Goal: Information Seeking & Learning: Learn about a topic

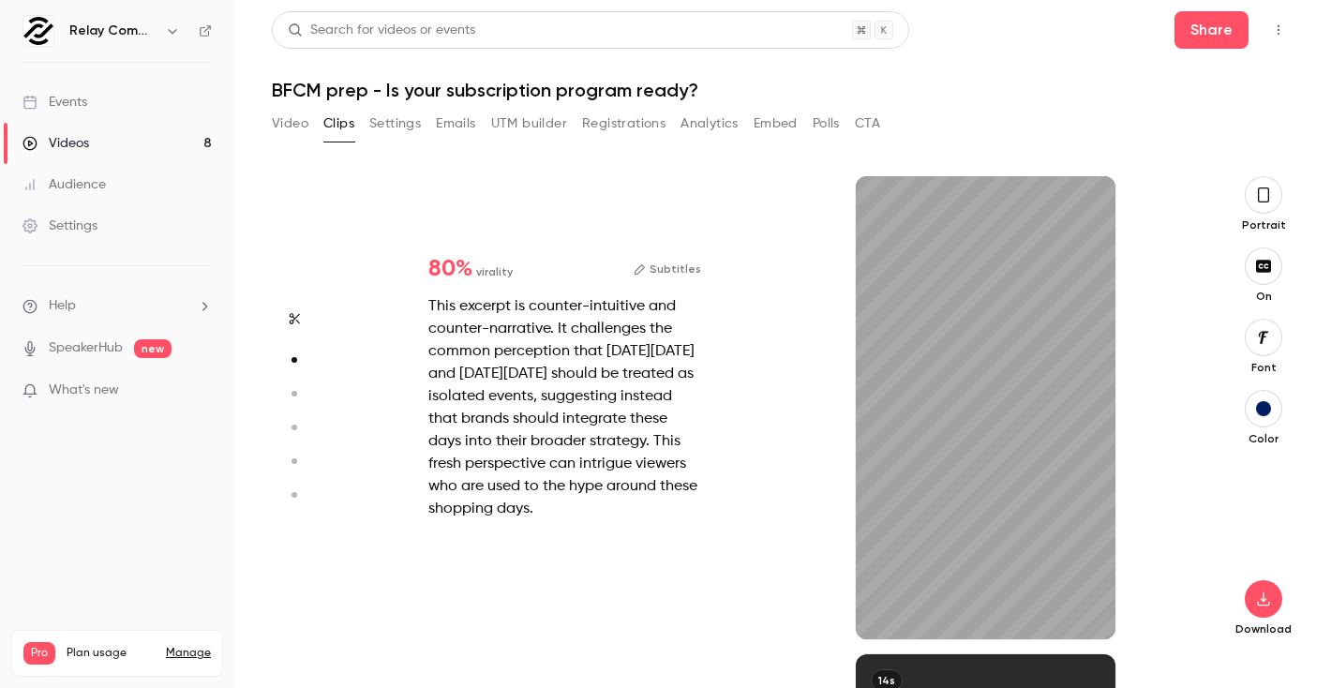
type input "*"
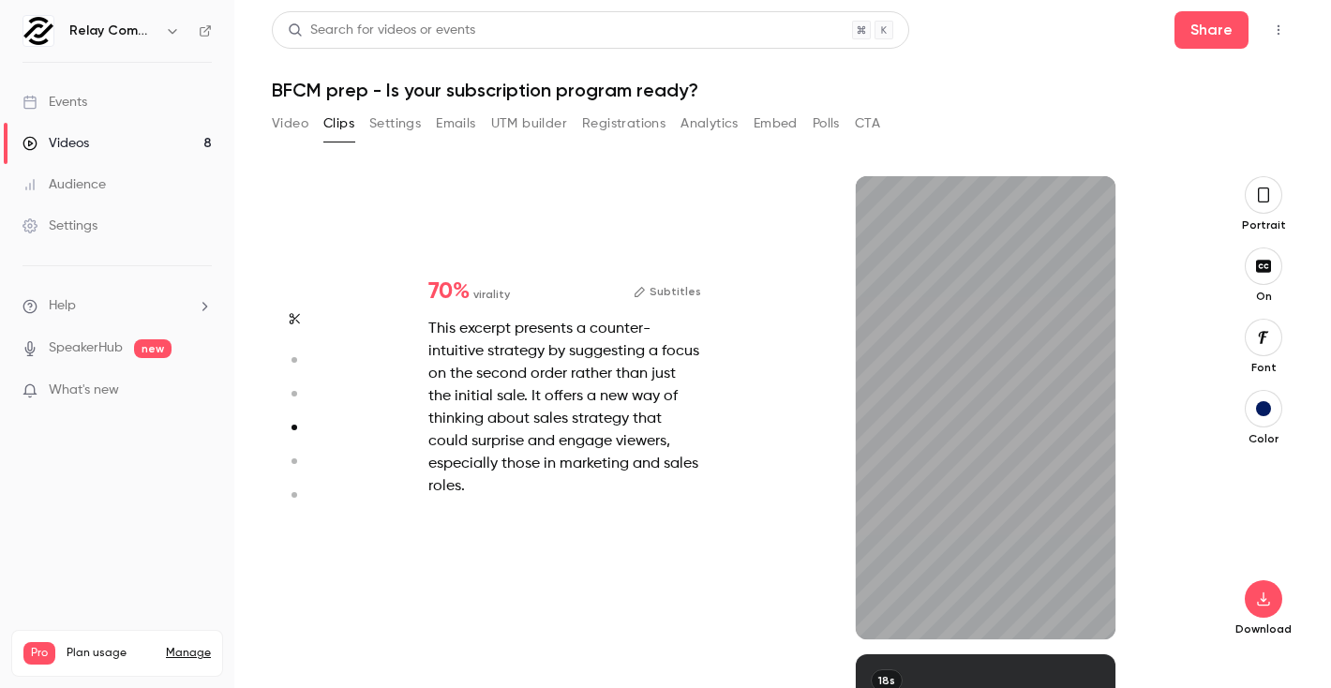
type input "*"
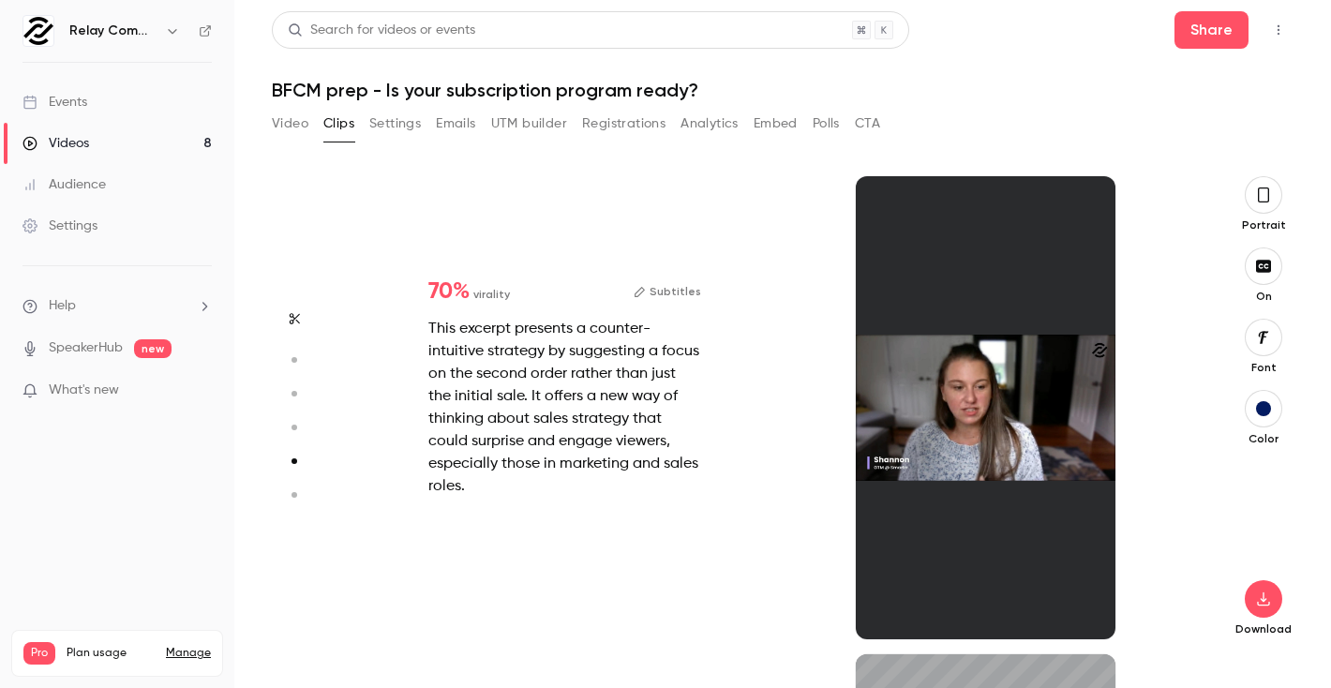
type input "*"
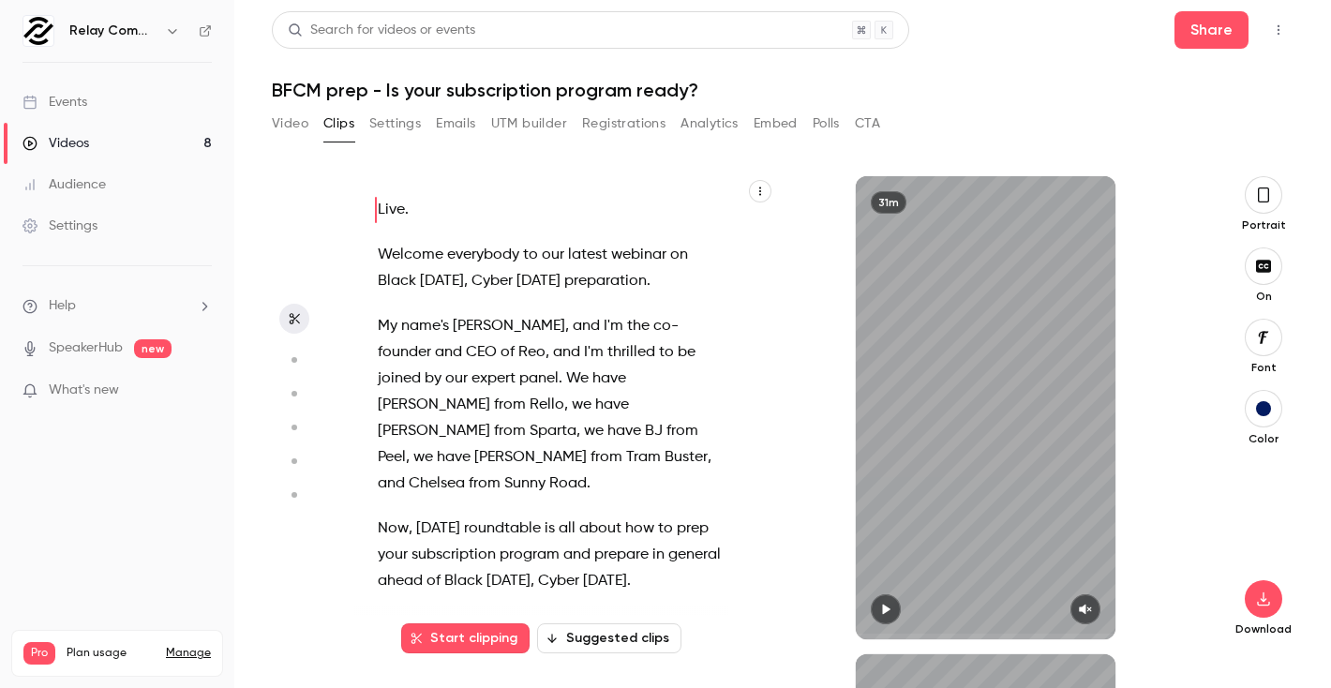
scroll to position [0, 0]
click at [883, 613] on icon "button" at bounding box center [885, 609] width 15 height 13
click at [1090, 607] on icon "button" at bounding box center [1085, 609] width 15 height 13
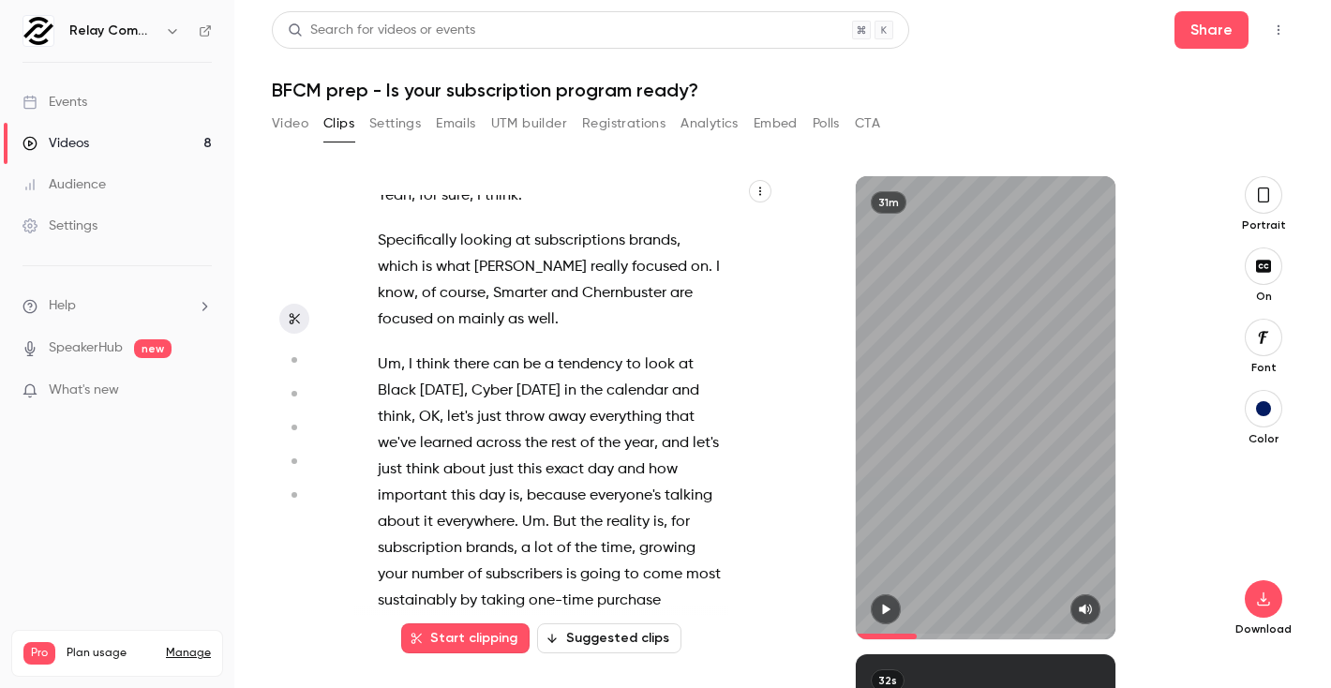
click at [917, 634] on span at bounding box center [986, 637] width 261 height 6
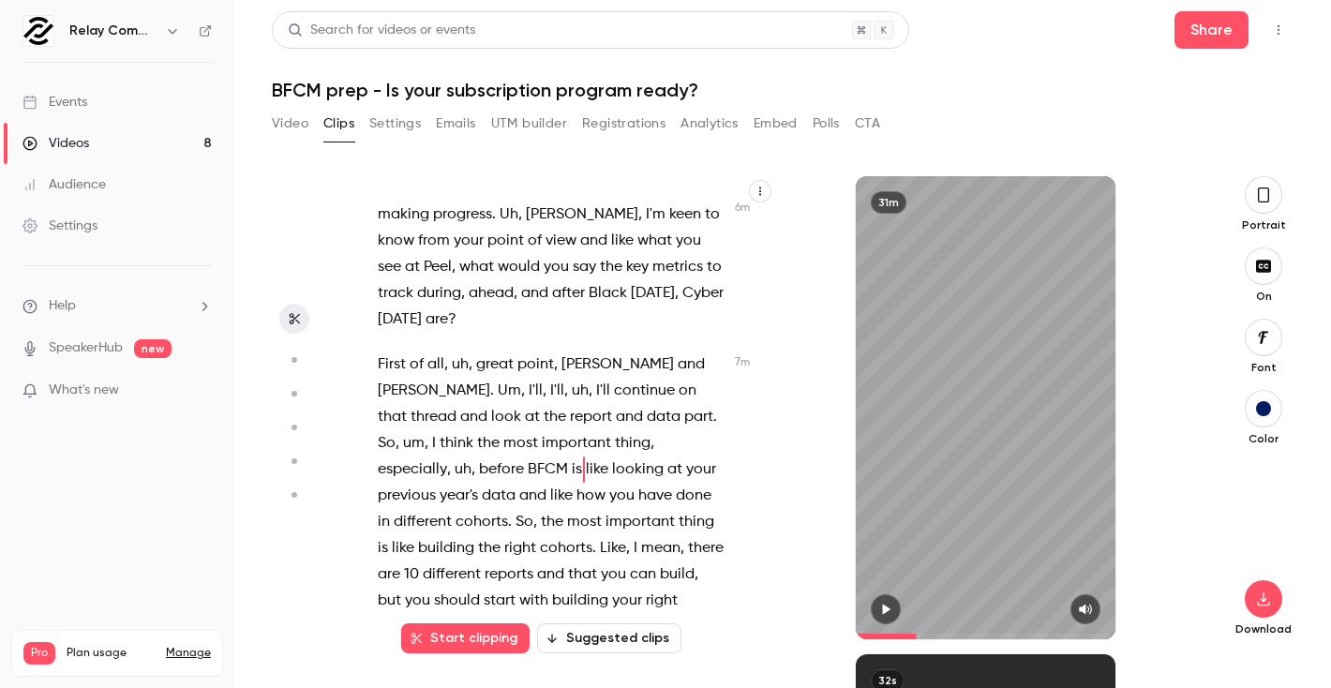
click at [903, 632] on span at bounding box center [986, 637] width 261 height 30
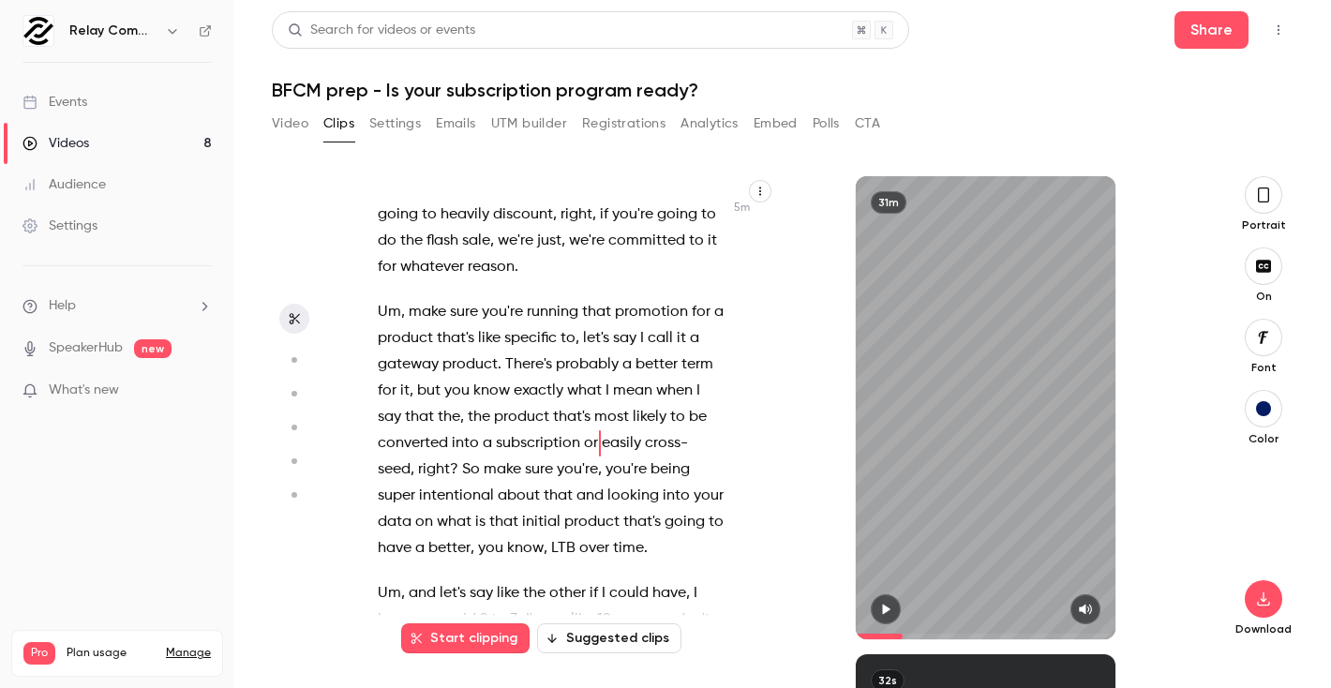
click at [892, 635] on span at bounding box center [879, 637] width 47 height 6
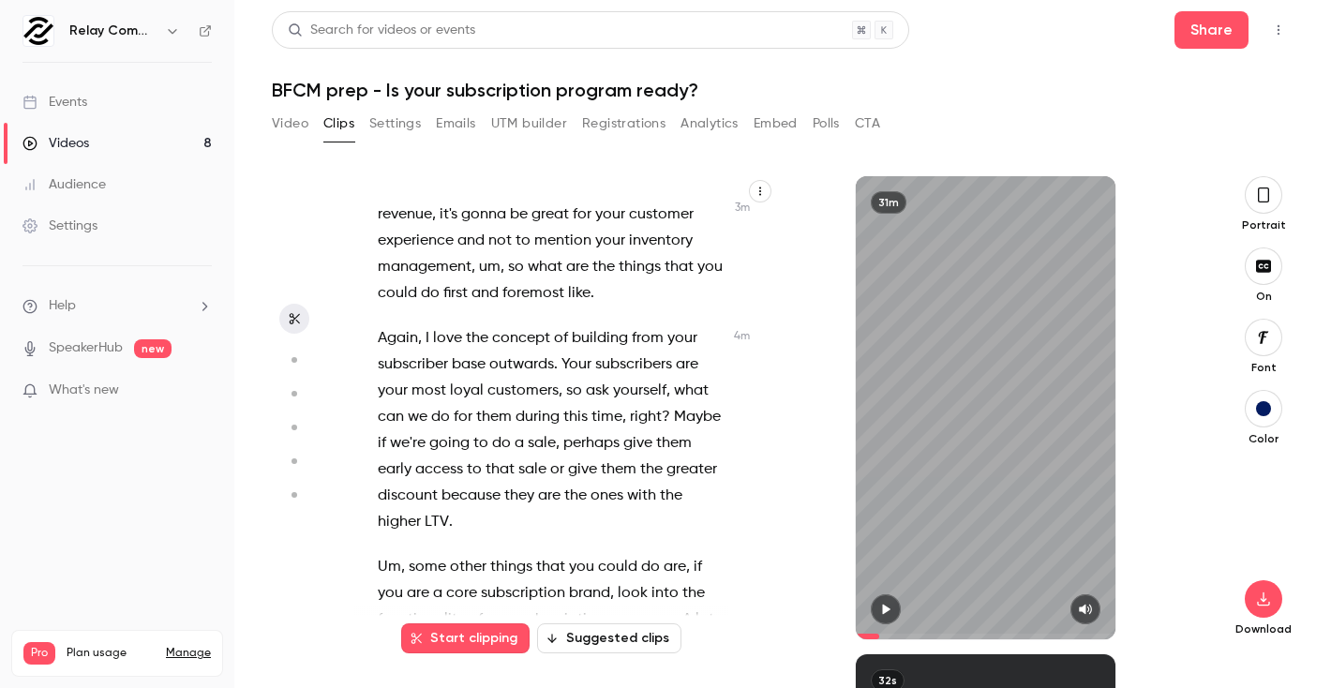
click at [879, 635] on span at bounding box center [986, 637] width 261 height 30
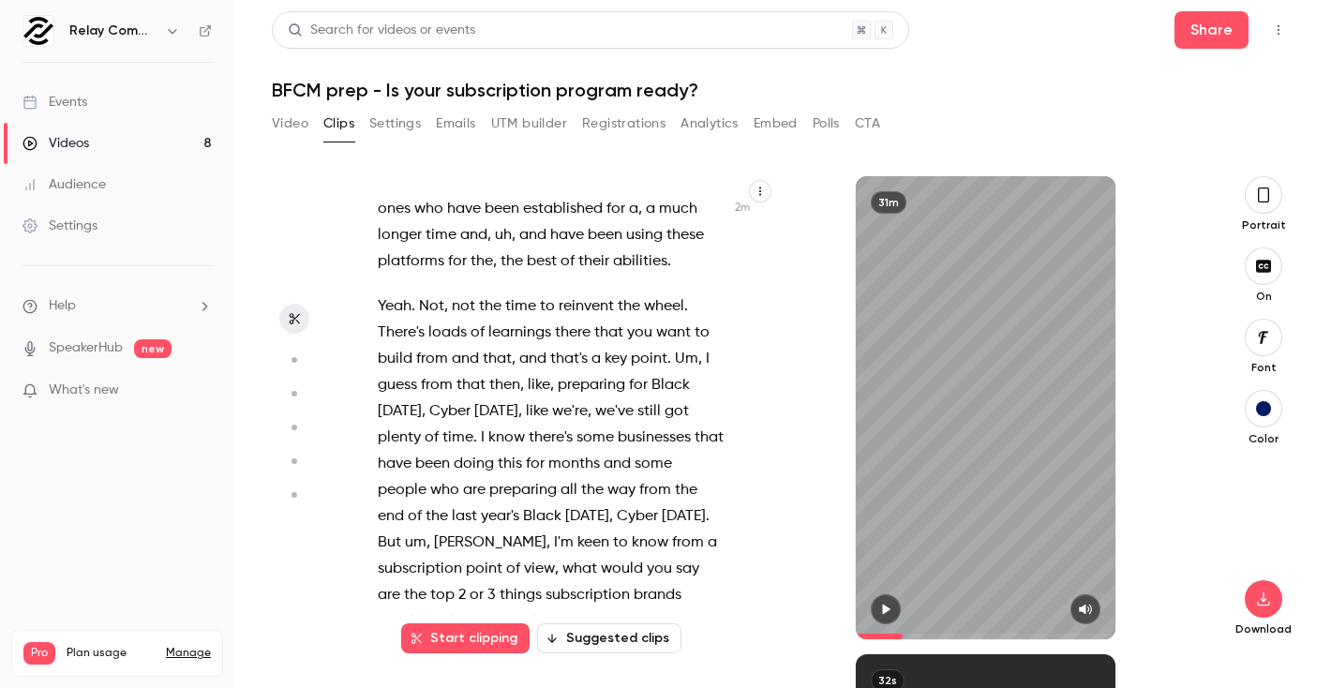
click at [903, 635] on span at bounding box center [986, 637] width 261 height 6
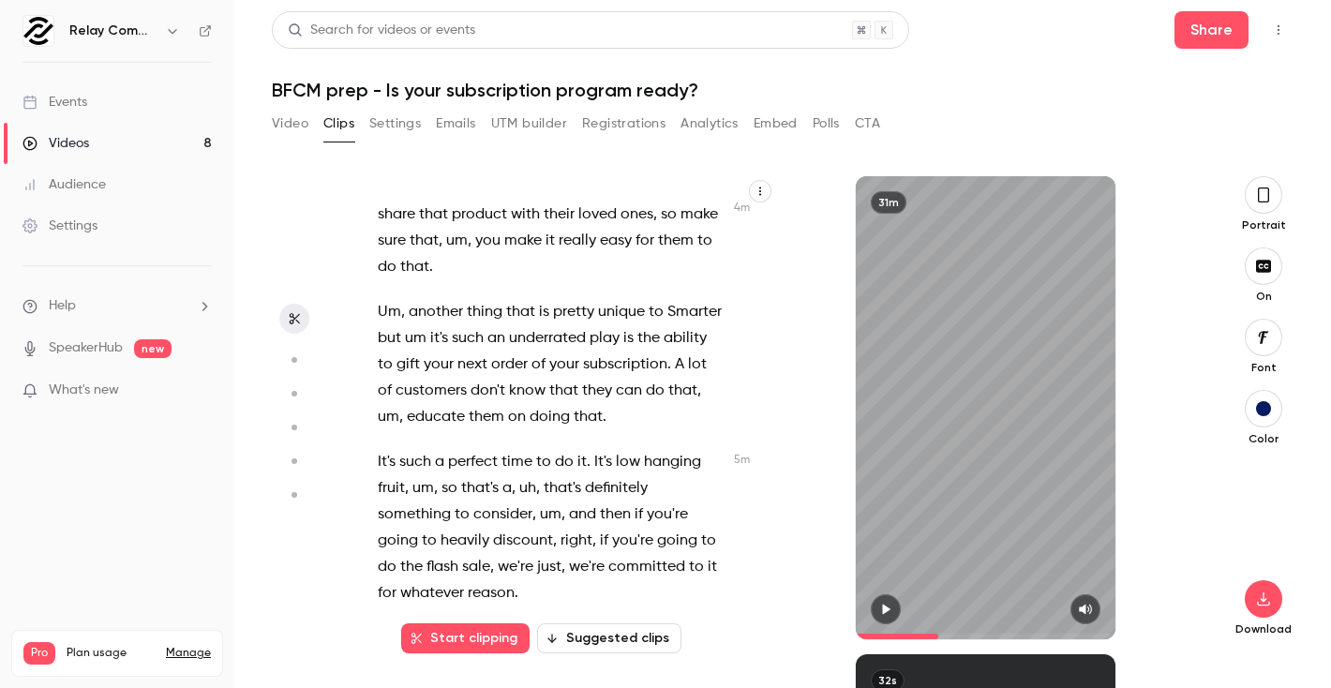
click at [938, 635] on span at bounding box center [986, 637] width 261 height 6
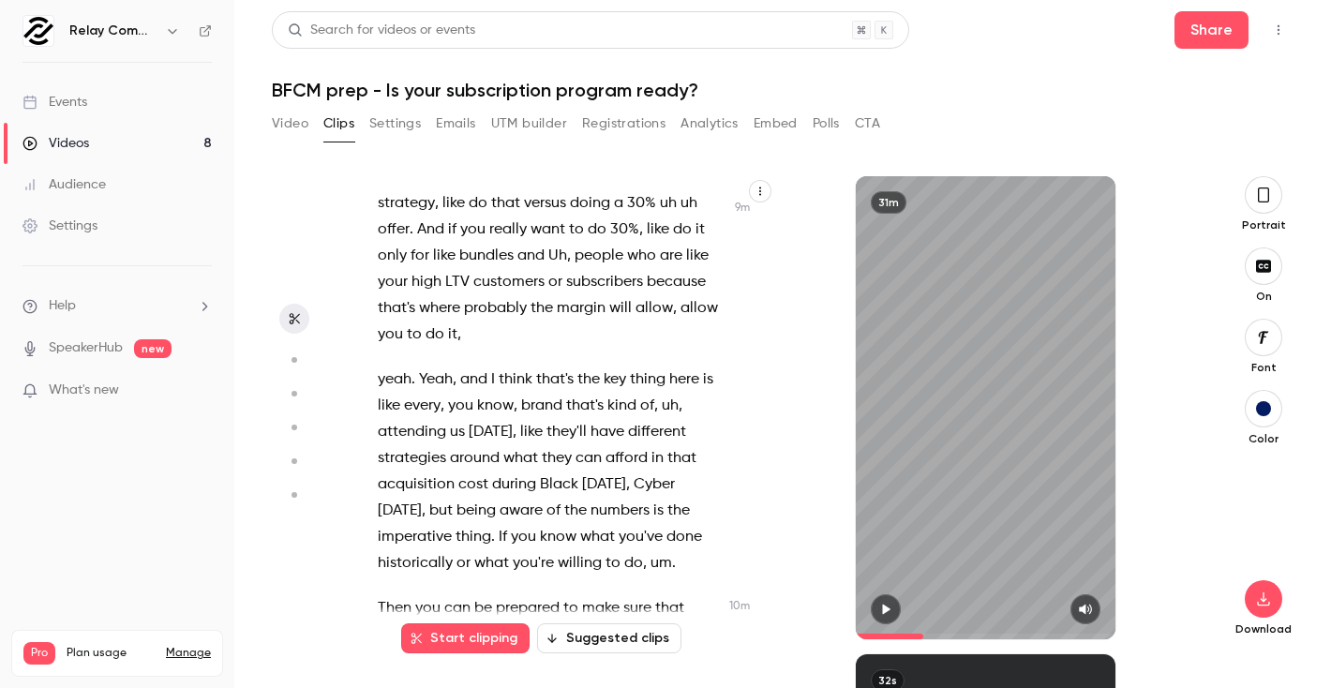
click at [923, 634] on span at bounding box center [986, 637] width 261 height 30
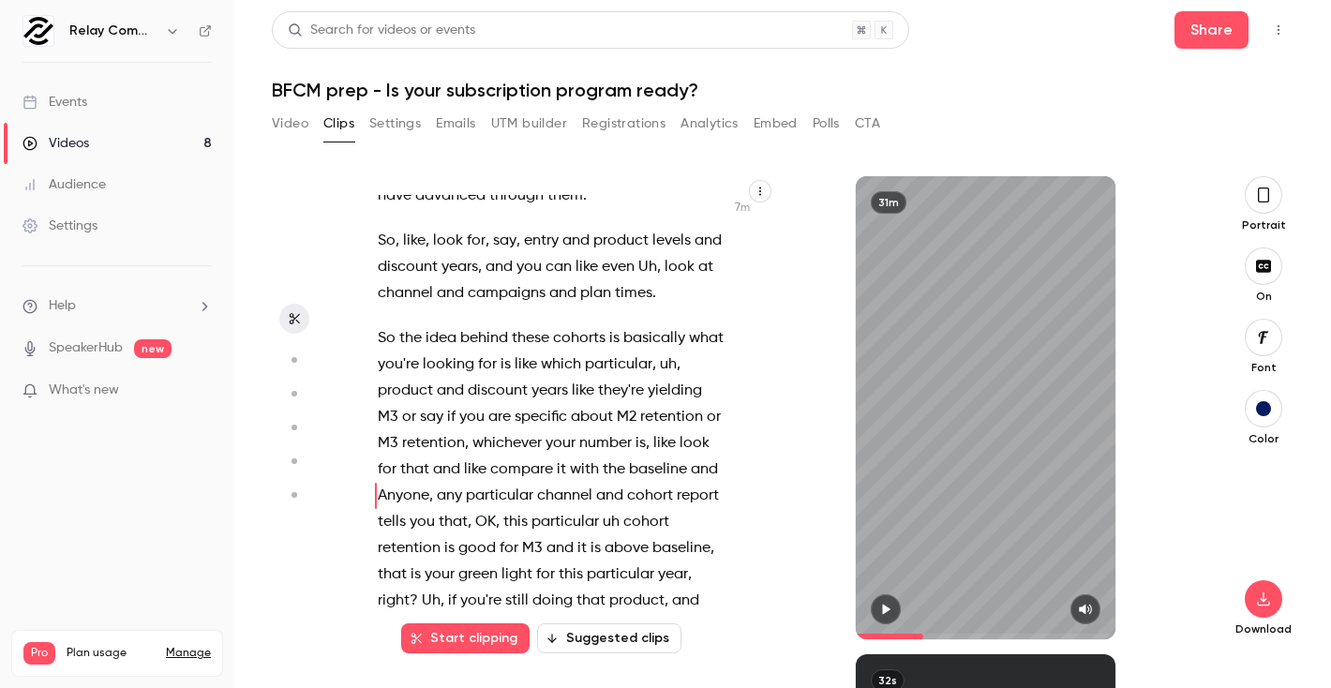
type input "*****"
click at [915, 634] on span at bounding box center [986, 637] width 261 height 30
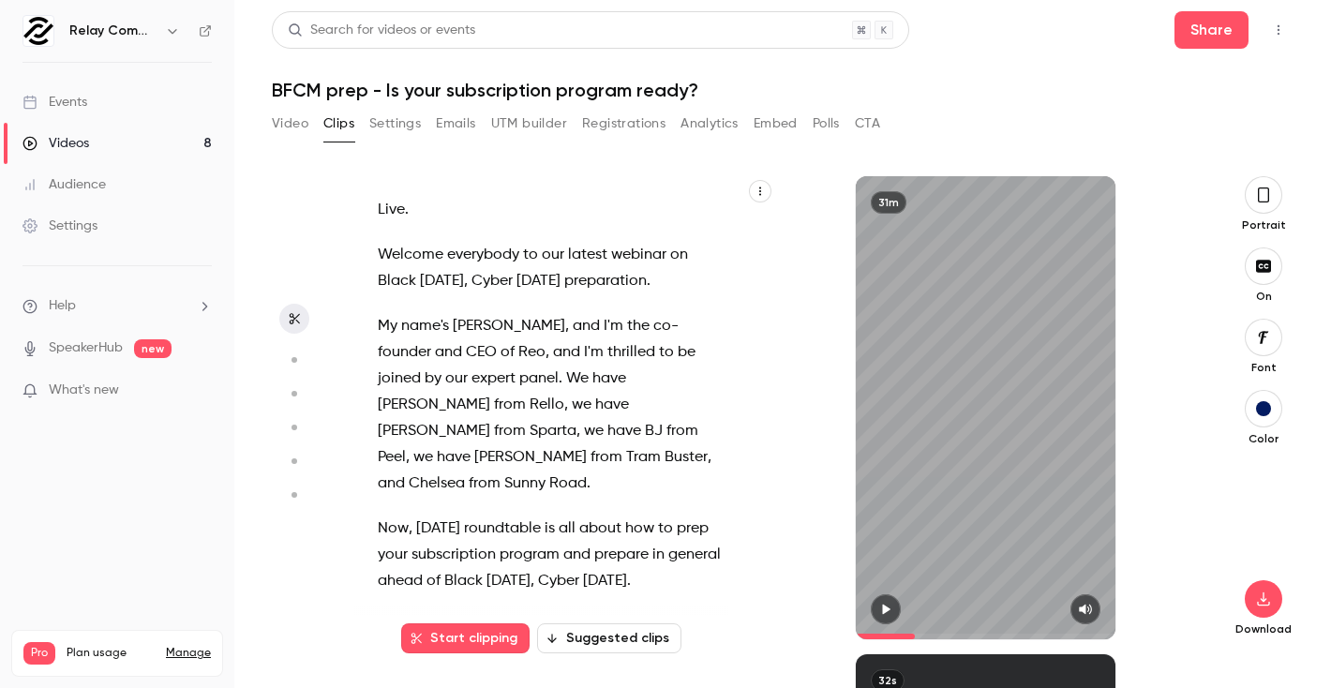
click at [893, 598] on button "button" at bounding box center [886, 609] width 30 height 30
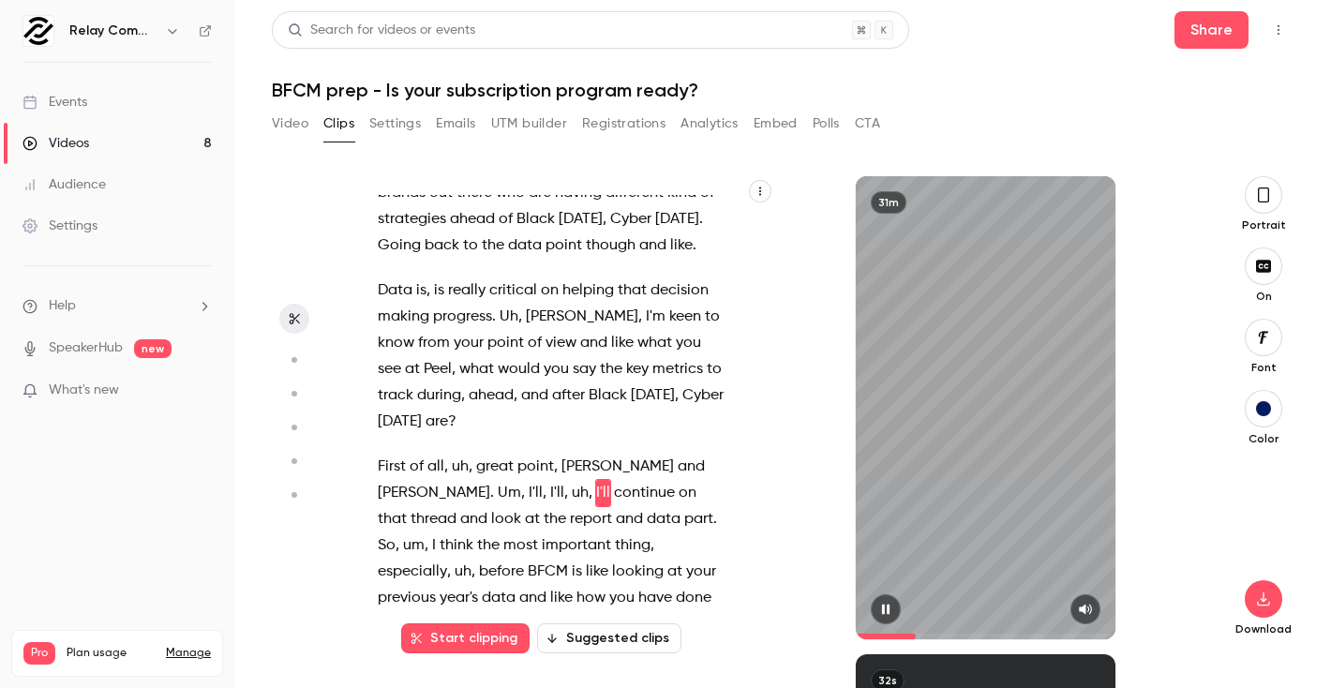
scroll to position [4878, 0]
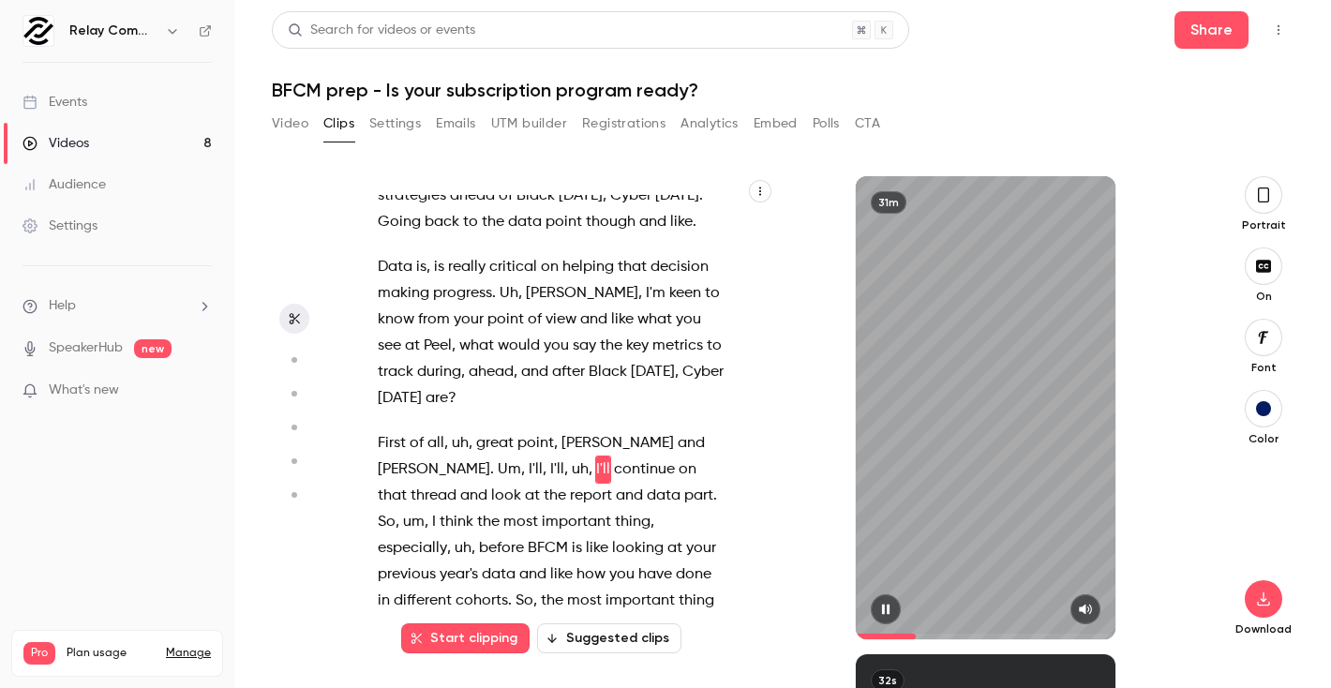
click at [889, 602] on button "button" at bounding box center [886, 609] width 30 height 30
click at [888, 635] on span at bounding box center [872, 637] width 32 height 6
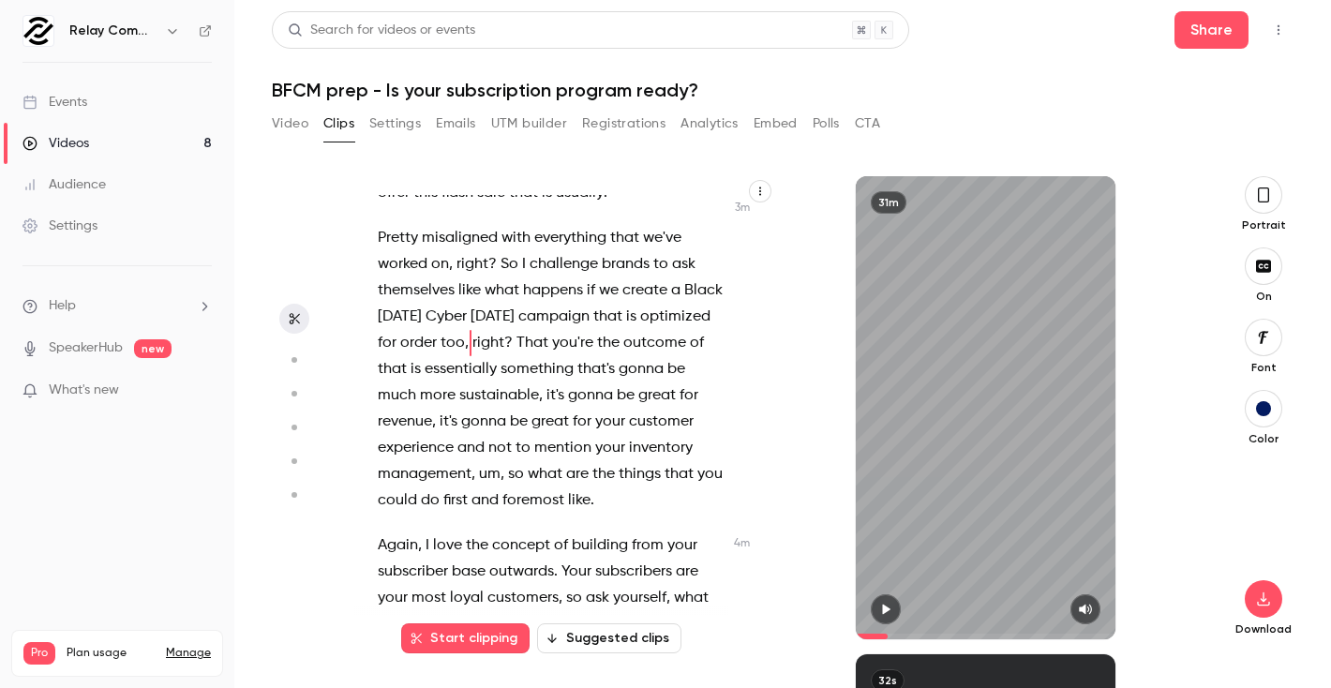
click at [887, 607] on icon "button" at bounding box center [885, 609] width 15 height 13
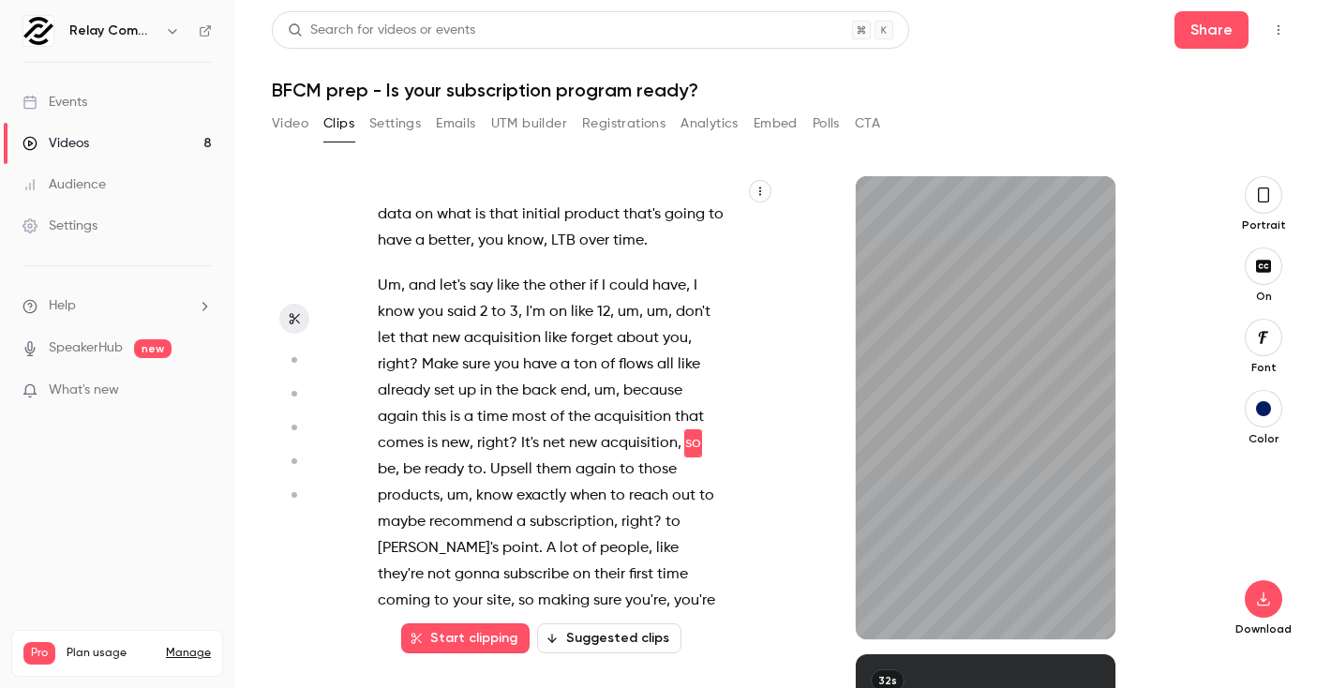
scroll to position [4199, 0]
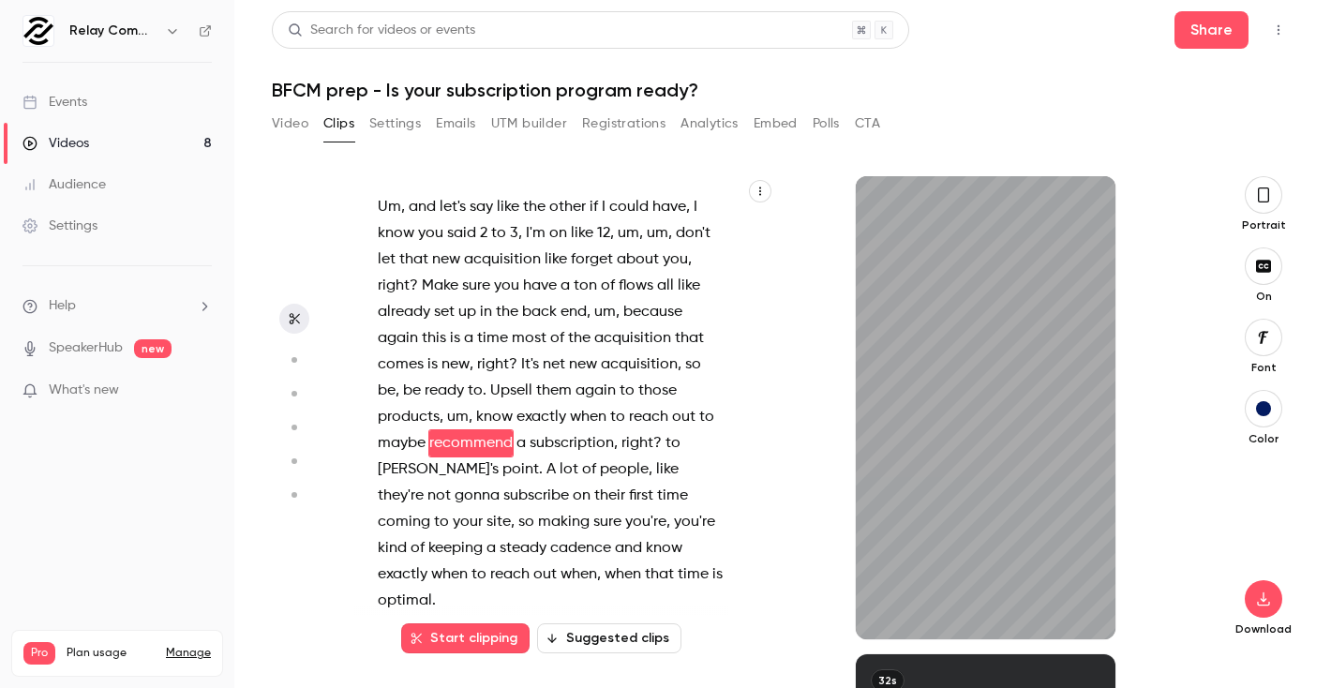
click at [640, 572] on div "Live . Welcome everybody to our latest webinar on [DATE][DATE] , [DATE][DATE] p…" at bounding box center [560, 417] width 412 height 444
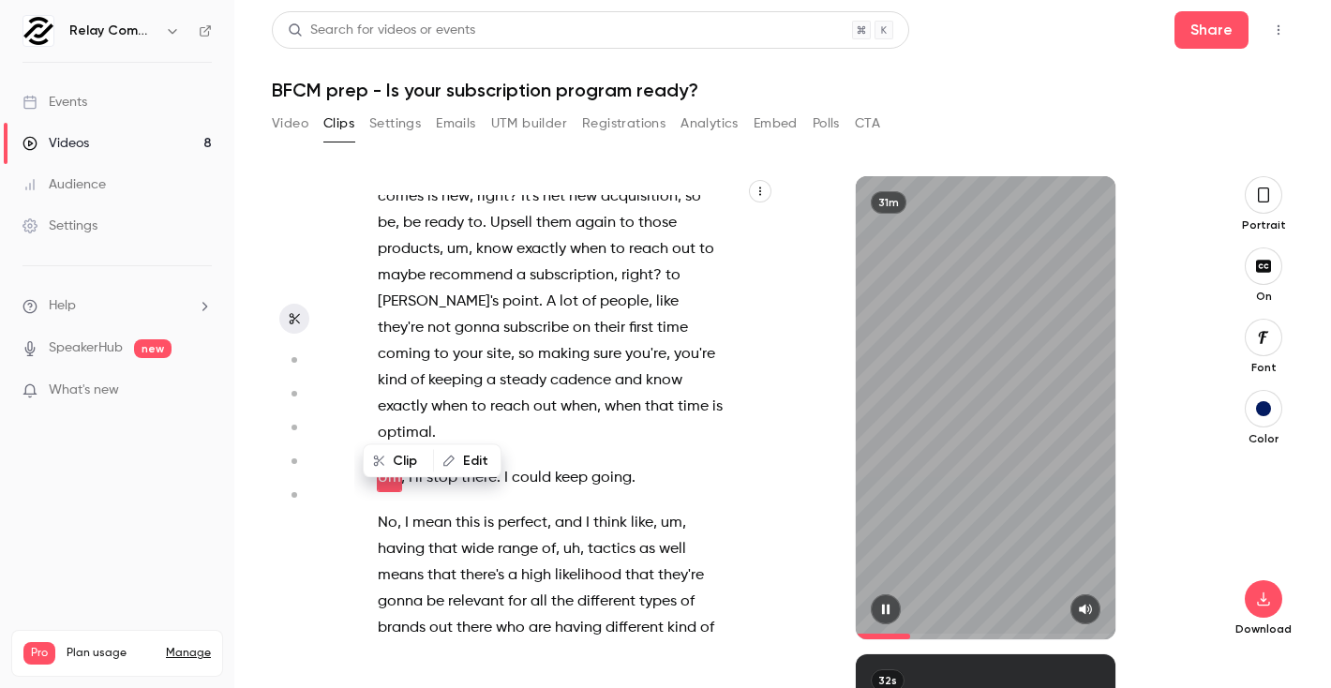
scroll to position [4428, 0]
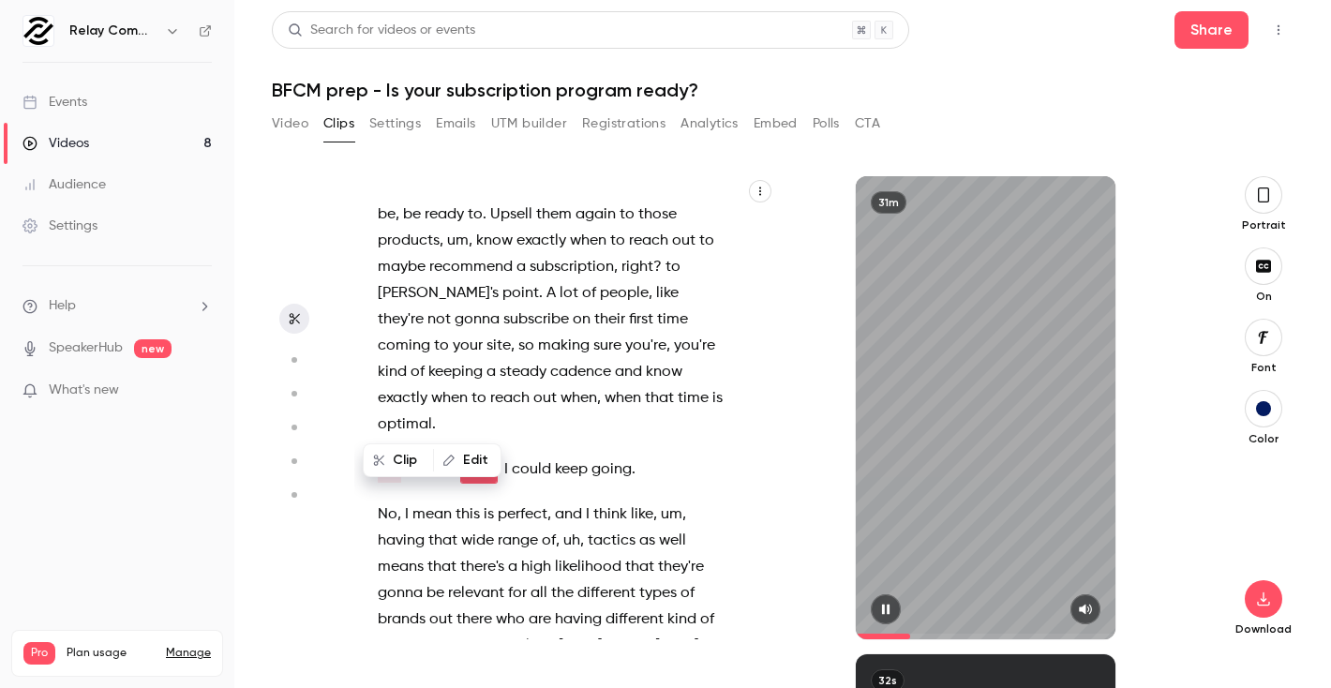
click at [884, 605] on icon "button" at bounding box center [885, 610] width 8 height 10
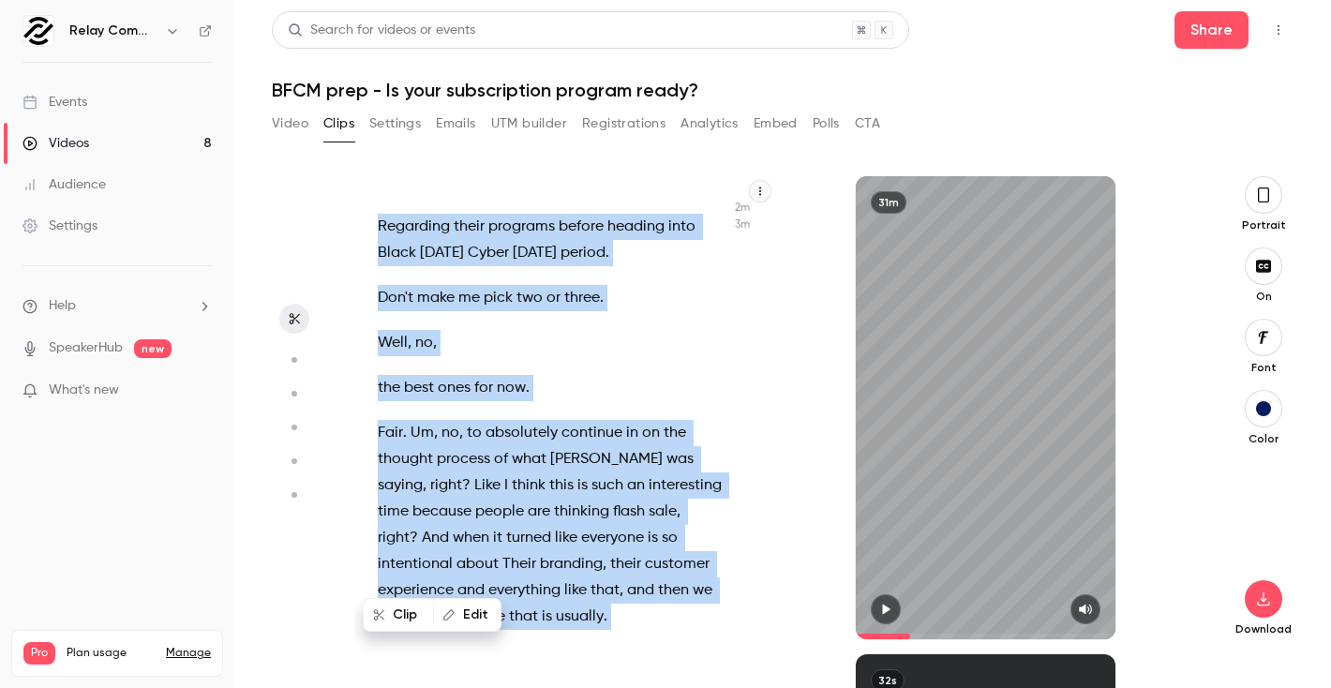
scroll to position [2314, 0]
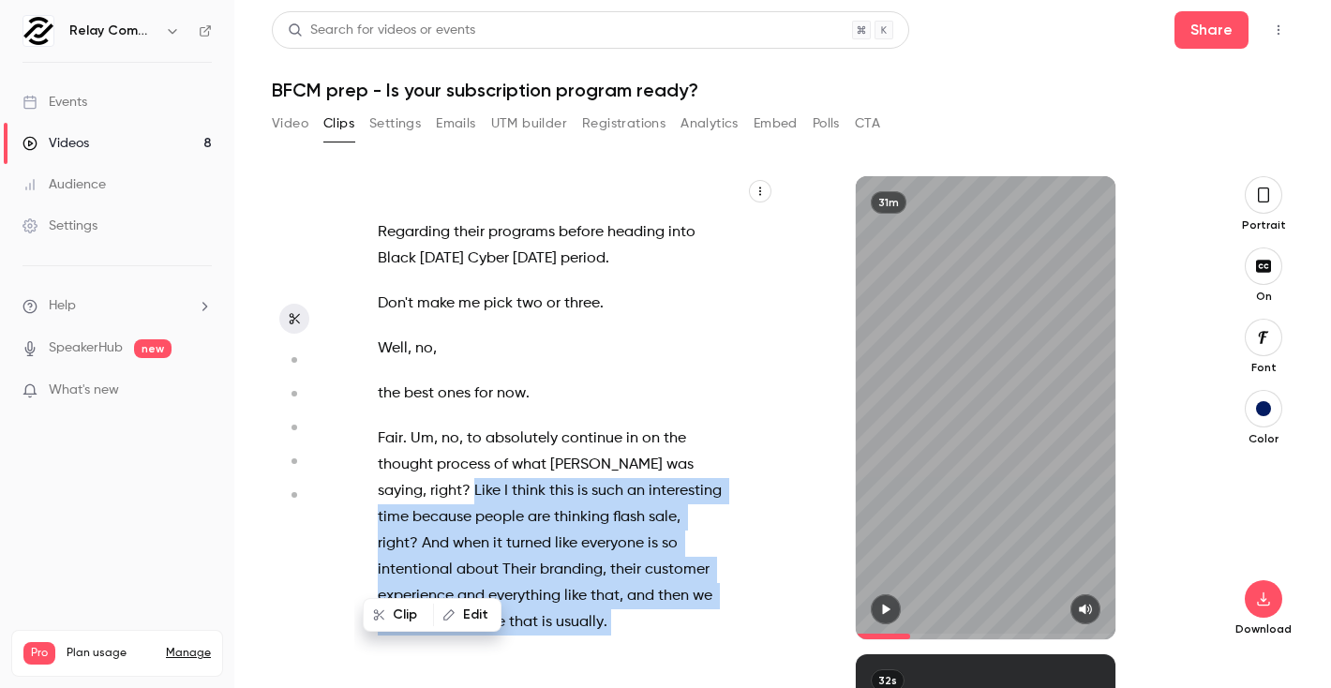
drag, startPoint x: 642, startPoint y: 416, endPoint x: 370, endPoint y: 461, distance: 275.6
click at [370, 461] on div "Live . Welcome everybody to our latest webinar on [DATE][DATE] , [DATE][DATE] p…" at bounding box center [560, 417] width 412 height 444
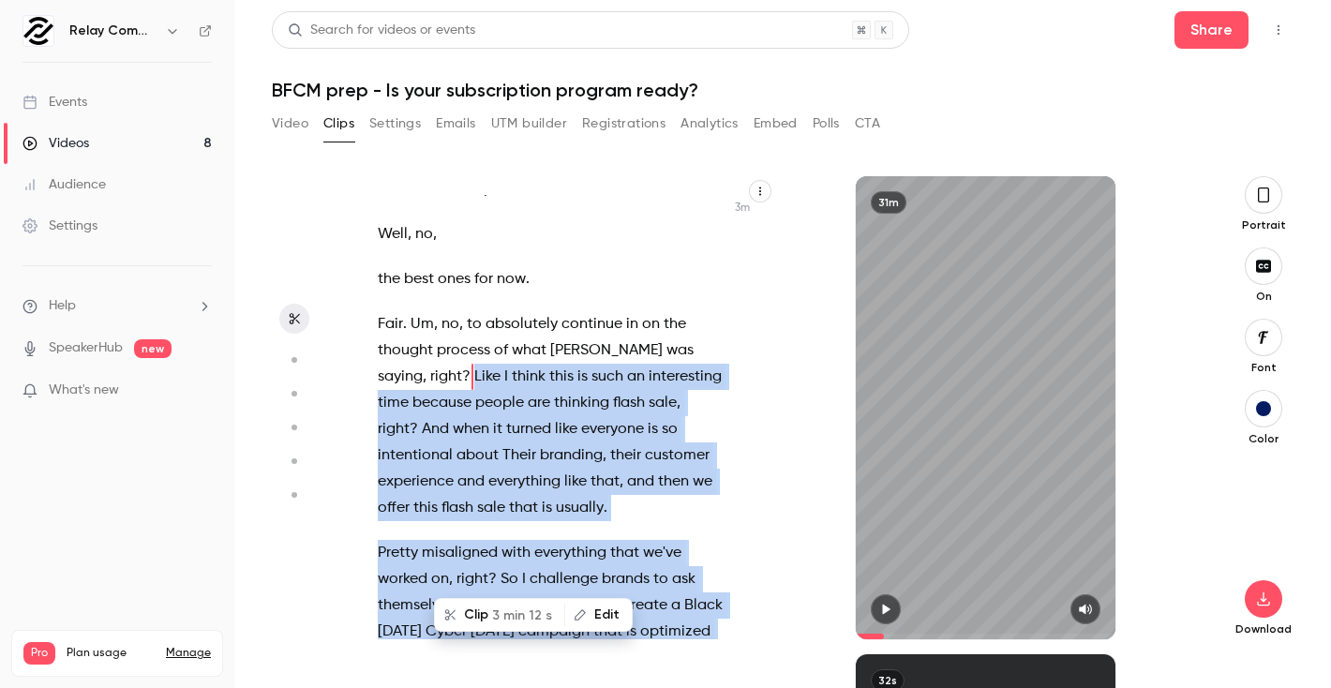
scroll to position [2443, 0]
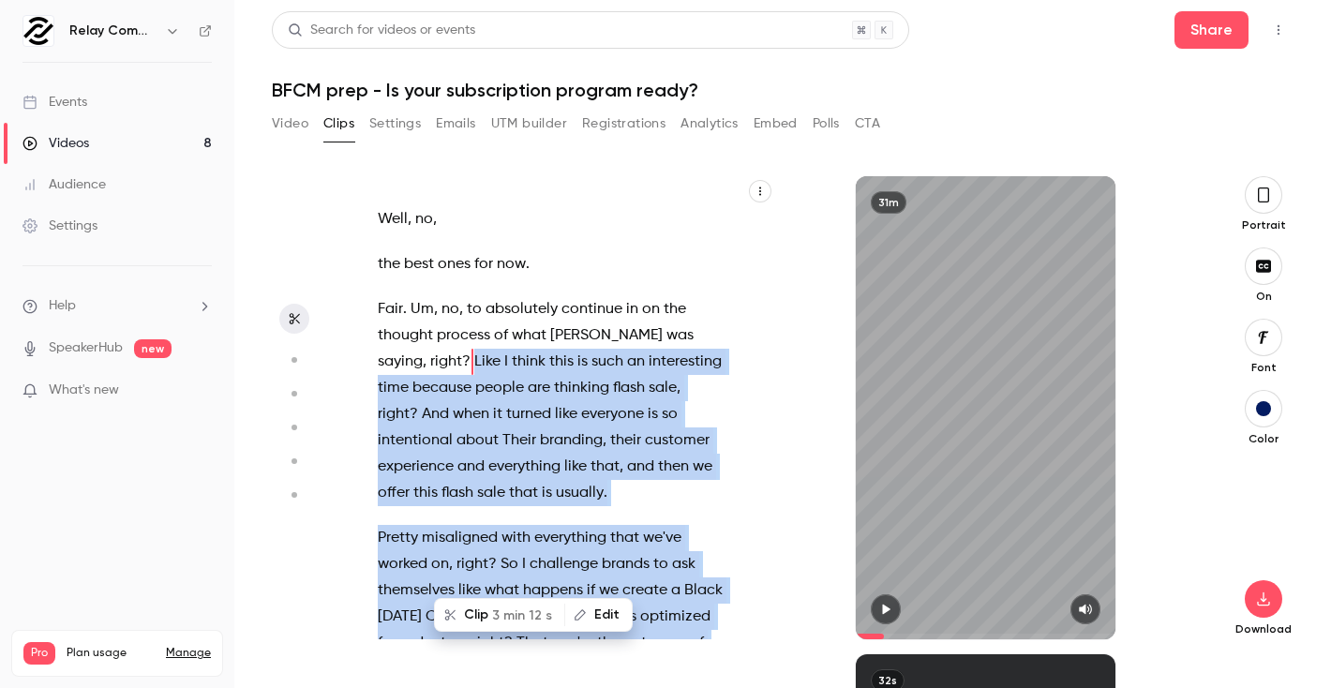
click at [504, 618] on span "3 min 12 s" at bounding box center [522, 616] width 60 height 20
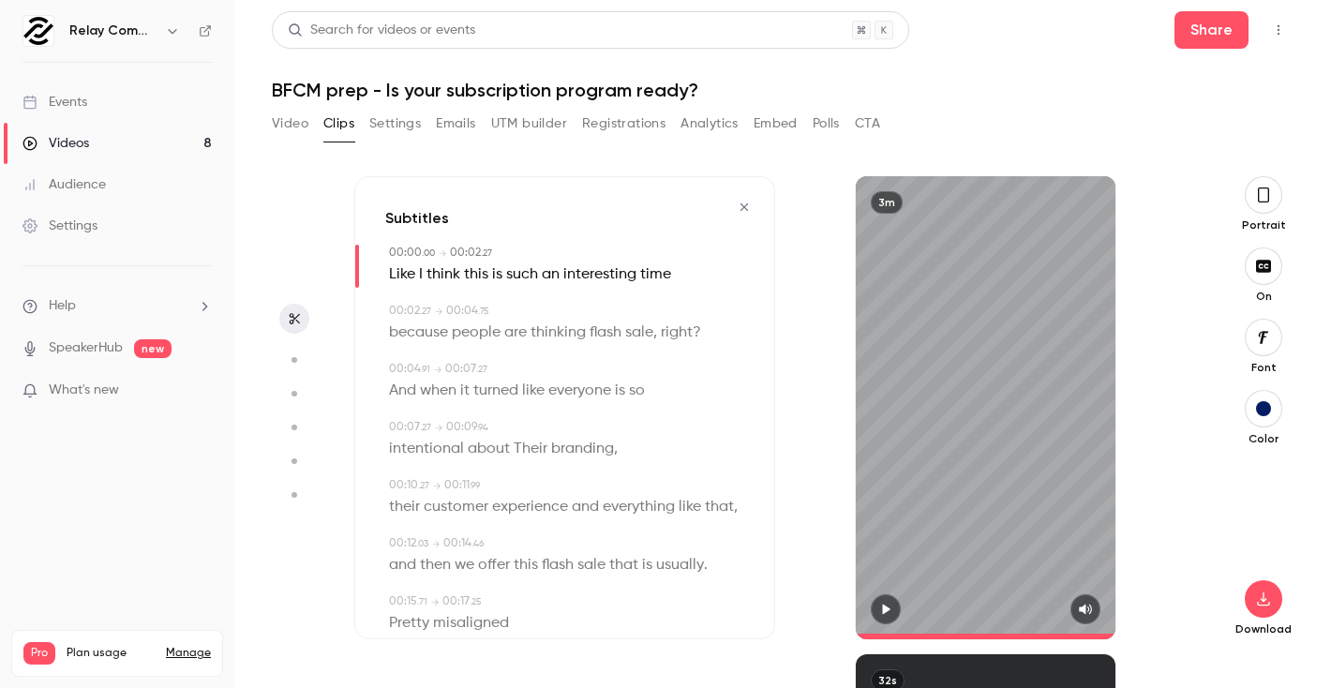
type input "*"
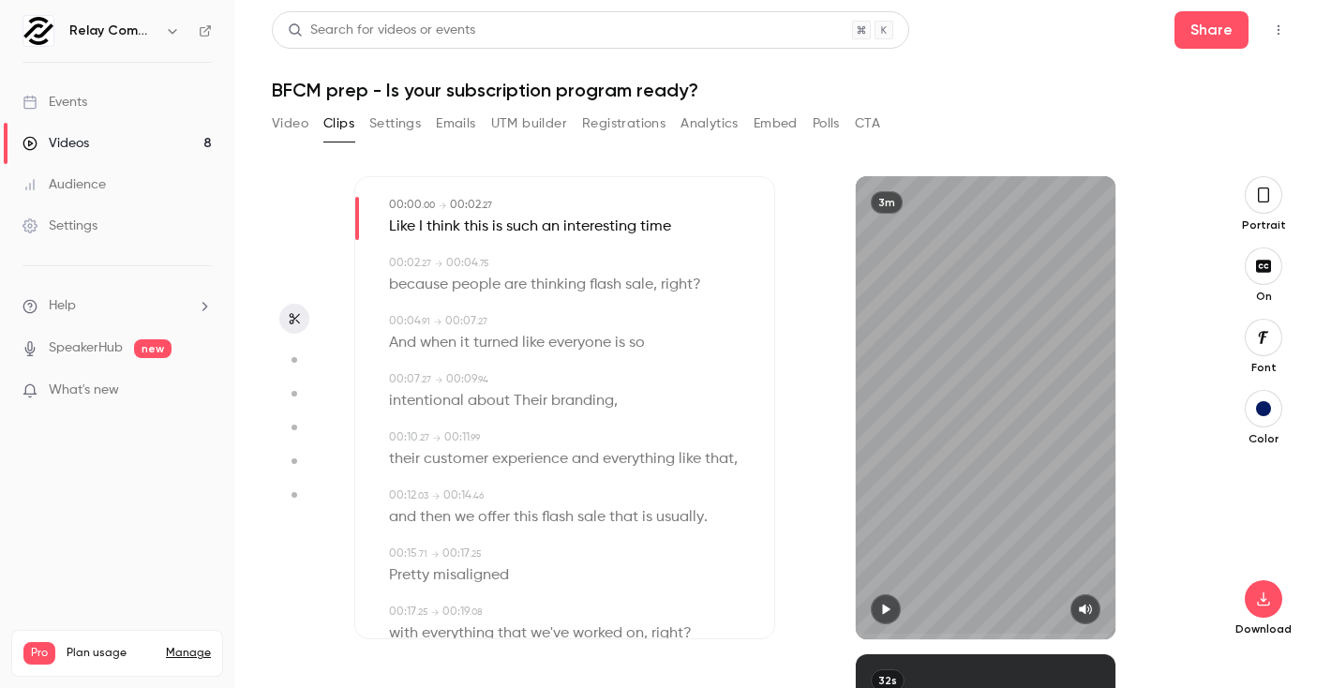
scroll to position [49, 0]
click at [1259, 197] on icon "button" at bounding box center [1263, 195] width 11 height 15
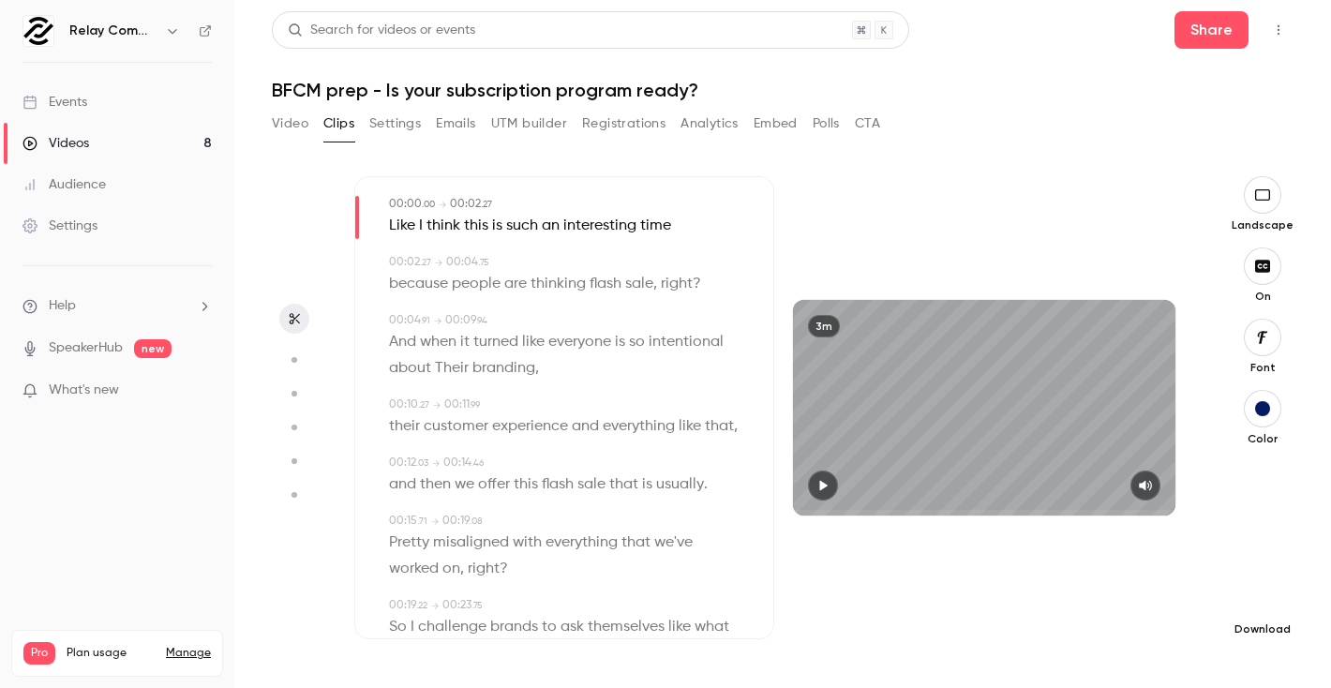
click at [1263, 600] on icon "button" at bounding box center [1262, 600] width 12 height 14
click at [1094, 629] on span "Standard" at bounding box center [1122, 632] width 215 height 20
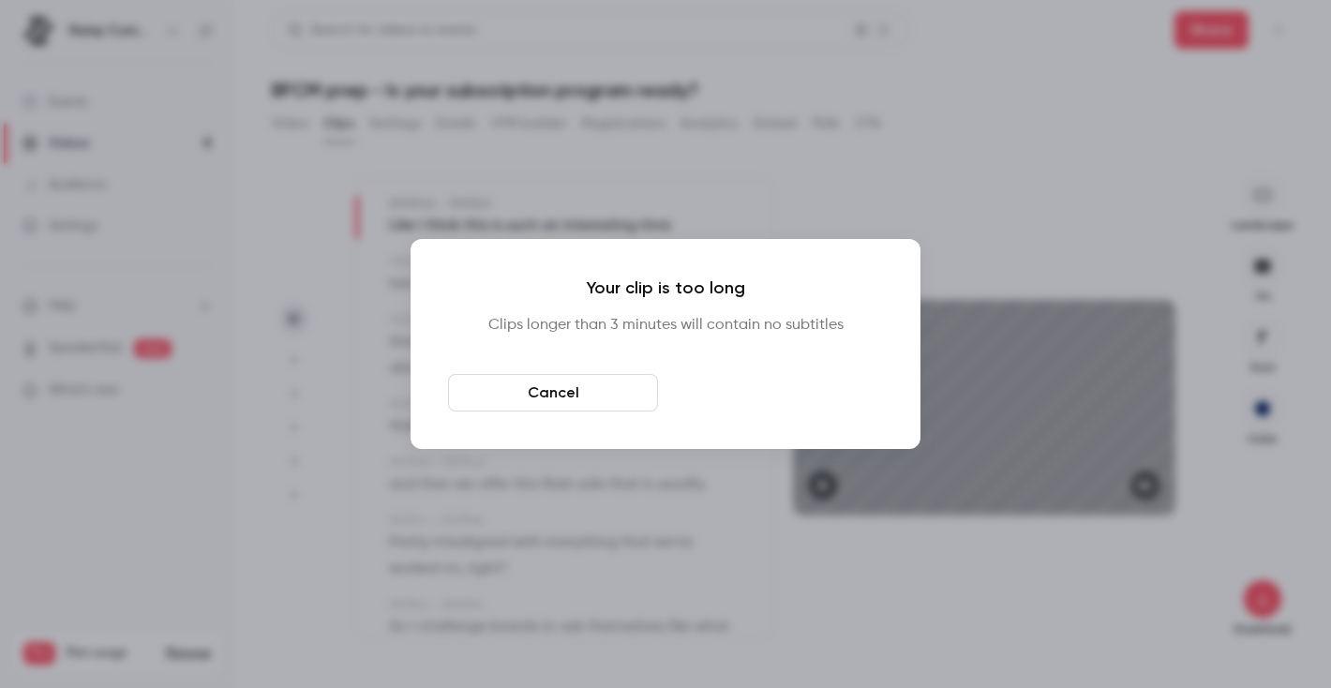
click at [735, 402] on button "Download anyway" at bounding box center [778, 393] width 210 height 38
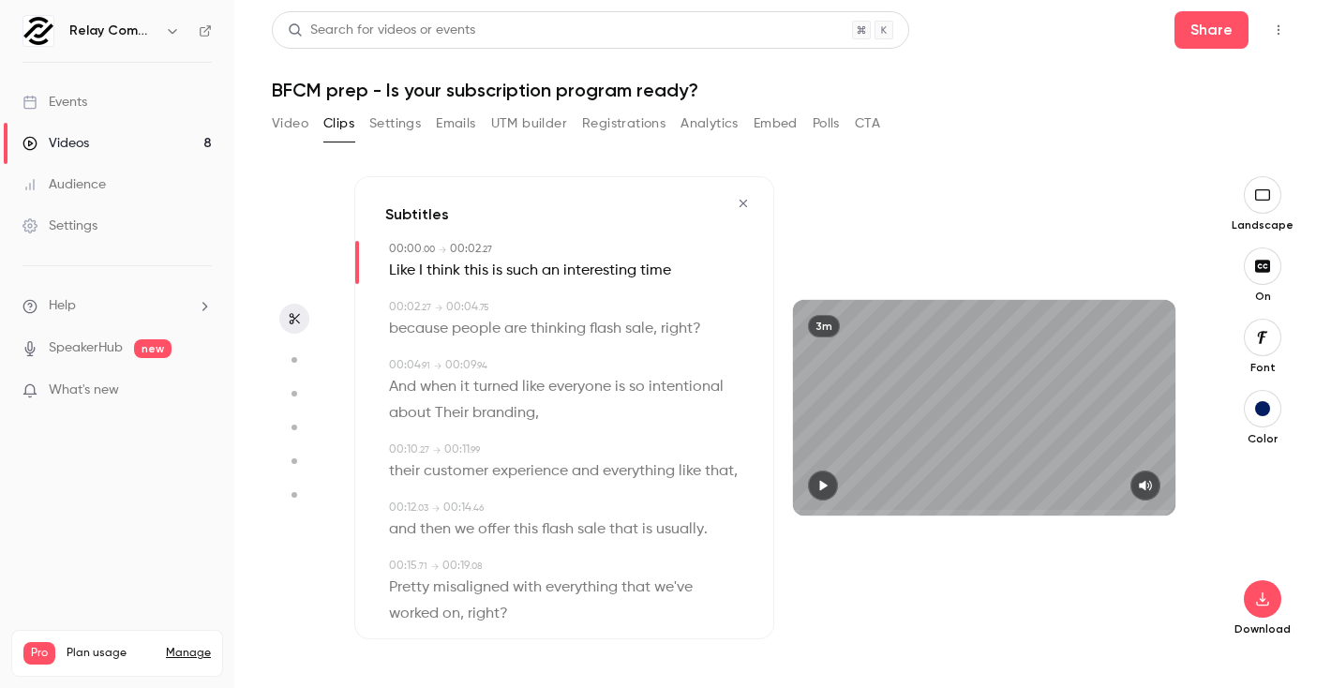
scroll to position [0, 0]
click at [279, 131] on button "Video" at bounding box center [290, 124] width 37 height 30
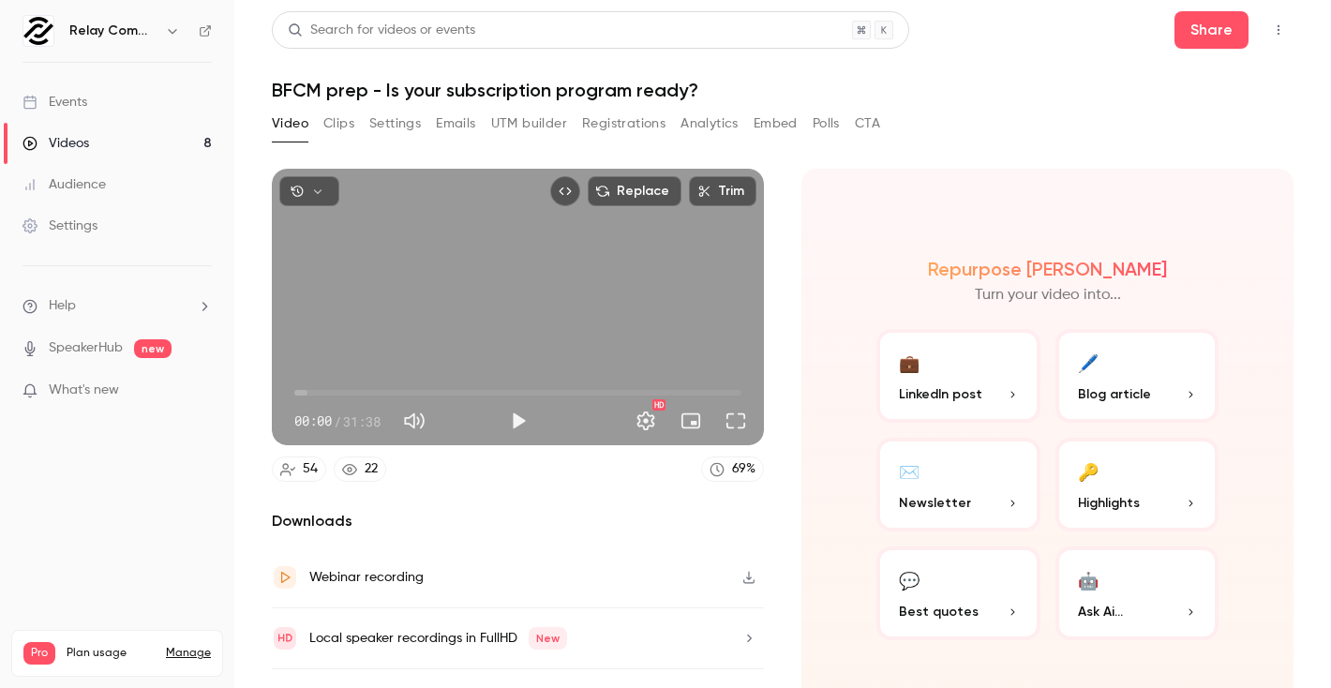
click at [338, 123] on button "Clips" at bounding box center [338, 124] width 31 height 30
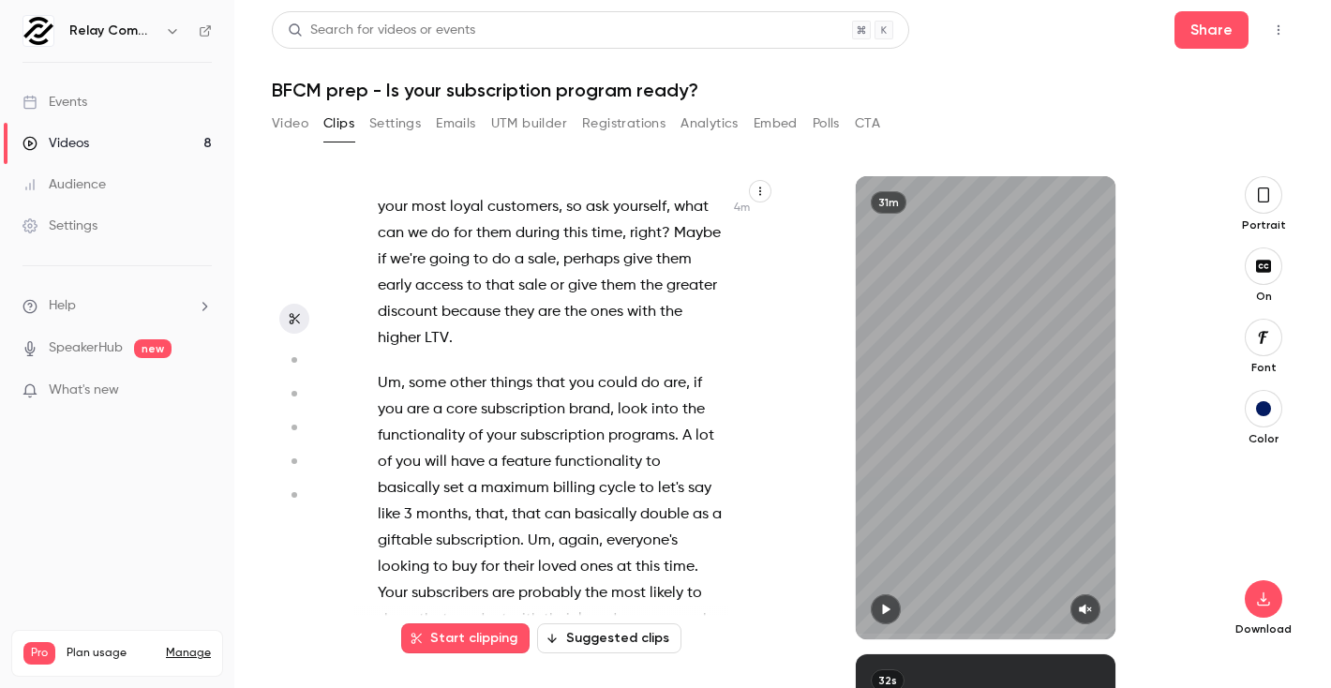
scroll to position [3159, 0]
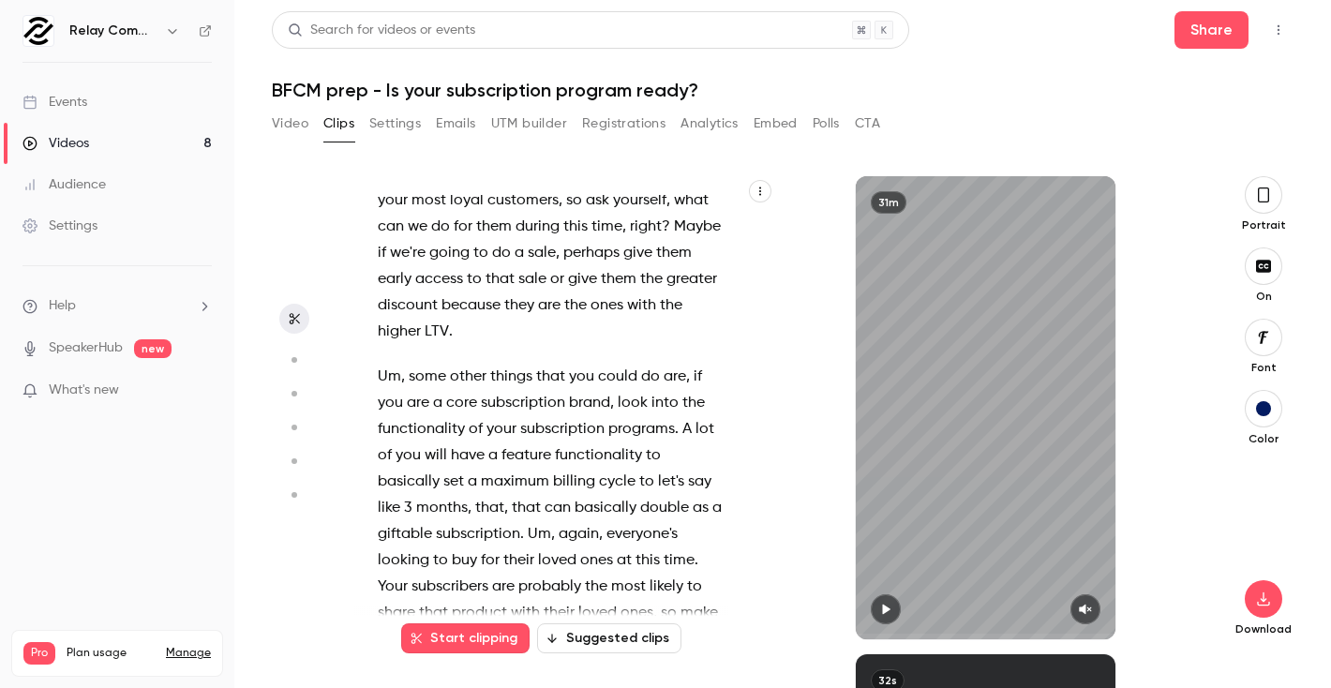
click at [405, 369] on span at bounding box center [407, 376] width 4 height 15
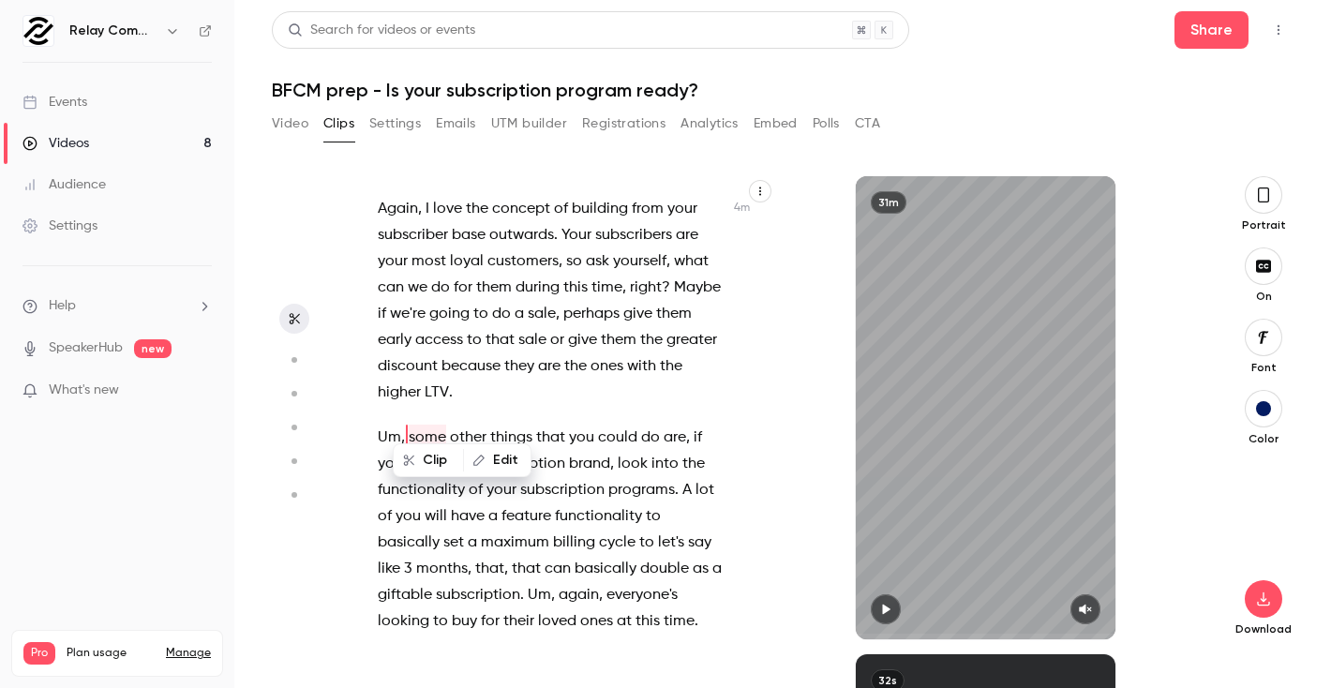
scroll to position [3093, 0]
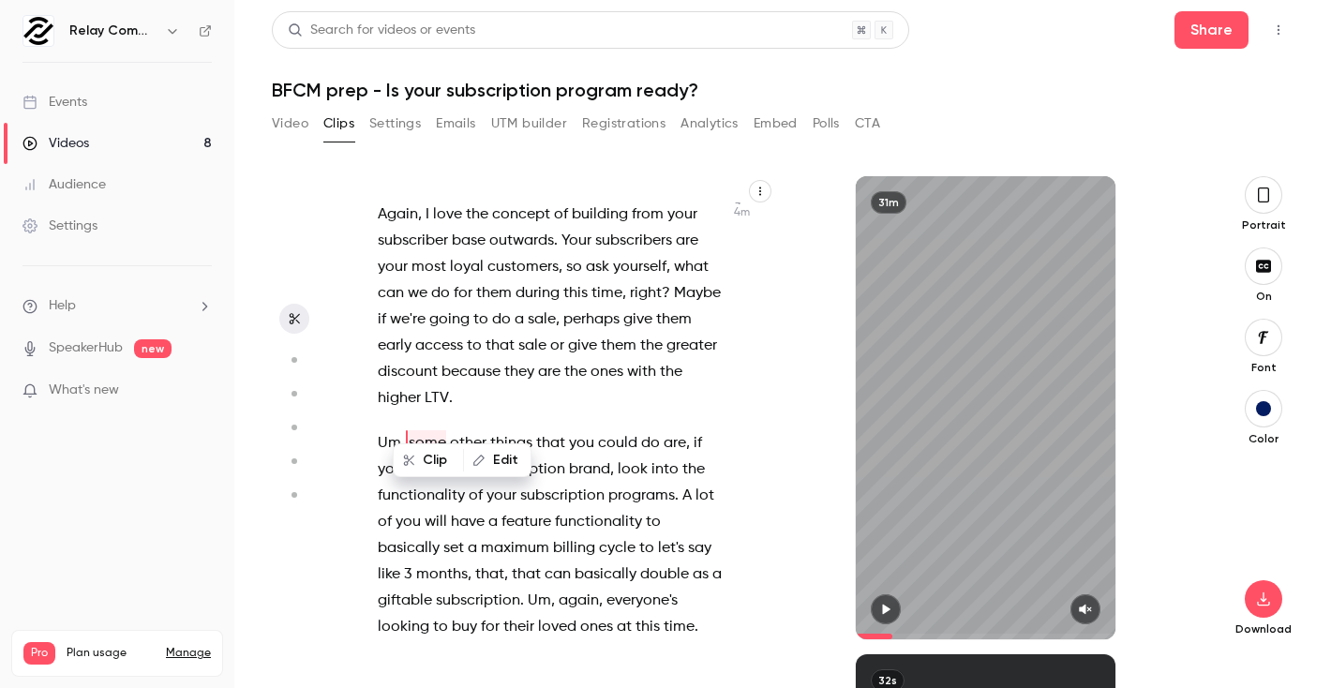
click at [694, 430] on span "if" at bounding box center [698, 443] width 8 height 26
click at [687, 430] on span "," at bounding box center [688, 443] width 4 height 26
click at [689, 397] on div "Live . Welcome everybody to our latest webinar on [DATE][DATE] , [DATE][DATE] p…" at bounding box center [560, 417] width 412 height 444
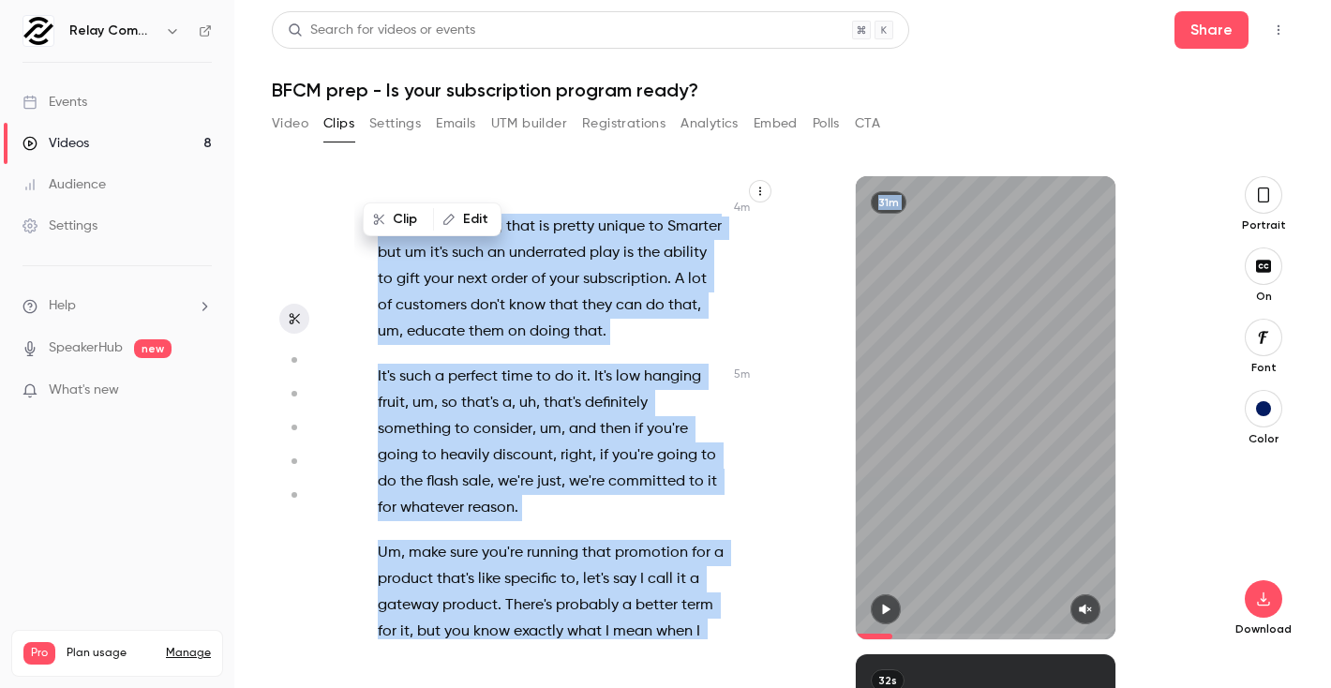
scroll to position [3665, 0]
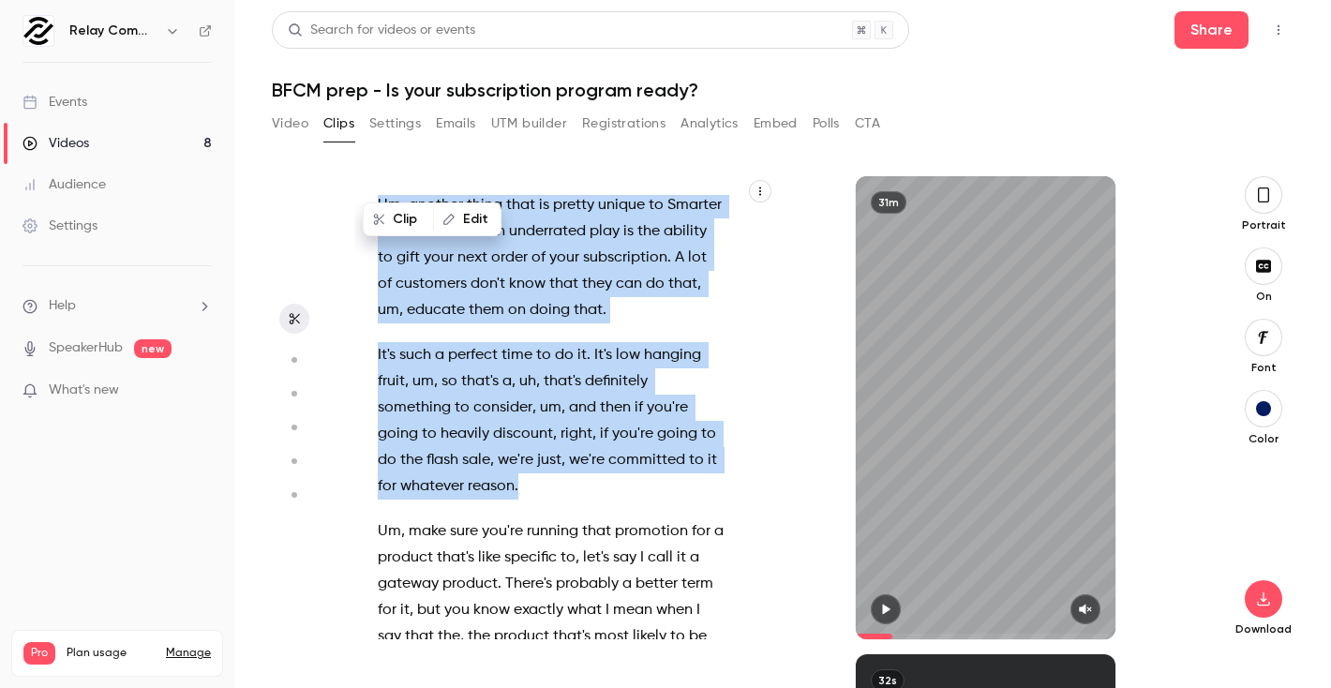
drag, startPoint x: 691, startPoint y: 421, endPoint x: 660, endPoint y: 454, distance: 45.1
click at [660, 454] on div "Live . Welcome everybody to our latest webinar on [DATE][DATE] , [DATE][DATE] p…" at bounding box center [560, 417] width 412 height 444
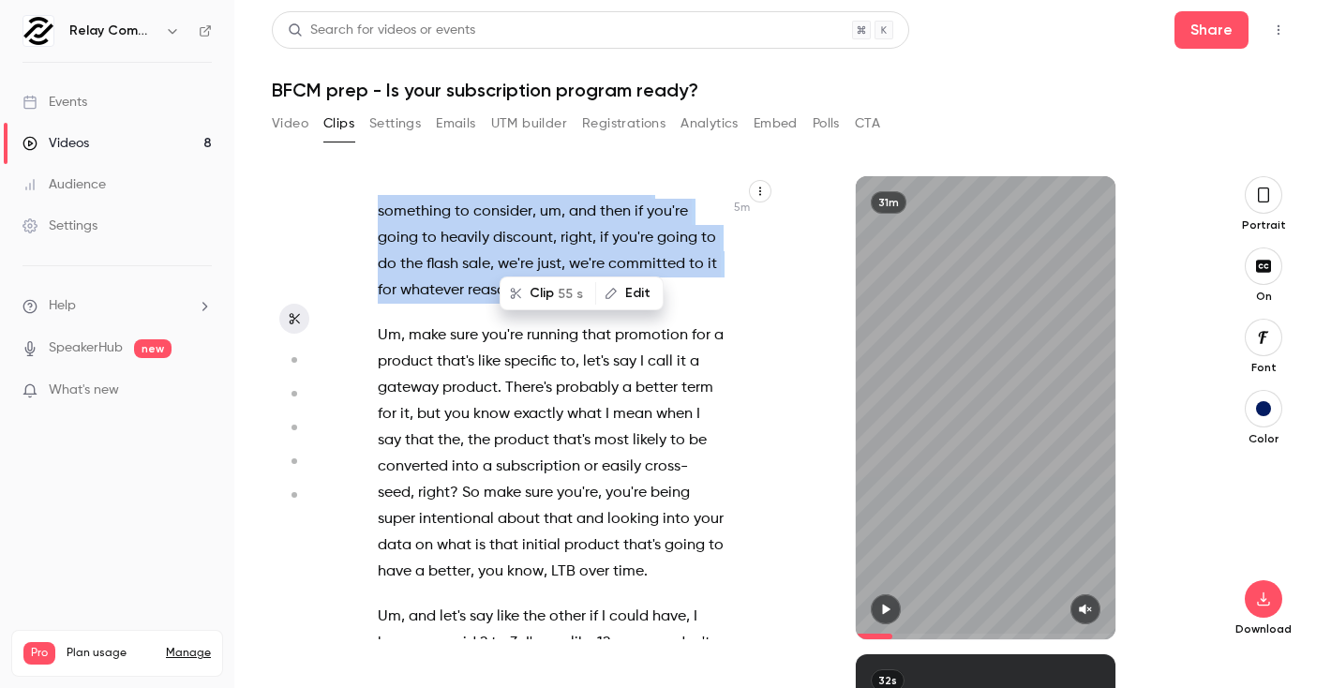
scroll to position [3858, 0]
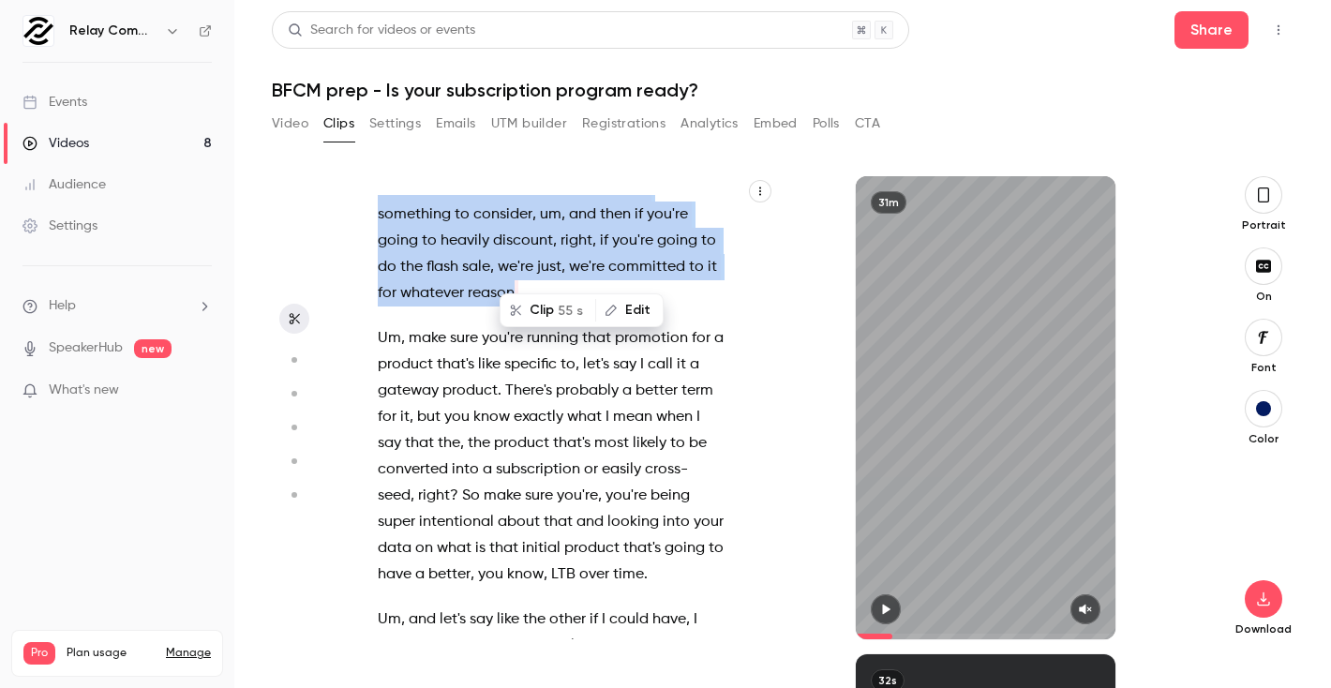
click at [542, 309] on button "Clip 55 s" at bounding box center [548, 310] width 93 height 30
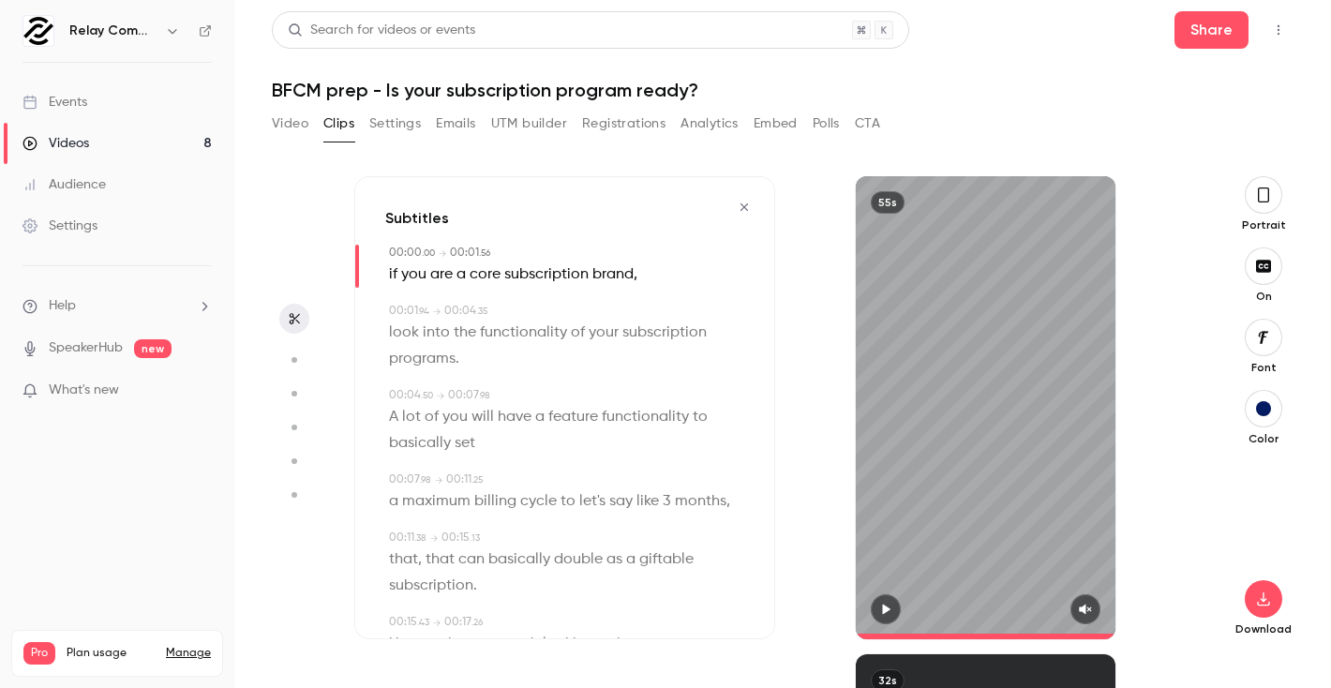
type input "*"
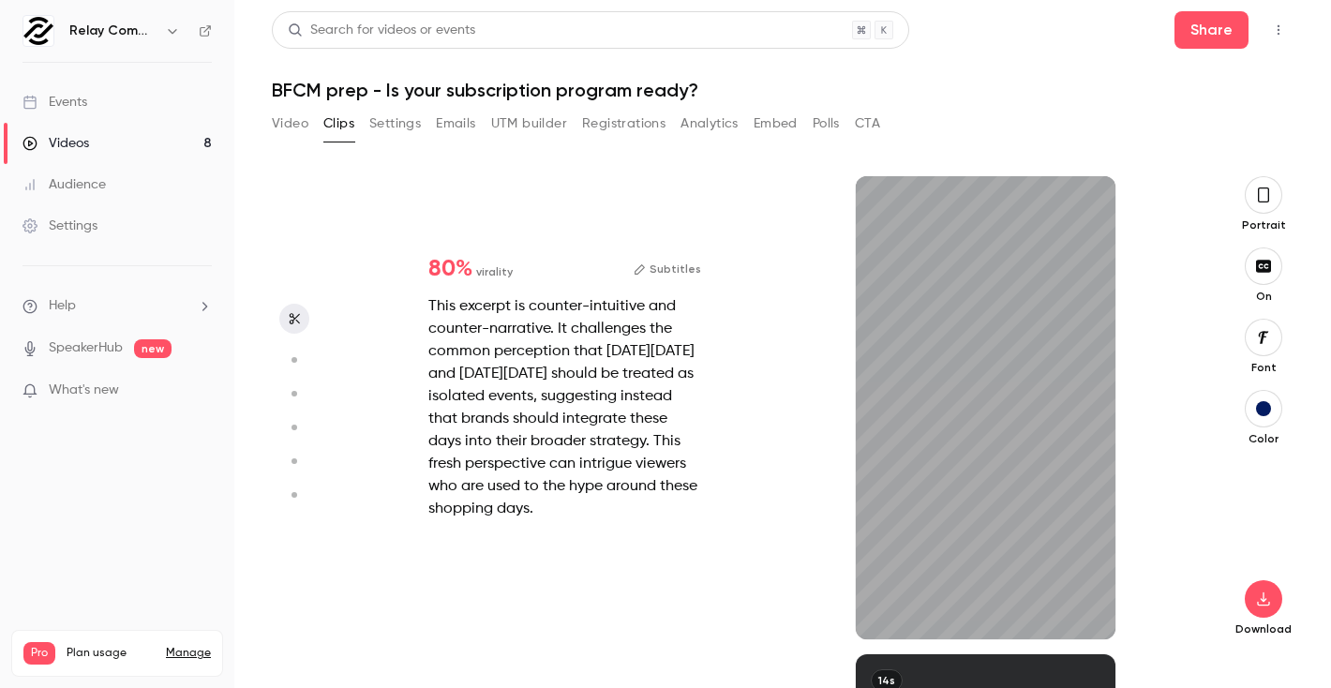
type input "*"
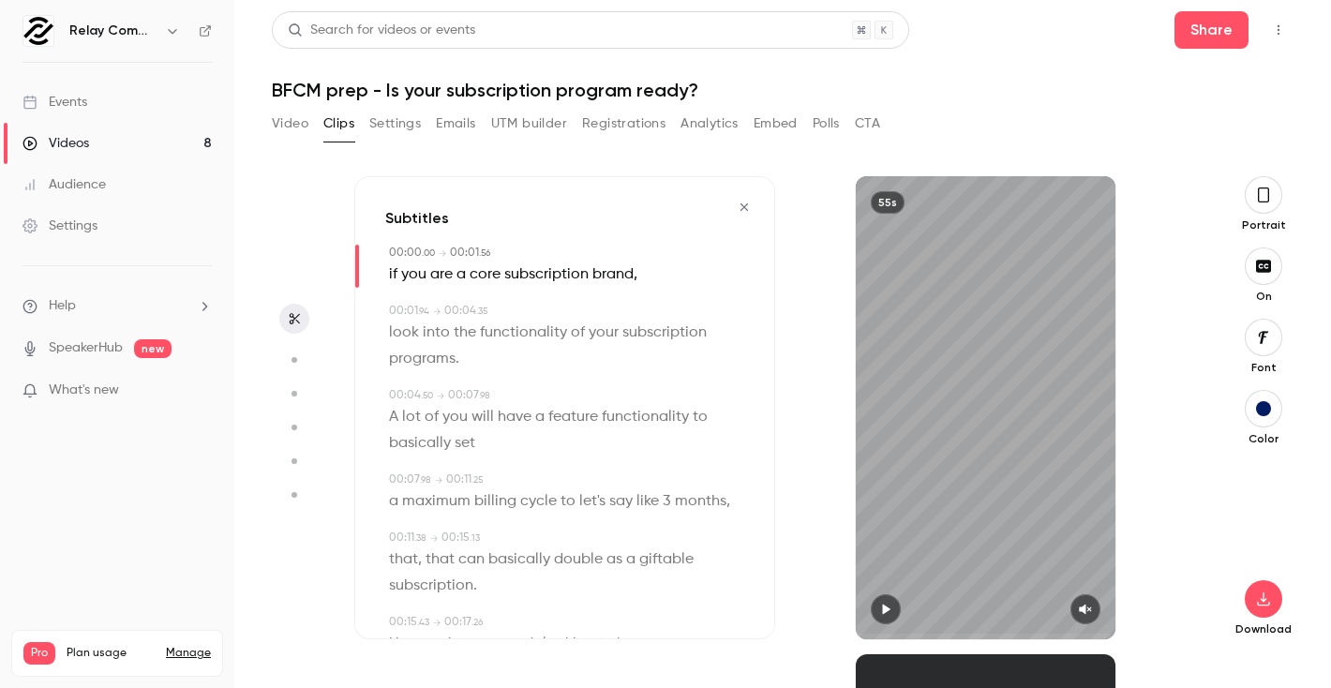
scroll to position [0, 0]
click at [1269, 203] on icon "button" at bounding box center [1263, 195] width 15 height 21
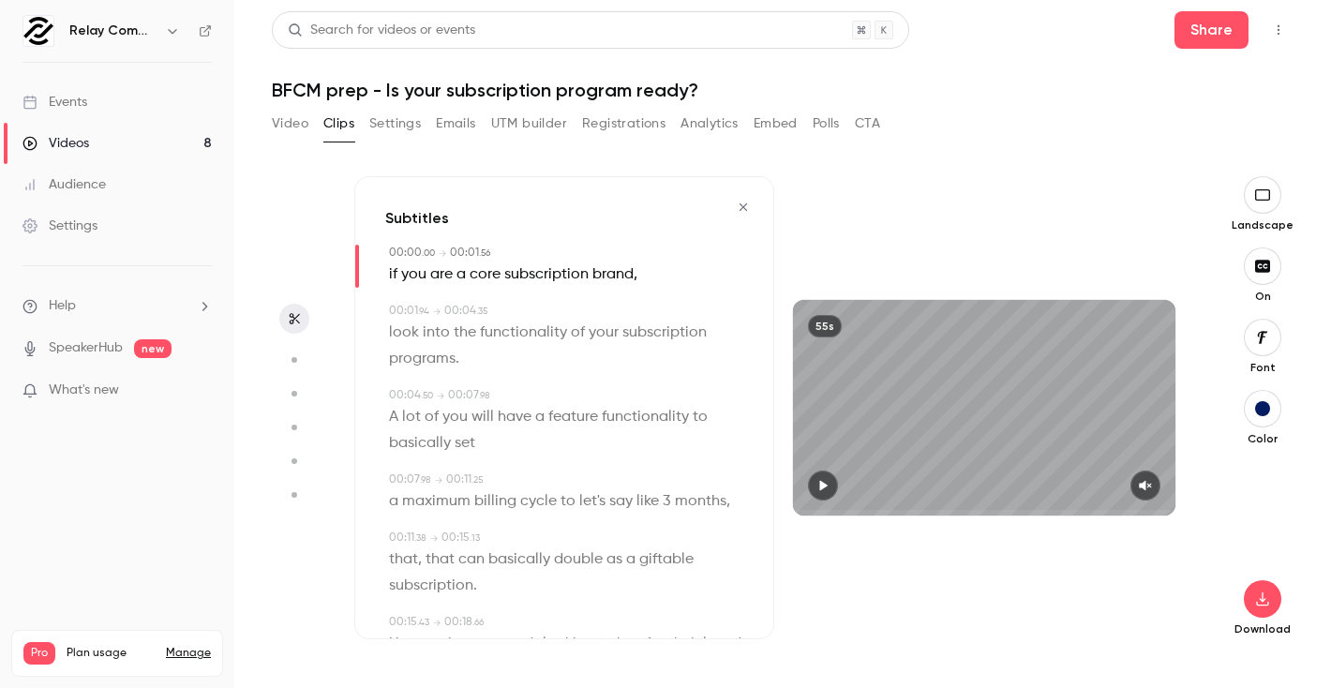
click at [827, 474] on button "button" at bounding box center [823, 486] width 30 height 30
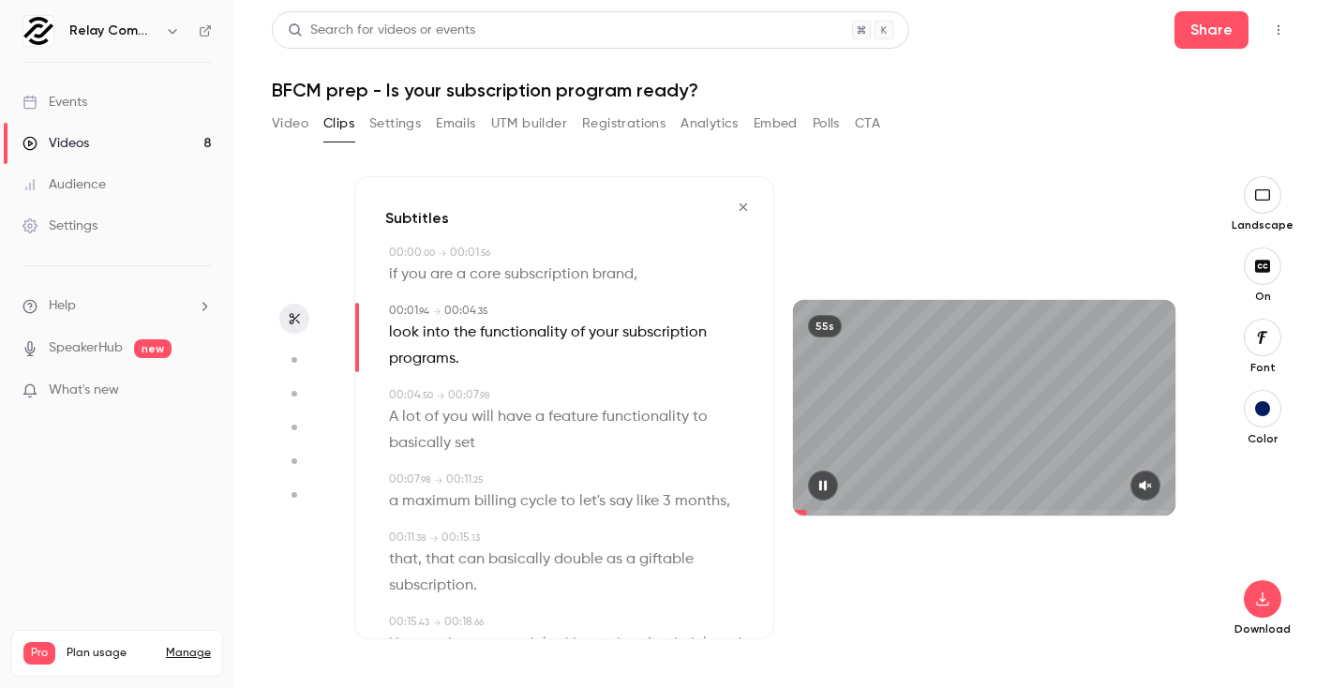
click at [1148, 483] on icon "button" at bounding box center [1145, 485] width 15 height 13
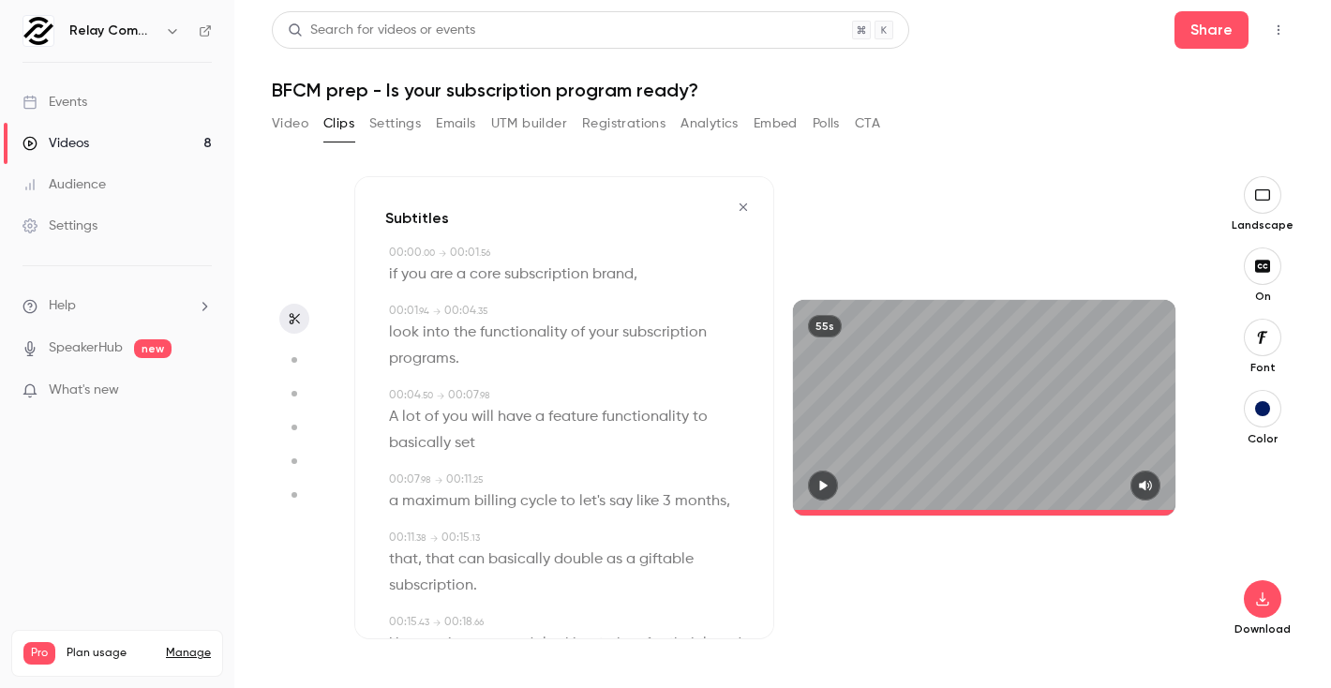
type input "****"
click at [302, 132] on button "Video" at bounding box center [290, 124] width 37 height 30
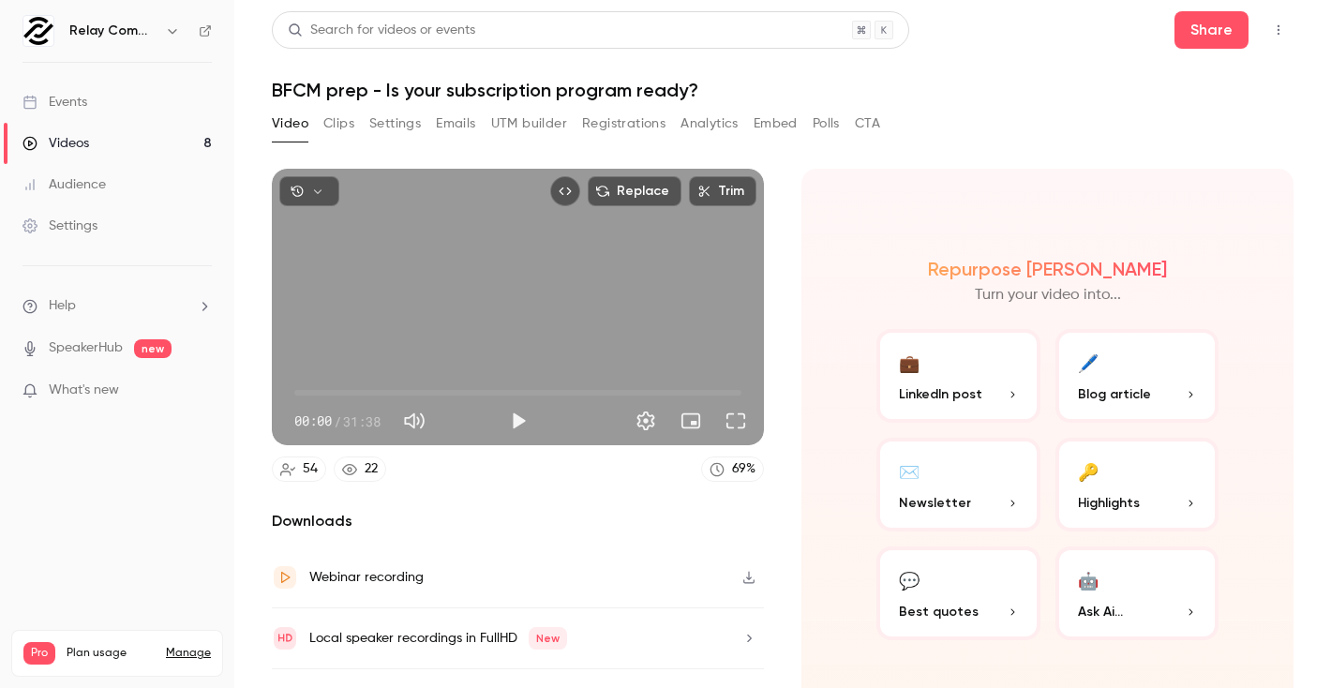
click at [334, 128] on button "Clips" at bounding box center [338, 124] width 31 height 30
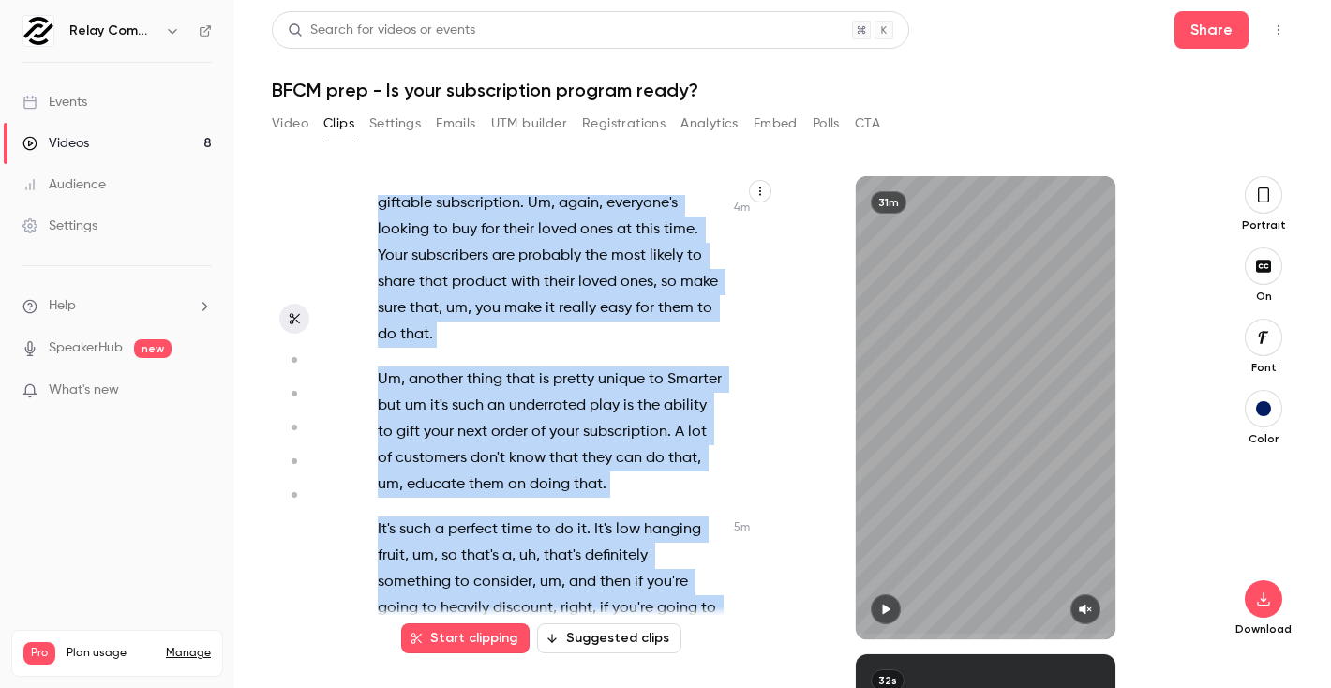
scroll to position [3560, 0]
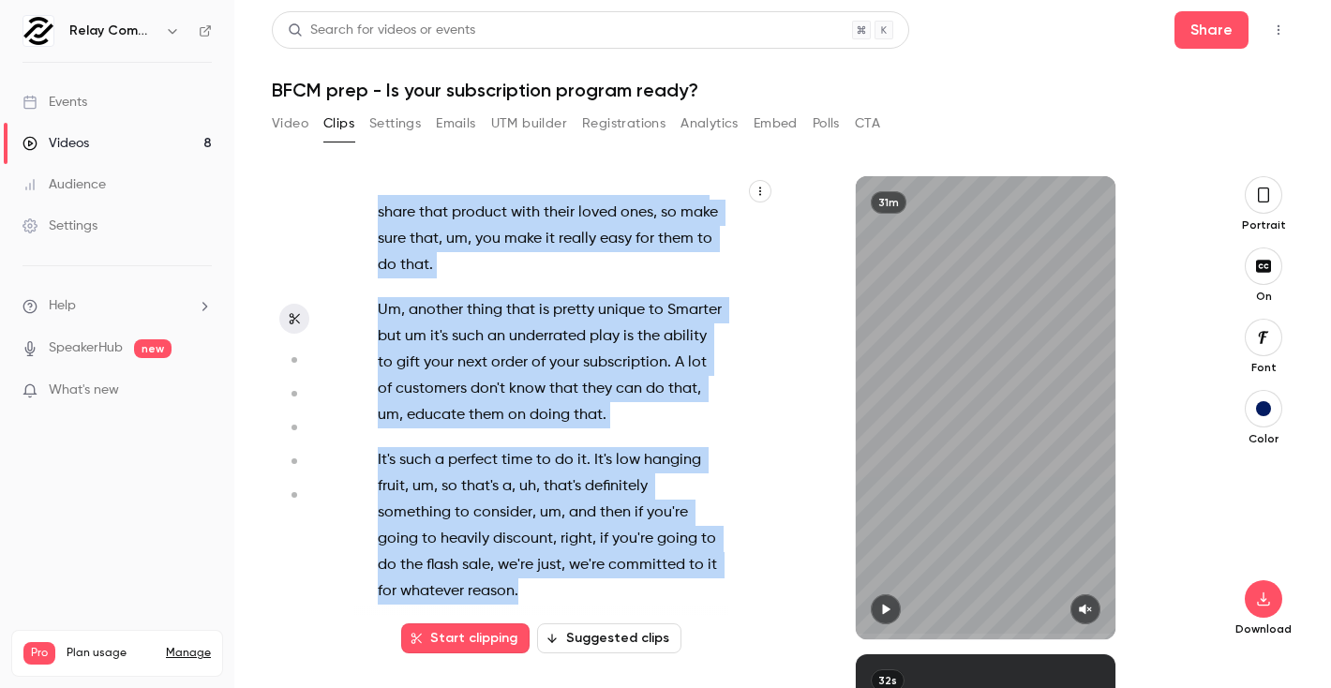
drag, startPoint x: 428, startPoint y: 230, endPoint x: 530, endPoint y: 567, distance: 352.6
click at [530, 567] on div "Live . Welcome everybody to our latest webinar on [DATE][DATE] , [DATE][DATE] p…" at bounding box center [560, 417] width 412 height 444
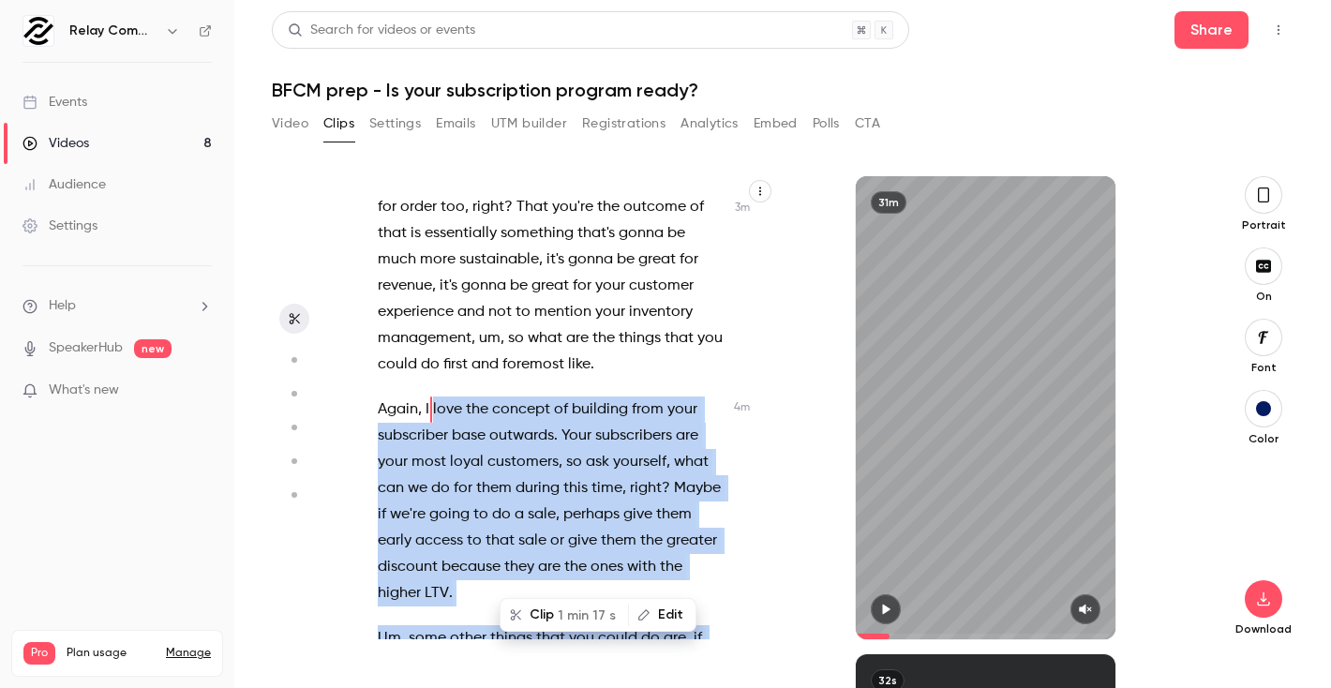
scroll to position [2920, 0]
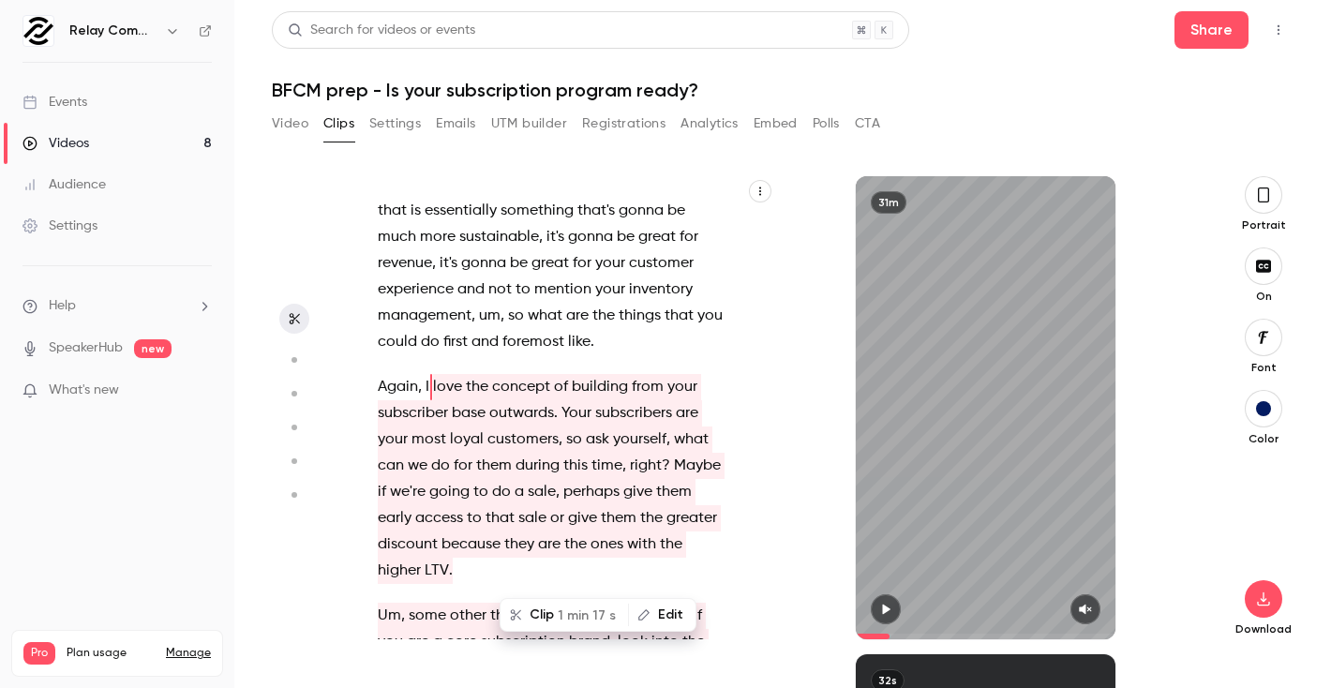
click at [412, 329] on span "could" at bounding box center [397, 342] width 39 height 26
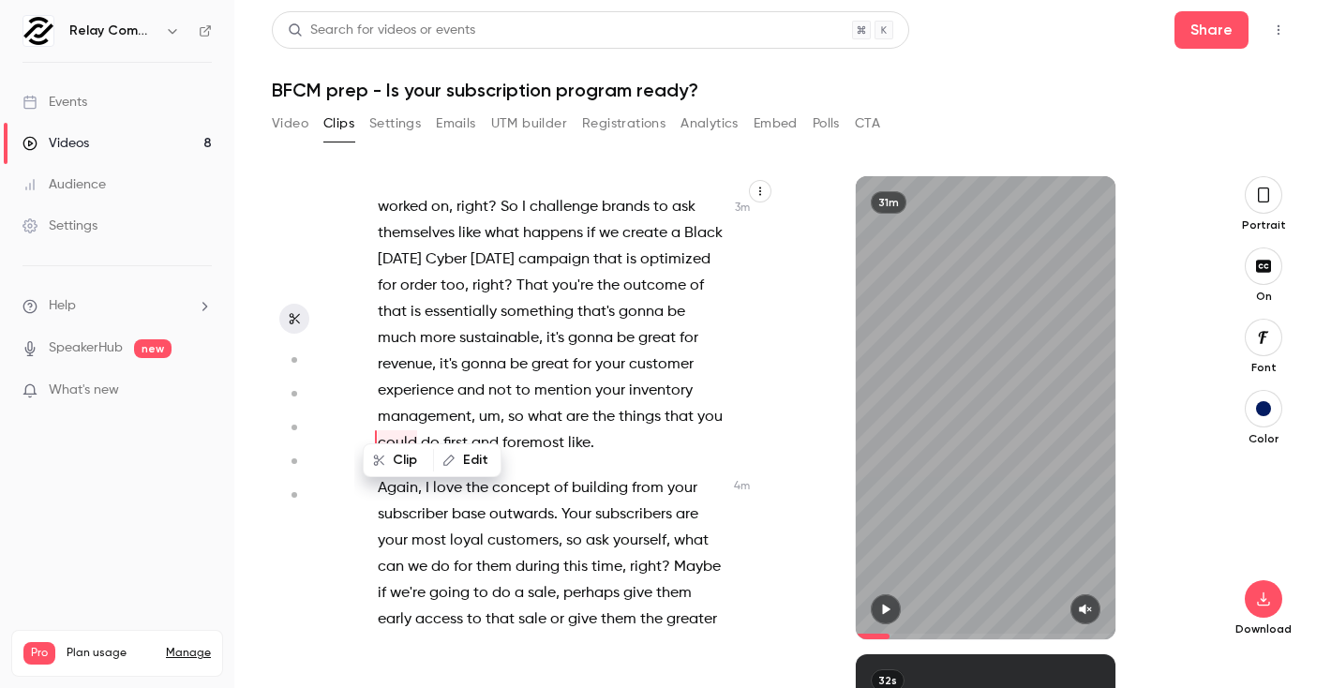
click at [462, 404] on span "management" at bounding box center [425, 417] width 94 height 26
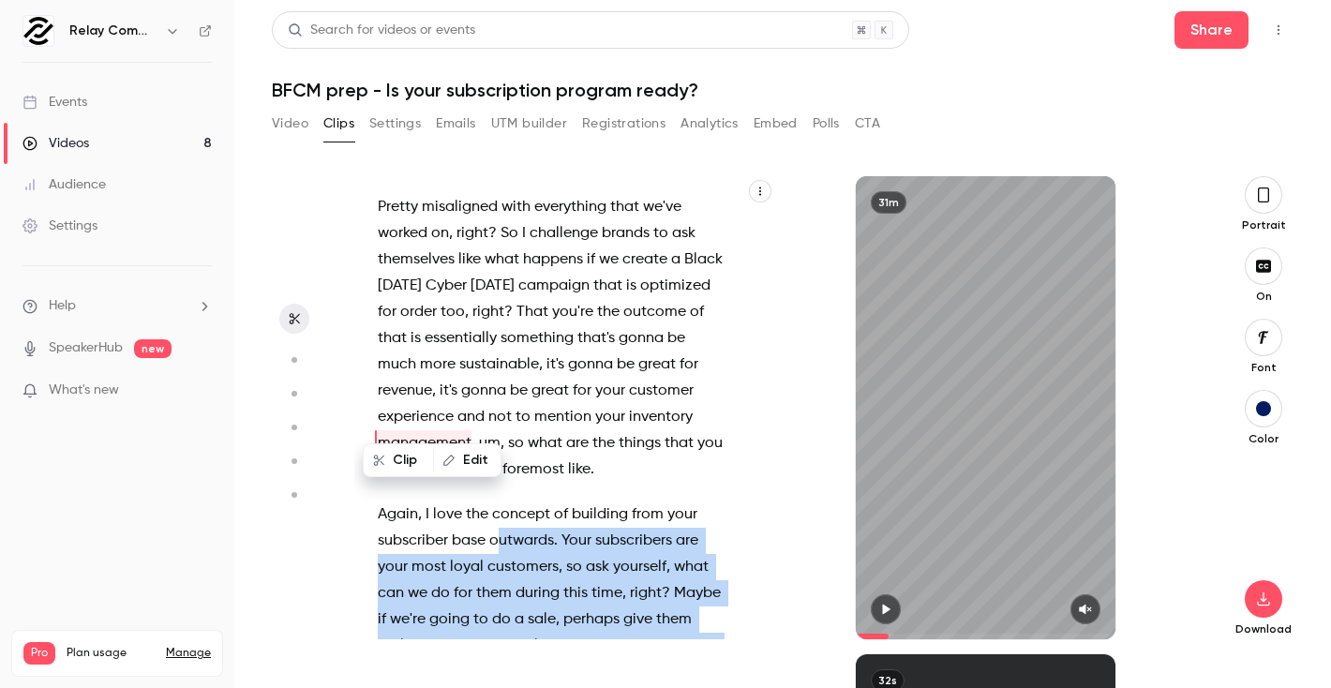
drag, startPoint x: 423, startPoint y: 489, endPoint x: 497, endPoint y: 516, distance: 78.6
click at [497, 516] on div "Live . Welcome everybody to our latest webinar on [DATE][DATE] , [DATE][DATE] p…" at bounding box center [564, 407] width 421 height 463
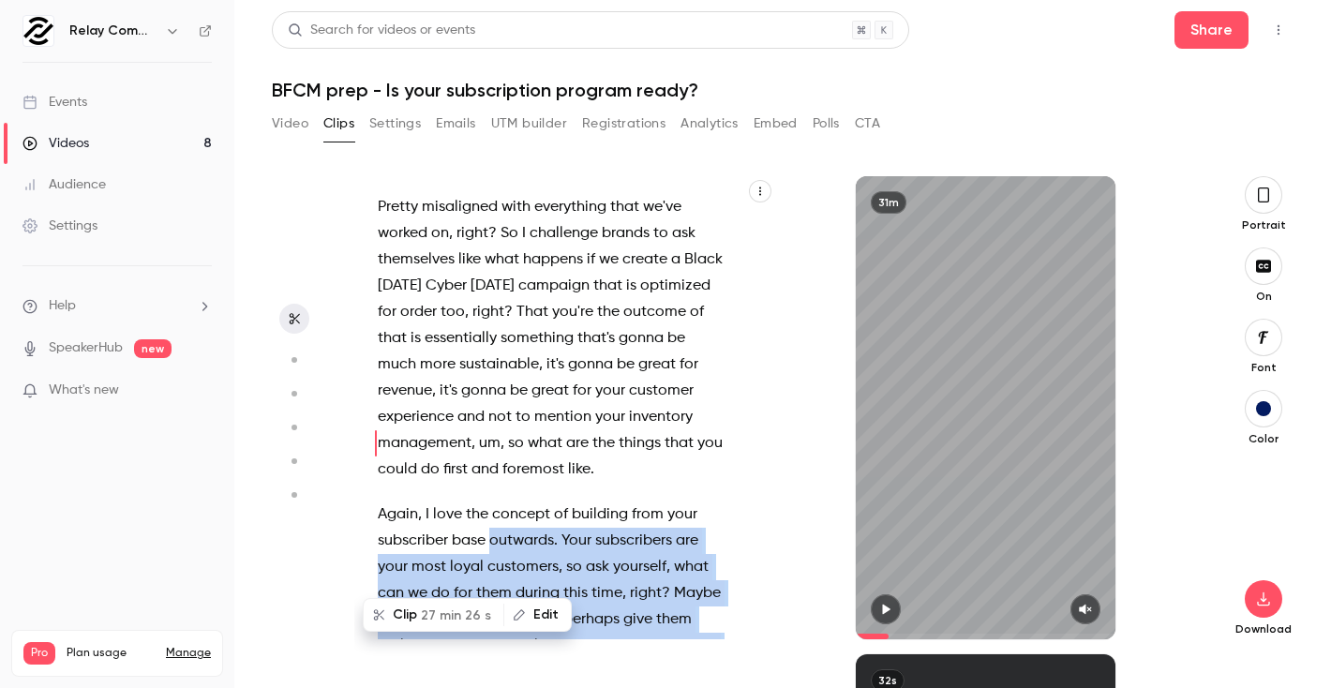
click at [497, 516] on p "Again , I love the concept of building from your subscriber base outwards . You…" at bounding box center [551, 607] width 346 height 210
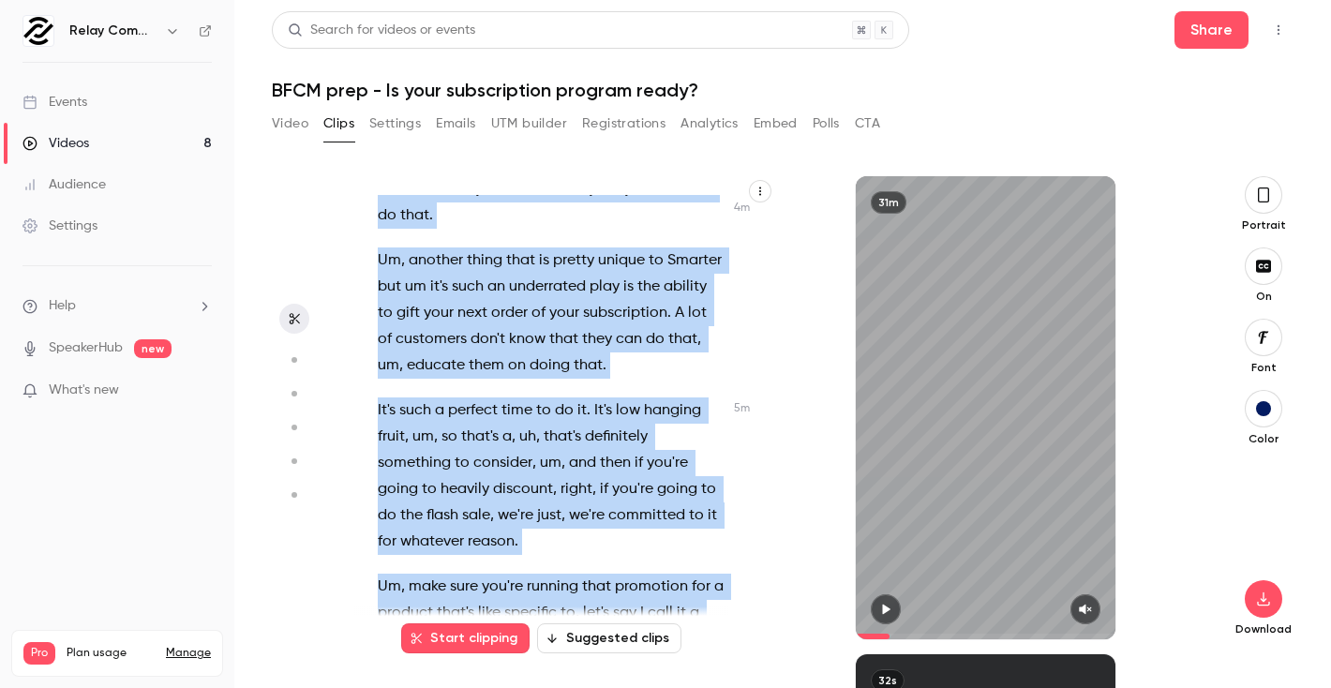
scroll to position [3759, 0]
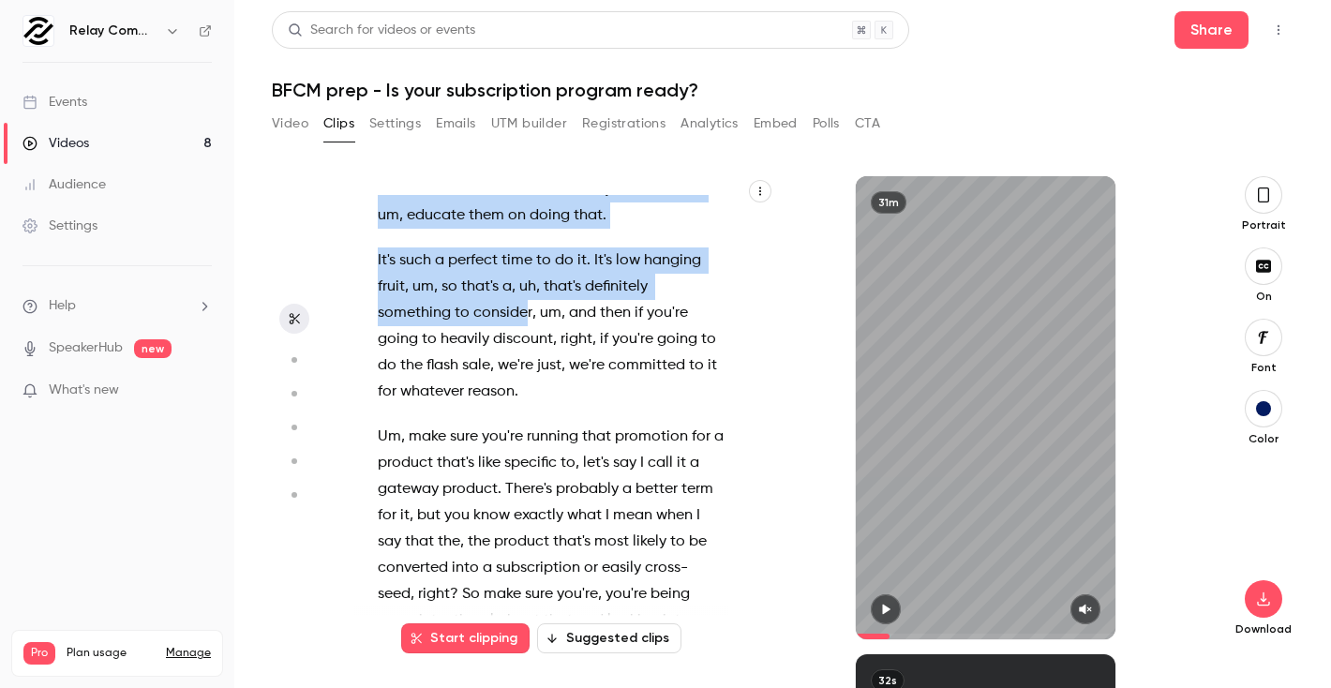
drag, startPoint x: 419, startPoint y: 393, endPoint x: 527, endPoint y: 276, distance: 159.2
click at [527, 276] on div "Live . Welcome everybody to our latest webinar on [DATE][DATE] , [DATE][DATE] p…" at bounding box center [560, 417] width 412 height 444
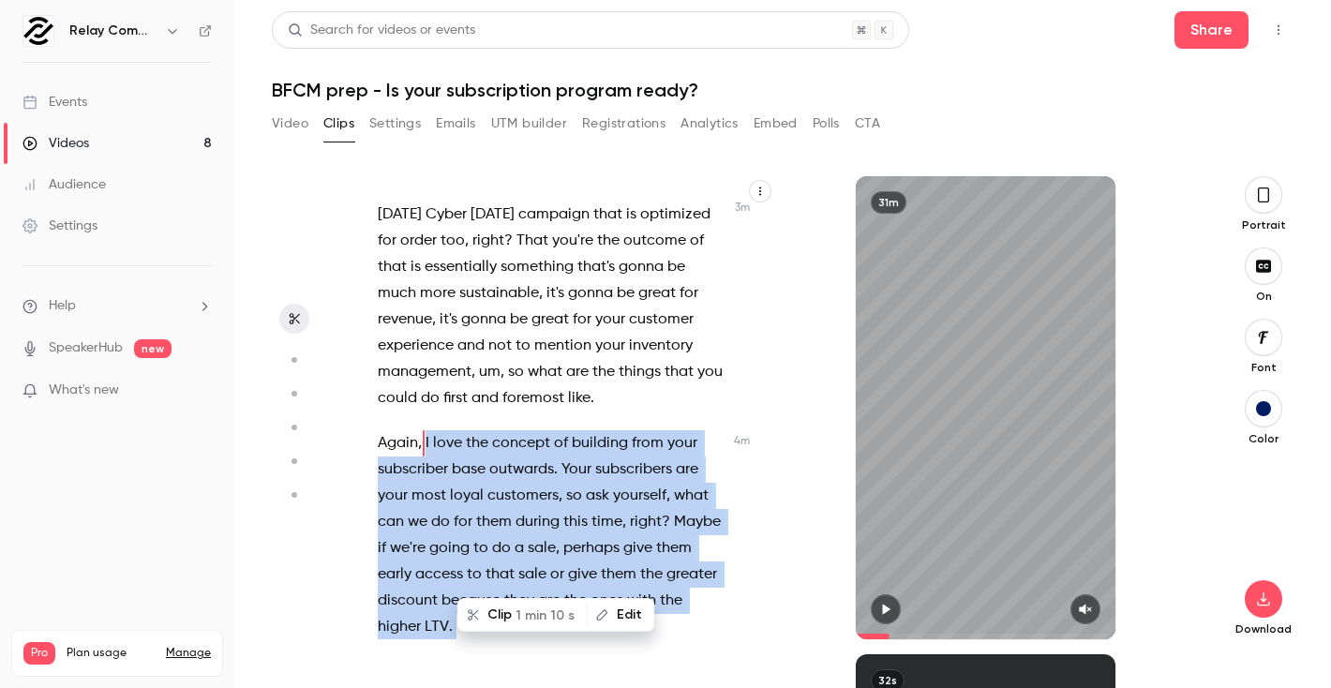
scroll to position [2864, 0]
click at [550, 615] on span "1 min 10 s" at bounding box center [545, 616] width 59 height 20
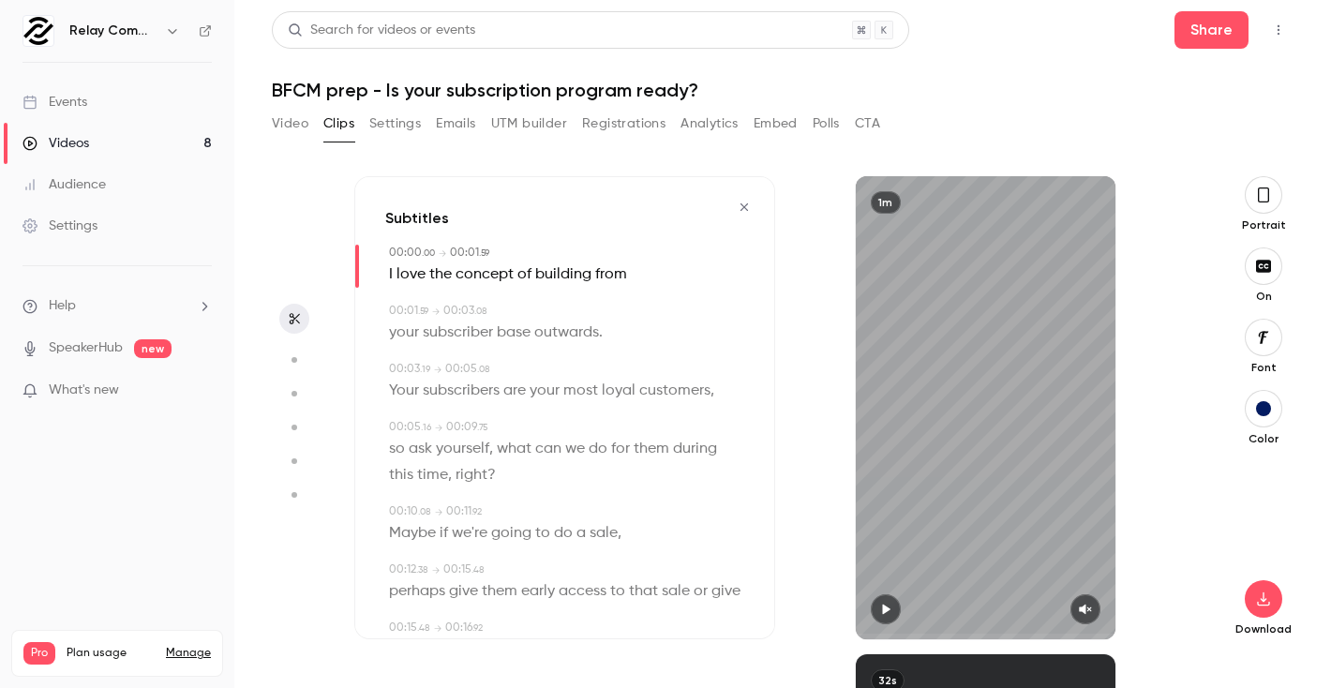
click at [885, 607] on icon "button" at bounding box center [886, 610] width 8 height 10
click at [1090, 612] on icon "button" at bounding box center [1085, 609] width 15 height 13
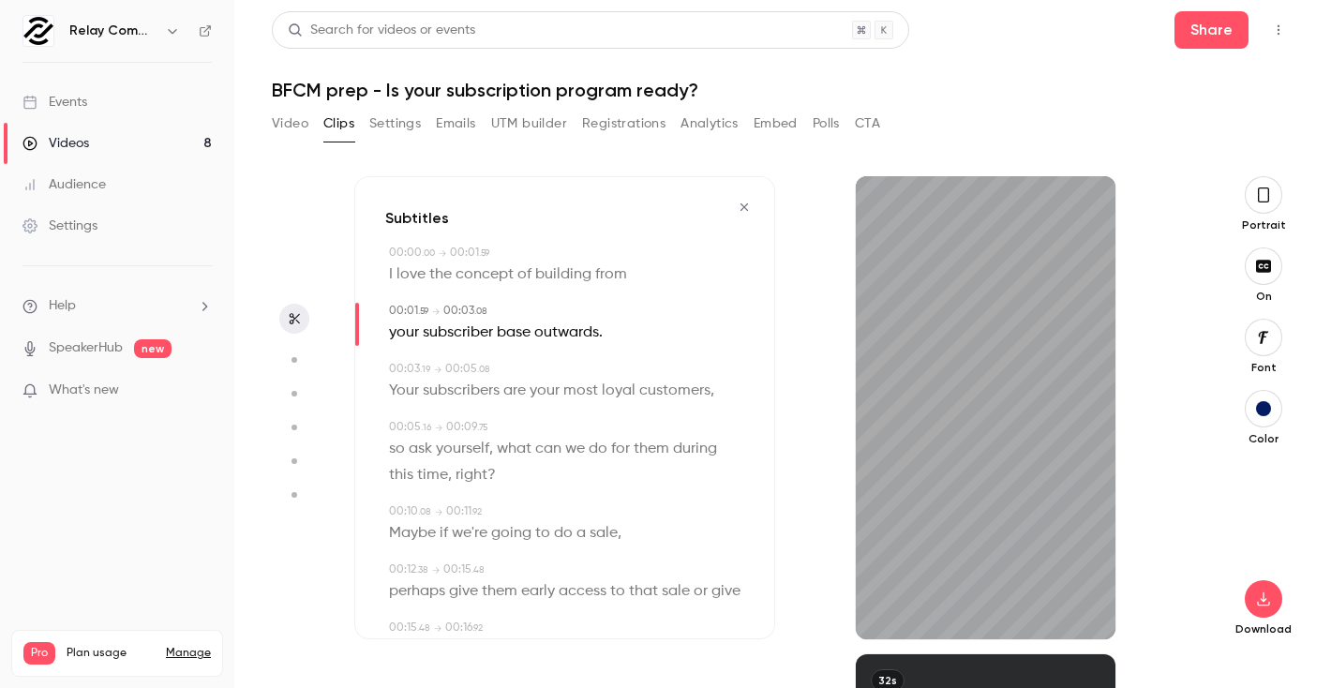
click at [1267, 209] on button "button" at bounding box center [1264, 195] width 38 height 38
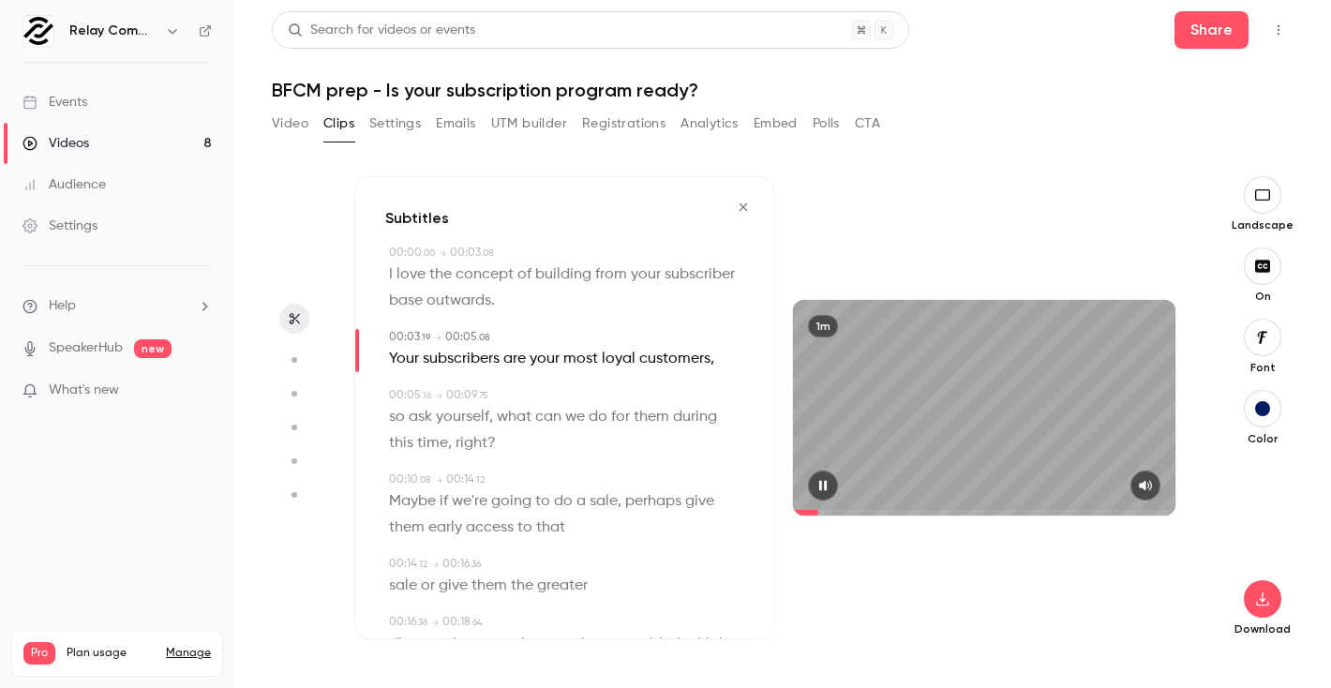
click at [838, 511] on span at bounding box center [984, 513] width 383 height 6
click at [938, 511] on span at bounding box center [984, 513] width 383 height 6
click at [992, 507] on span at bounding box center [984, 513] width 383 height 30
click at [1036, 510] on span at bounding box center [984, 513] width 383 height 6
click at [1089, 510] on span at bounding box center [984, 513] width 383 height 6
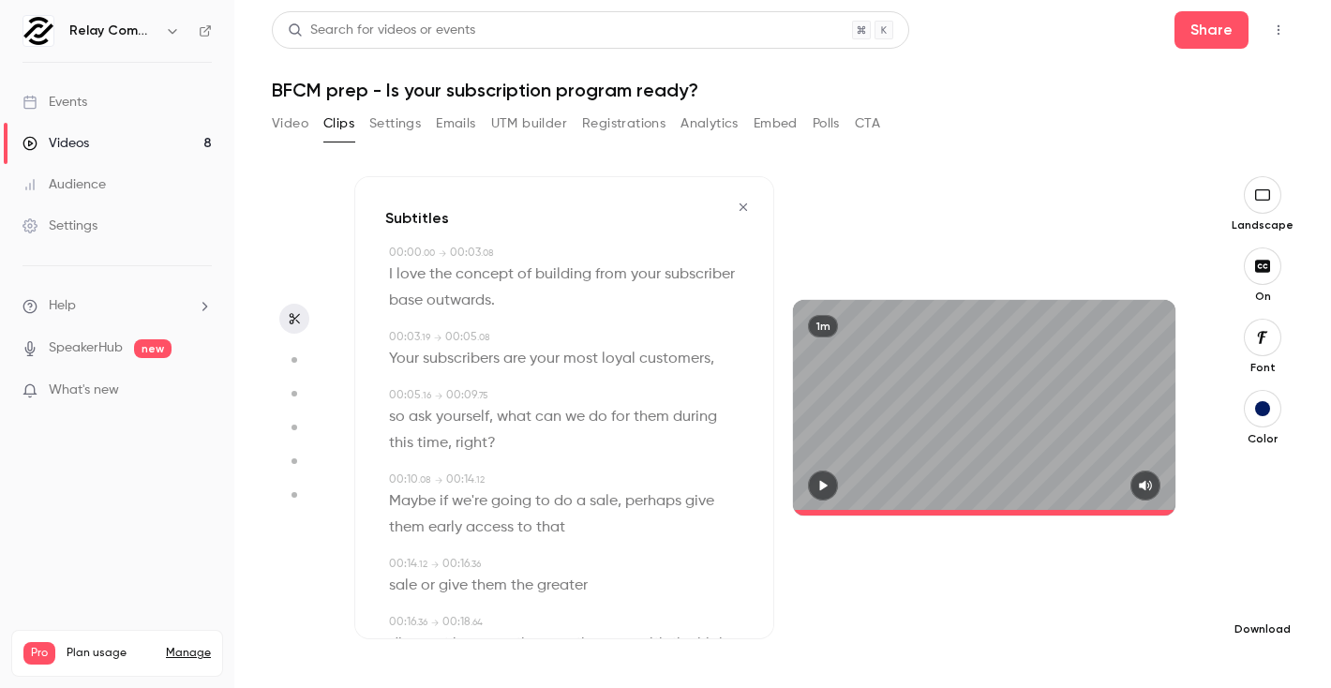
click at [1268, 599] on icon "button" at bounding box center [1263, 599] width 23 height 15
click at [1129, 620] on li "Standard Balance between quality and CPU time" at bounding box center [1122, 641] width 245 height 68
click at [744, 200] on button "button" at bounding box center [743, 207] width 30 height 30
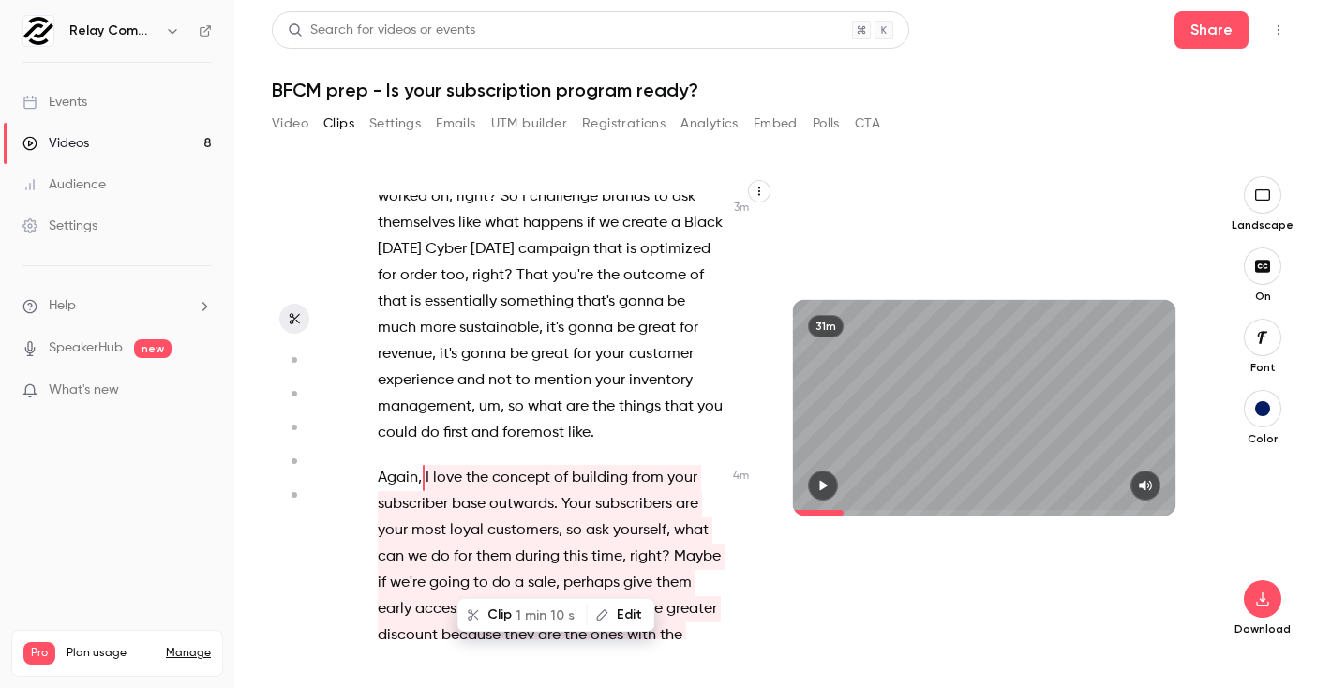
scroll to position [2845, 0]
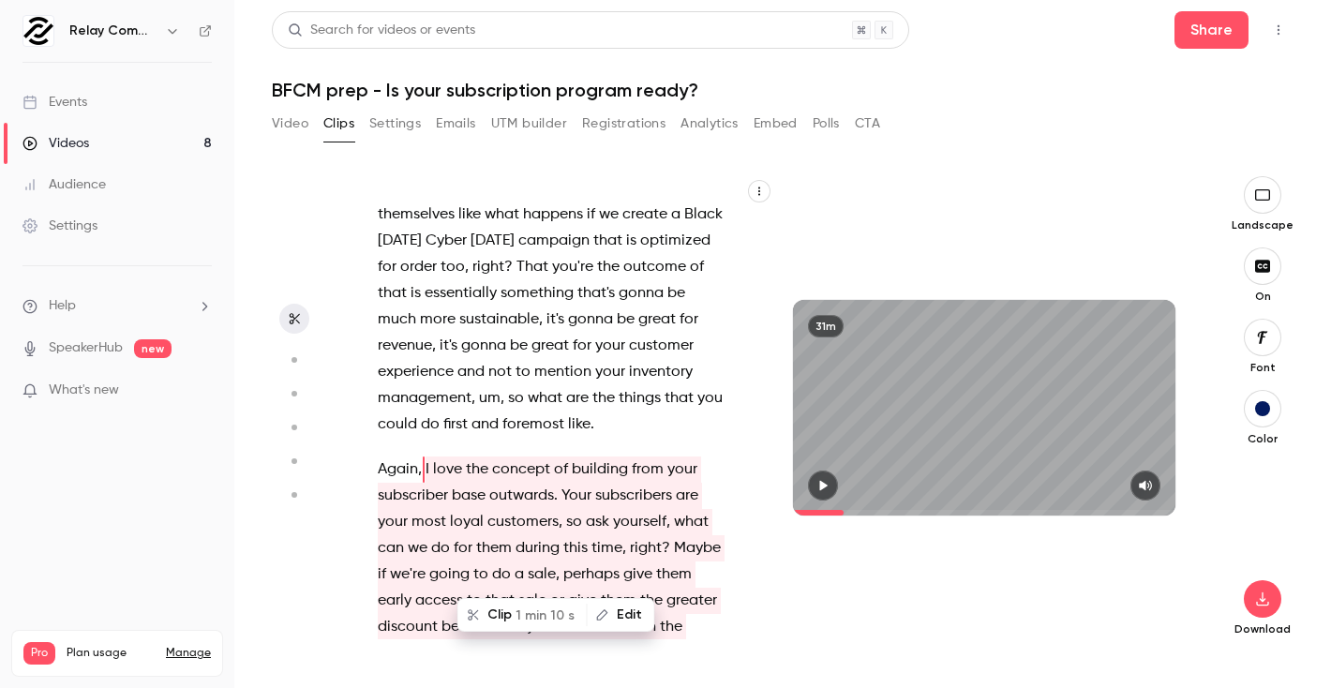
click at [637, 359] on span "inventory" at bounding box center [661, 372] width 64 height 26
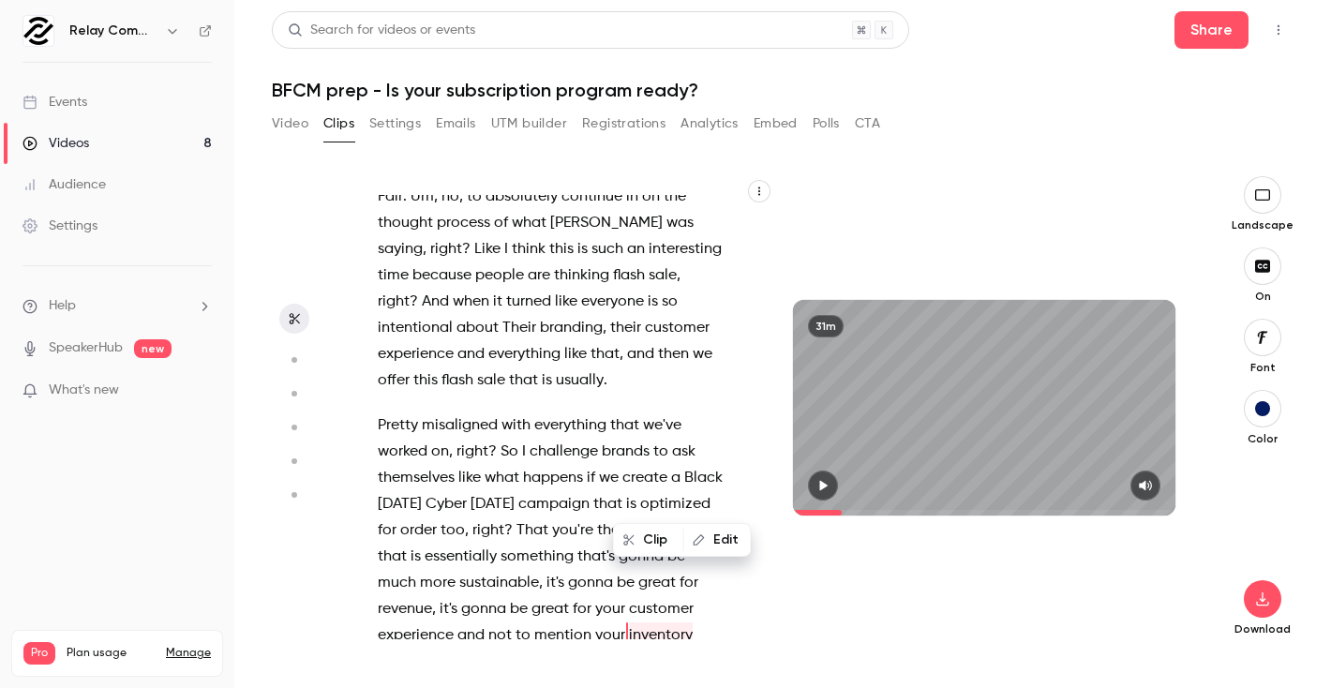
scroll to position [2626, 0]
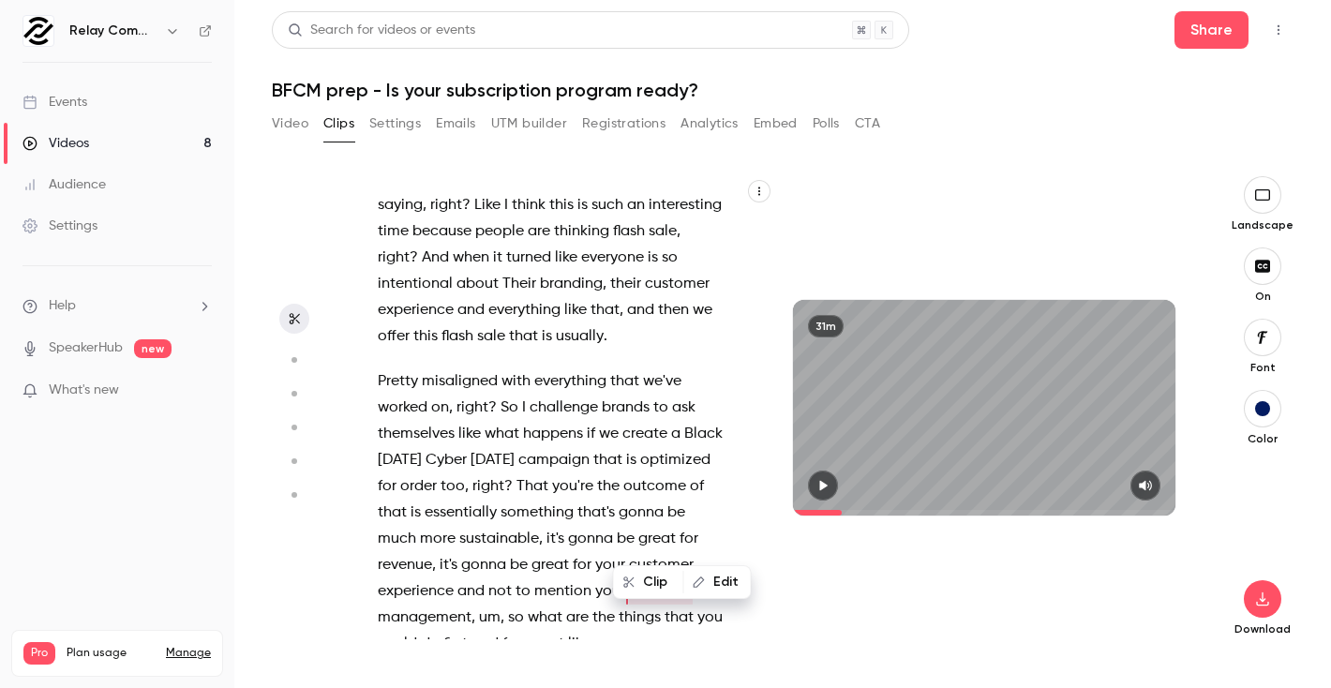
click at [523, 395] on span "I" at bounding box center [524, 408] width 4 height 26
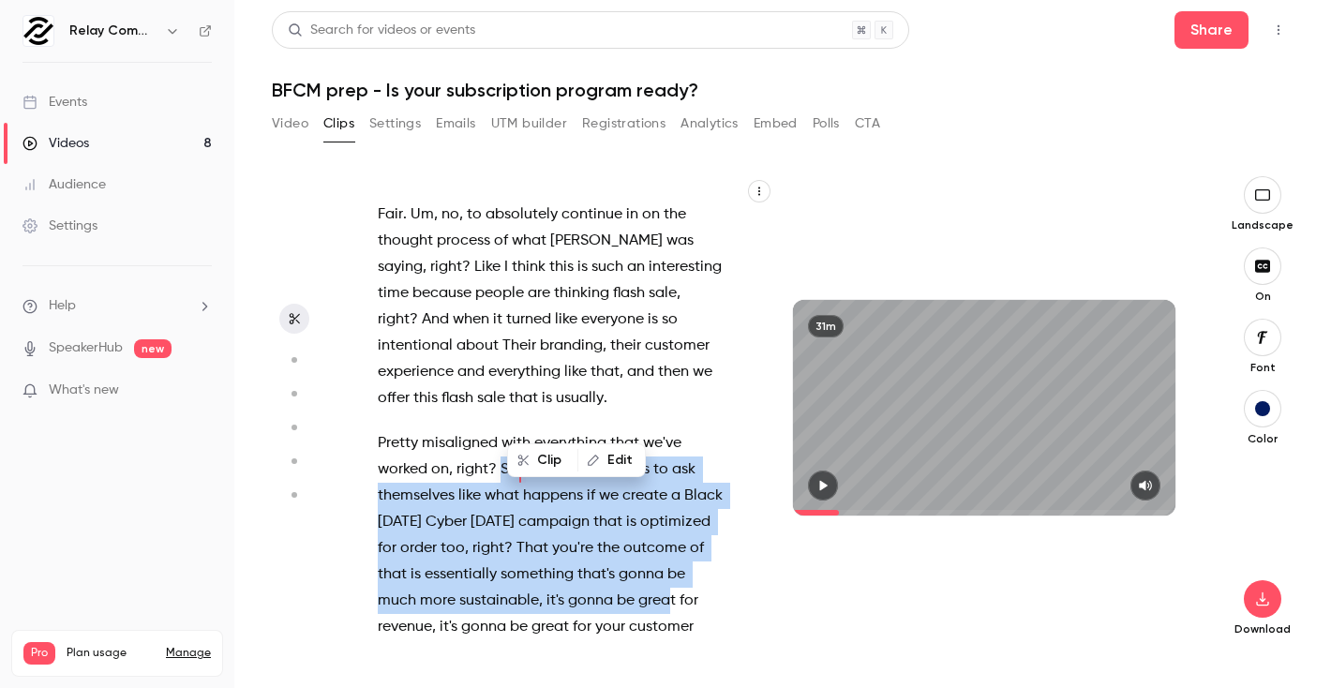
drag, startPoint x: 501, startPoint y: 415, endPoint x: 665, endPoint y: 560, distance: 218.5
click at [666, 561] on p "Pretty misaligned with everything that we've worked on , right ? So I challenge…" at bounding box center [550, 574] width 345 height 289
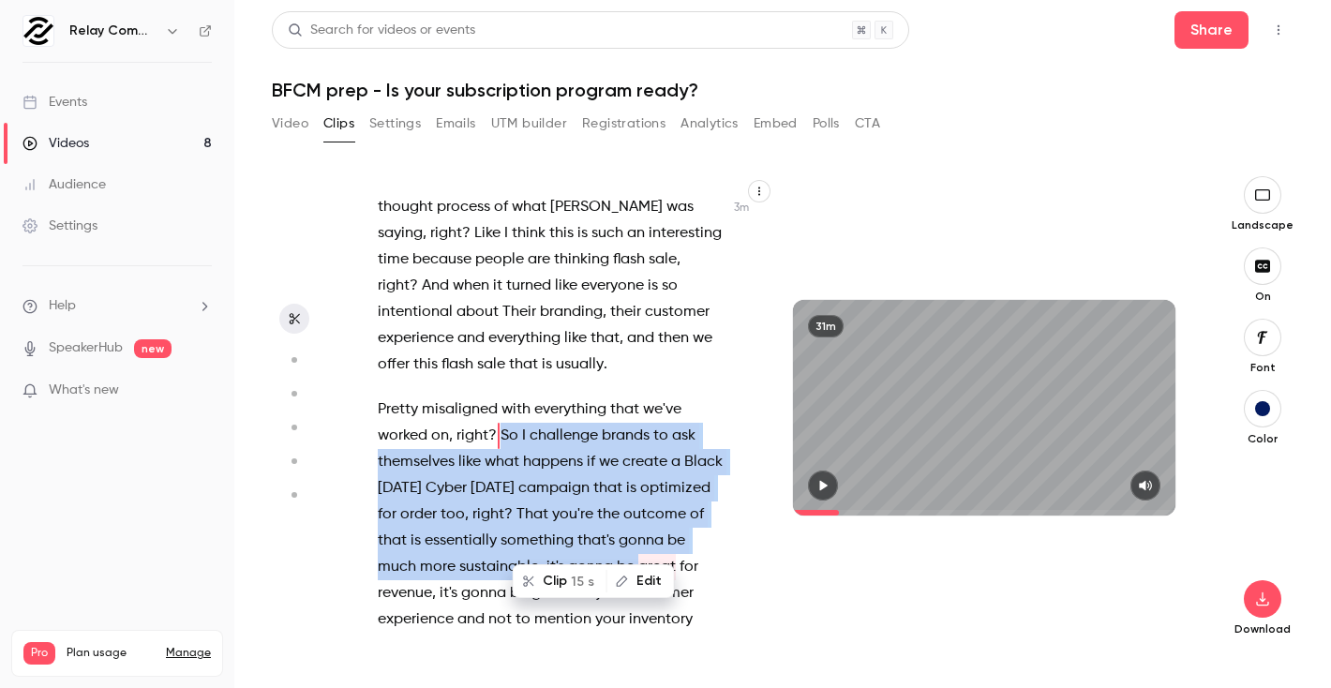
scroll to position [2601, 0]
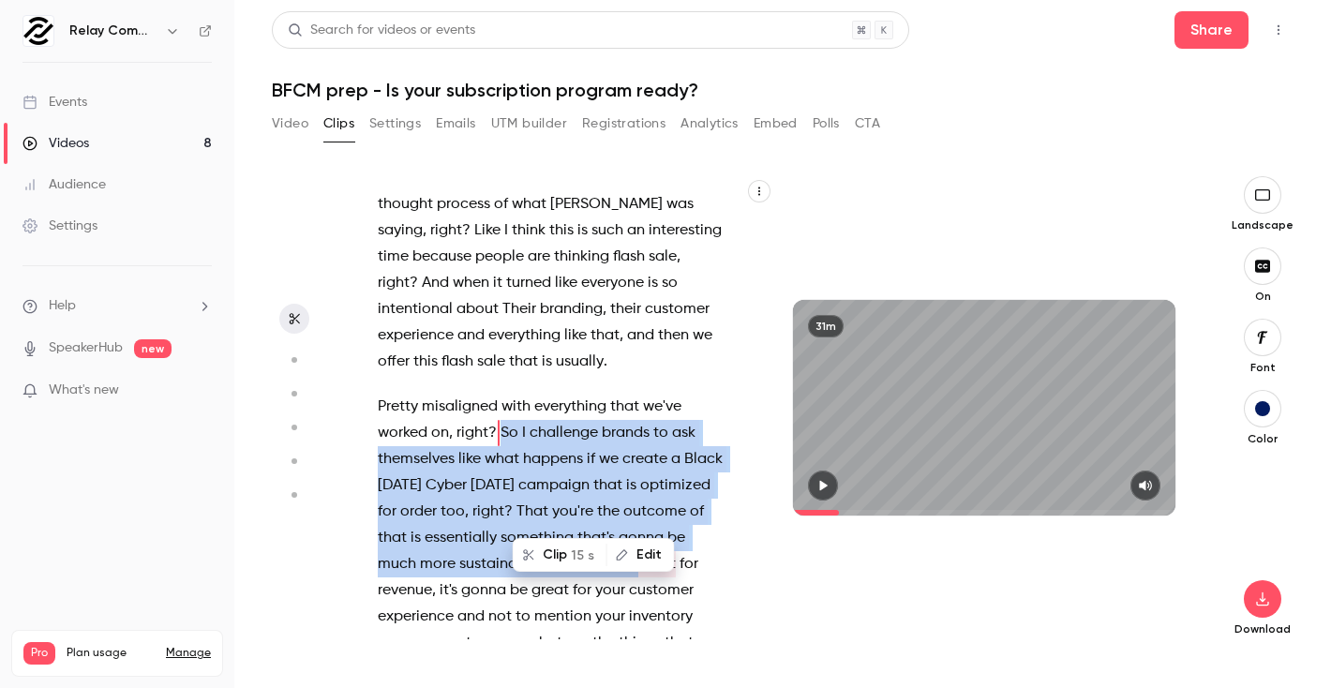
click at [535, 446] on span "happens" at bounding box center [553, 459] width 60 height 26
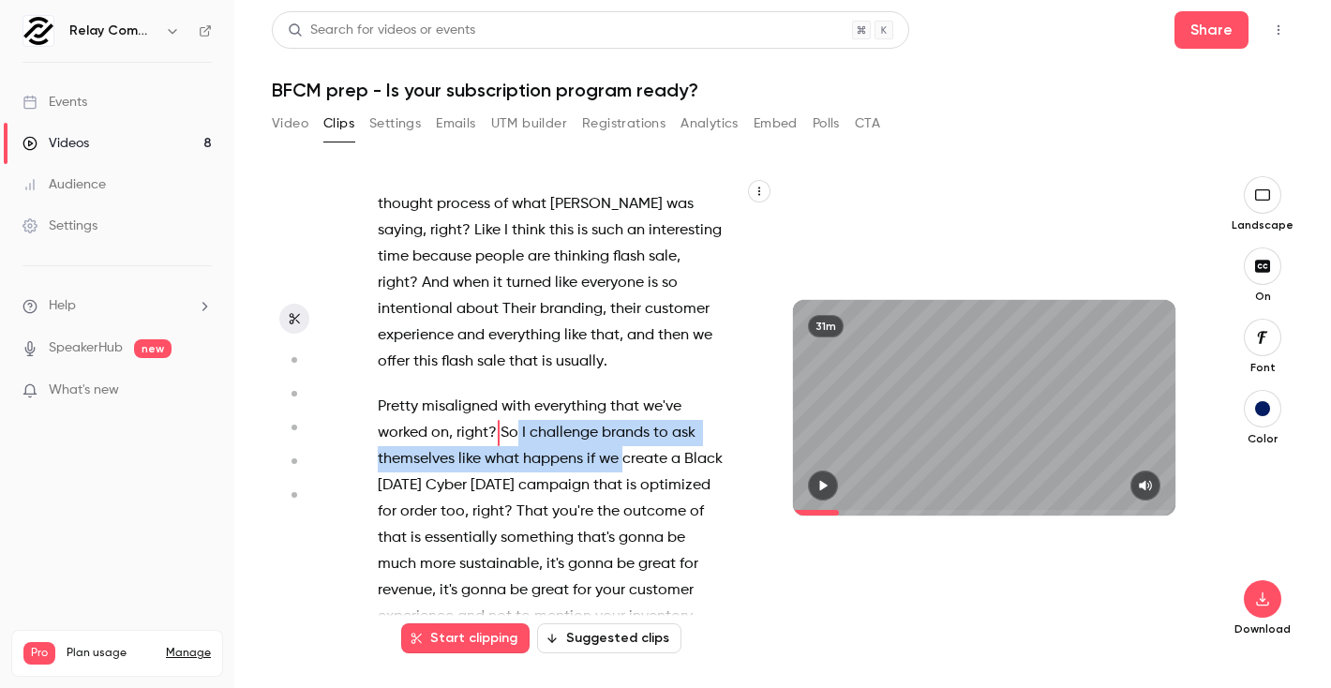
drag, startPoint x: 499, startPoint y: 378, endPoint x: 625, endPoint y: 411, distance: 130.7
click at [625, 411] on p "Pretty misaligned with everything that we've worked on , right ? So I challenge…" at bounding box center [550, 538] width 345 height 289
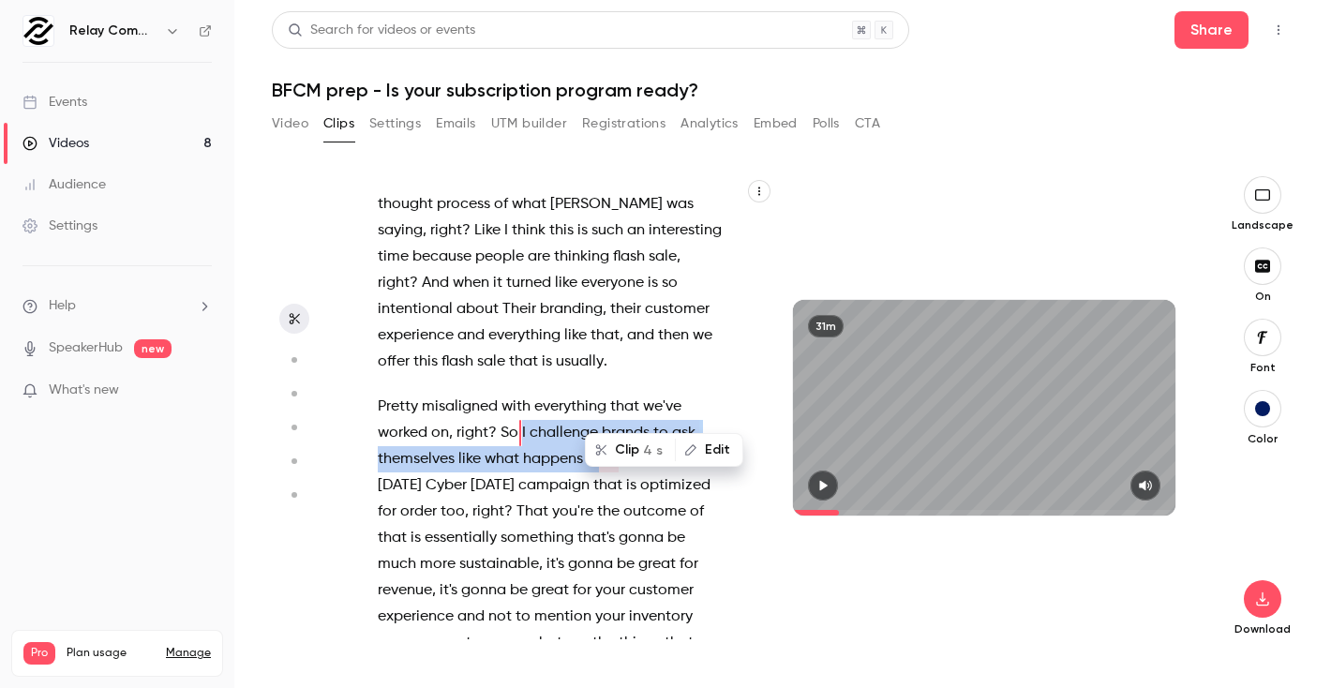
scroll to position [2564, 0]
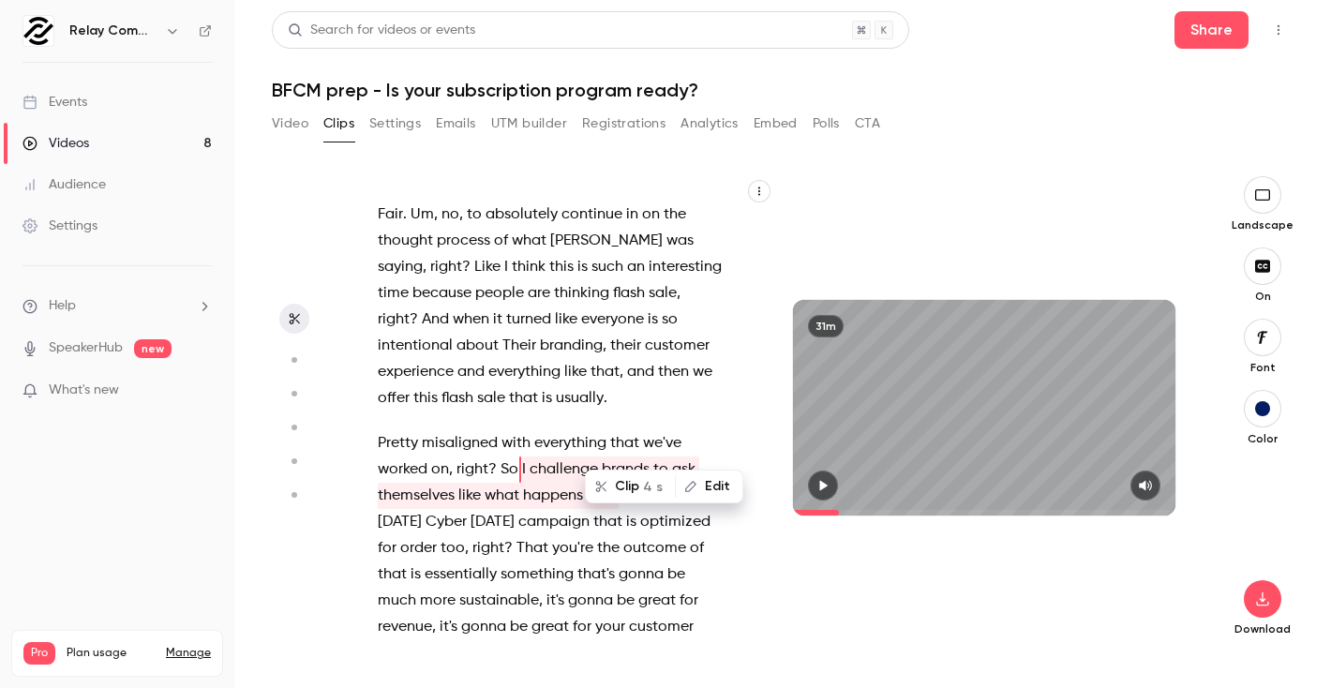
click at [496, 457] on span "?" at bounding box center [492, 470] width 8 height 26
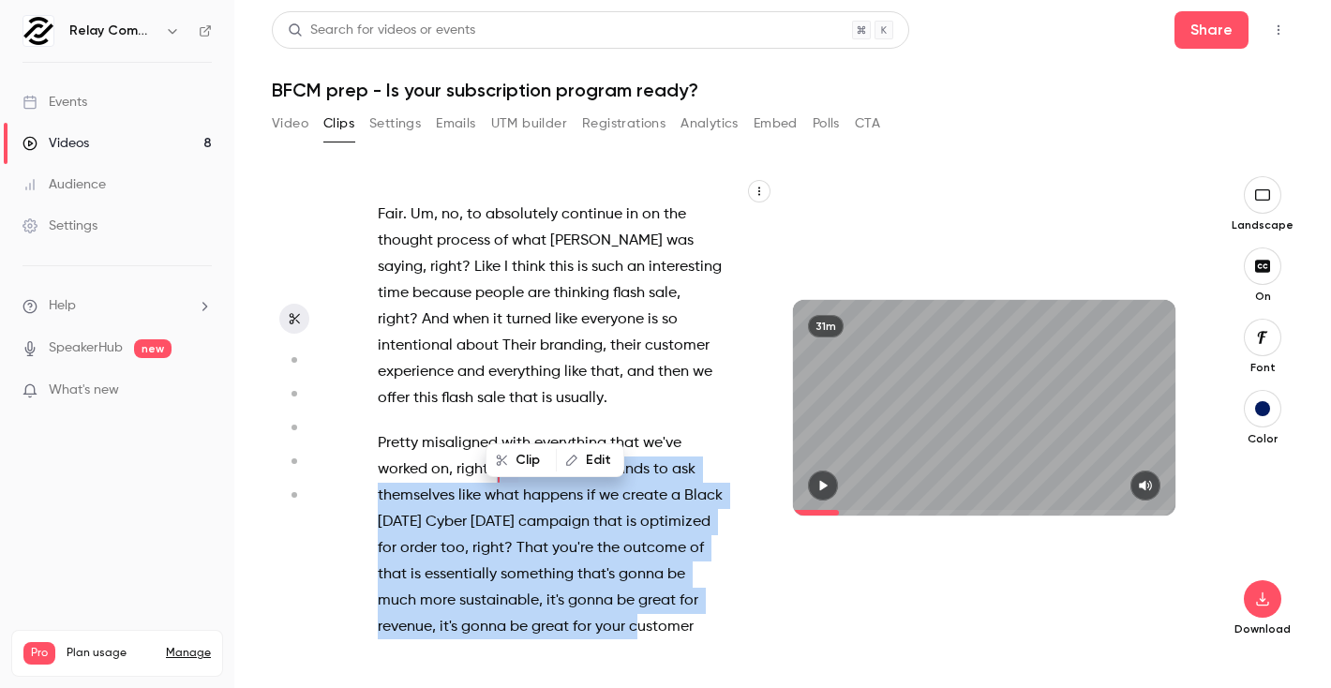
drag, startPoint x: 497, startPoint y: 414, endPoint x: 638, endPoint y: 582, distance: 219.6
click at [638, 582] on p "Pretty misaligned with everything that we've worked on , right ? So I challenge…" at bounding box center [550, 574] width 345 height 289
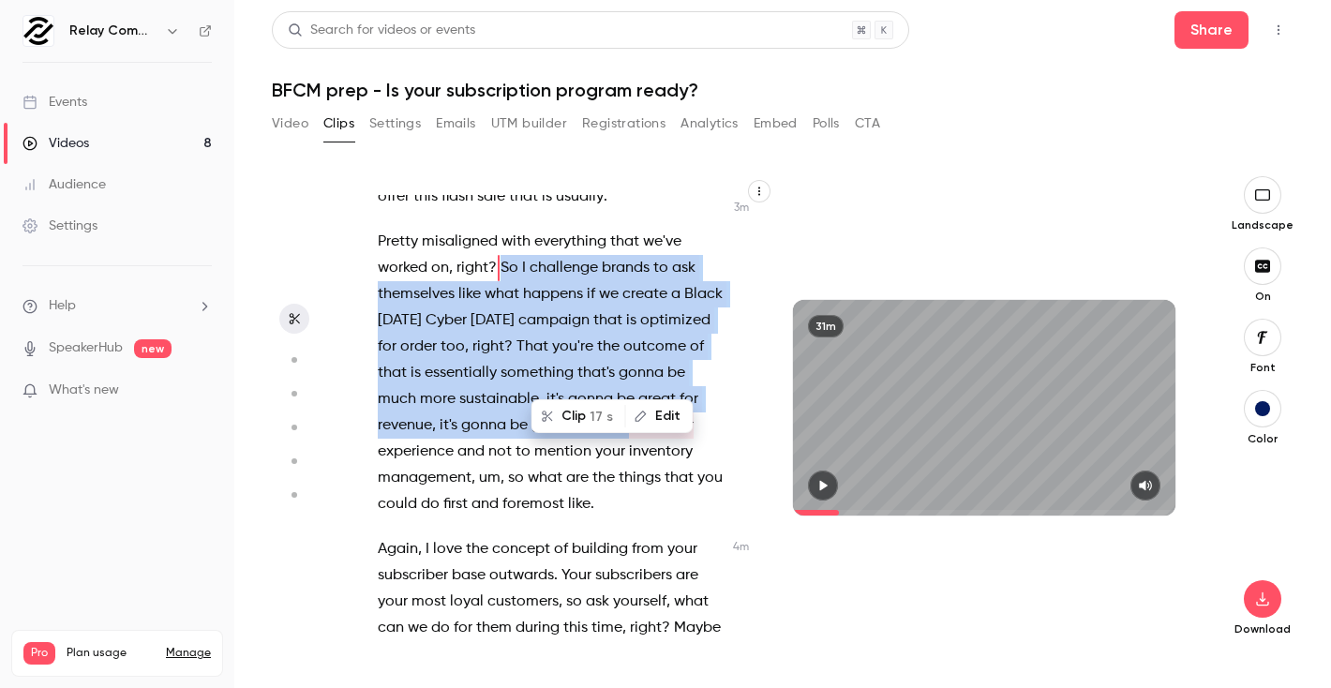
scroll to position [2767, 0]
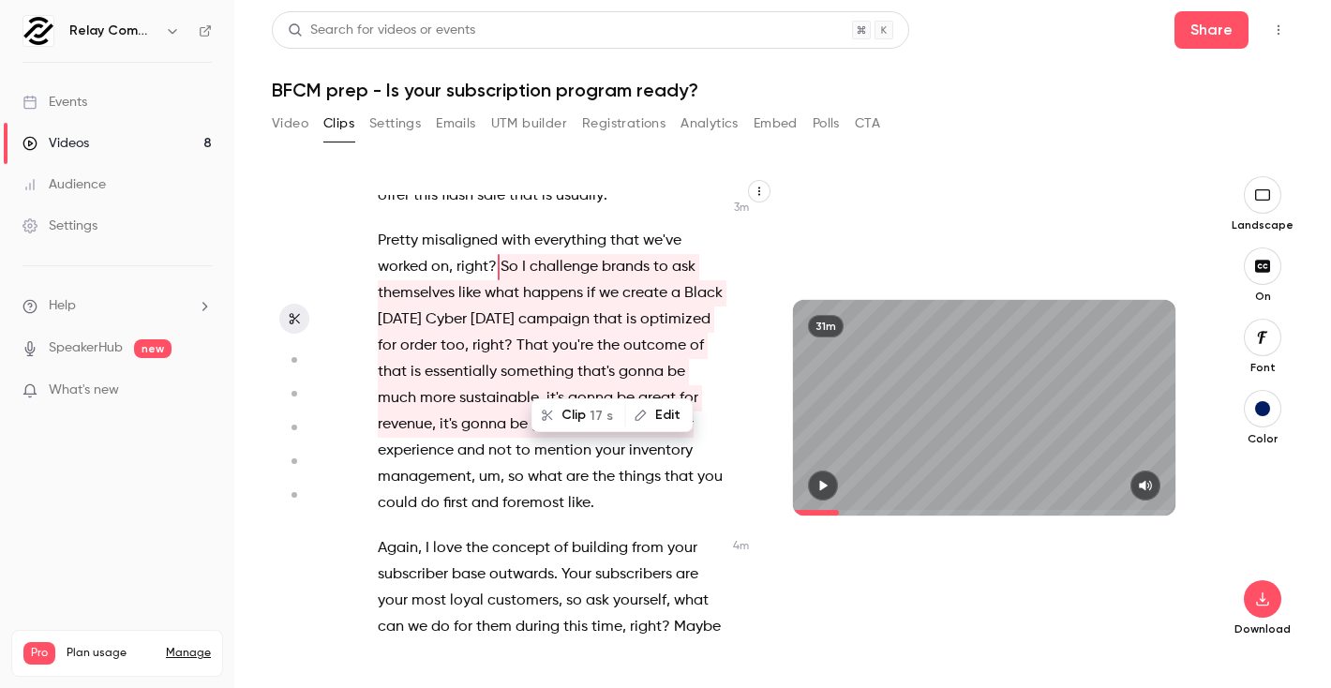
click at [506, 254] on span "So" at bounding box center [510, 267] width 18 height 26
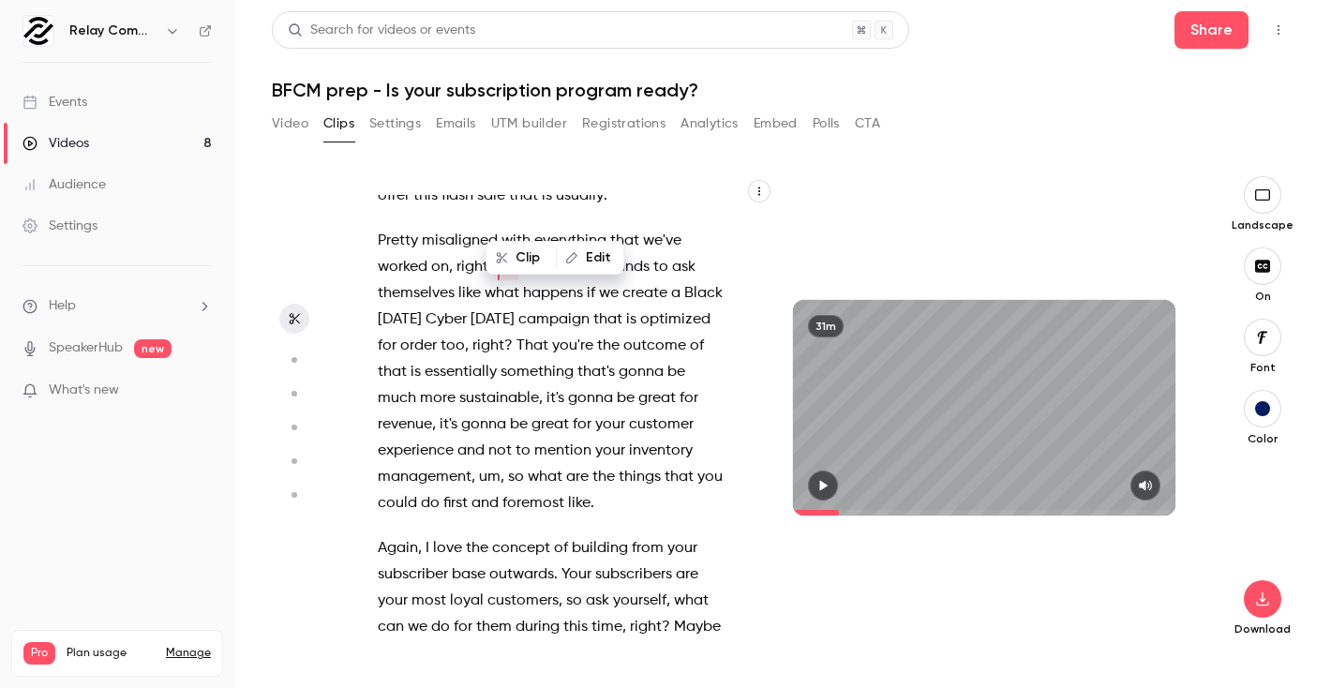
click at [507, 254] on span "So" at bounding box center [510, 267] width 18 height 26
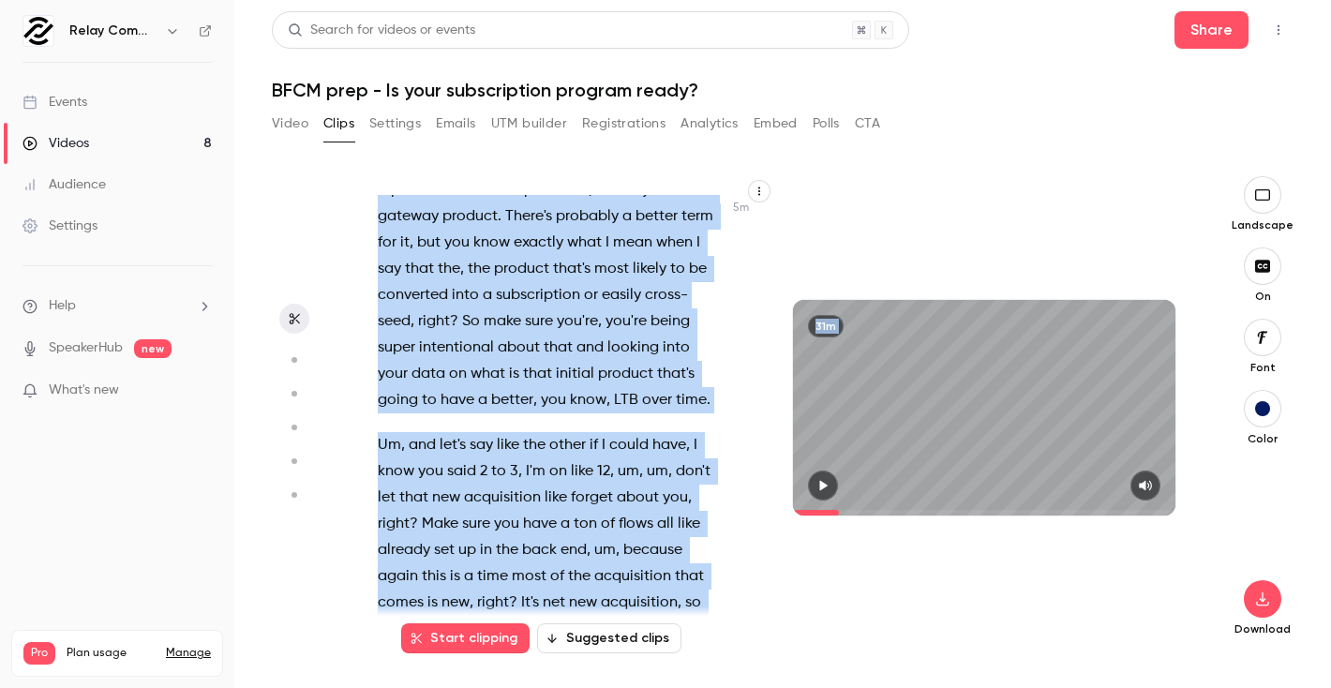
scroll to position [4468, 0]
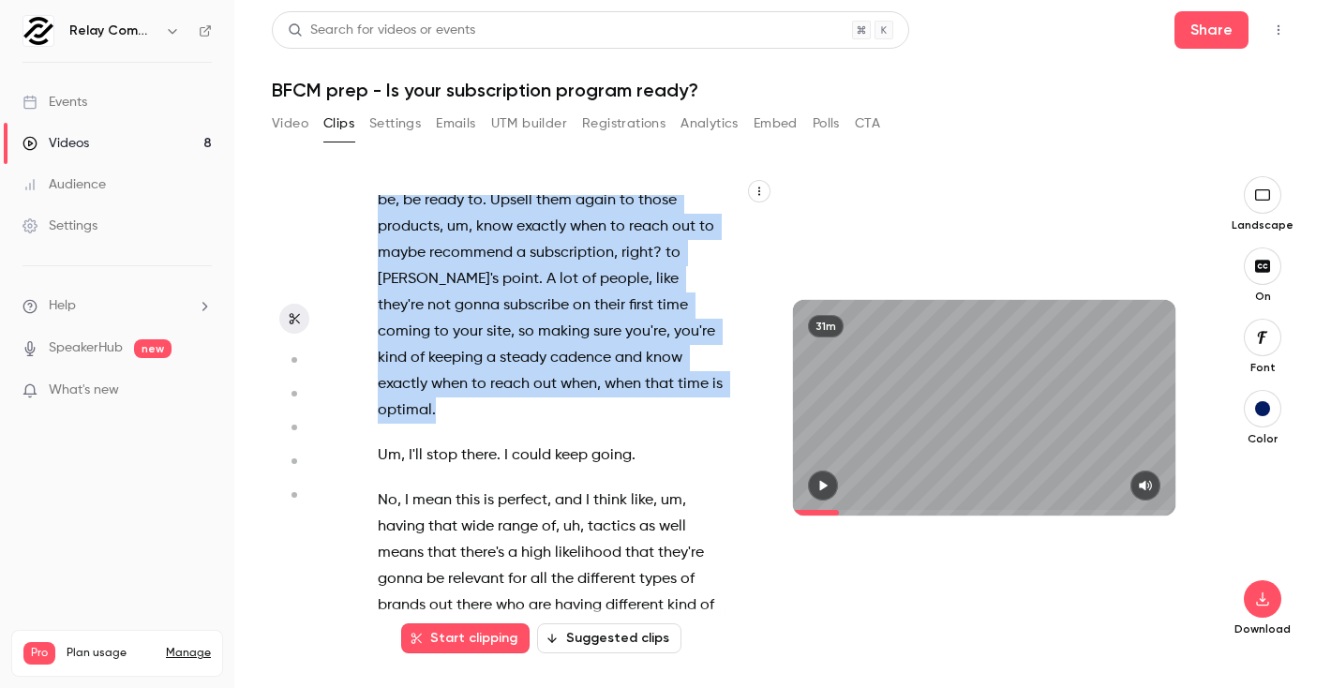
drag, startPoint x: 498, startPoint y: 213, endPoint x: 684, endPoint y: 346, distance: 229.2
click at [684, 346] on div "Live . Welcome everybody to our latest webinar on [DATE][DATE] , [DATE][DATE] p…" at bounding box center [559, 417] width 411 height 444
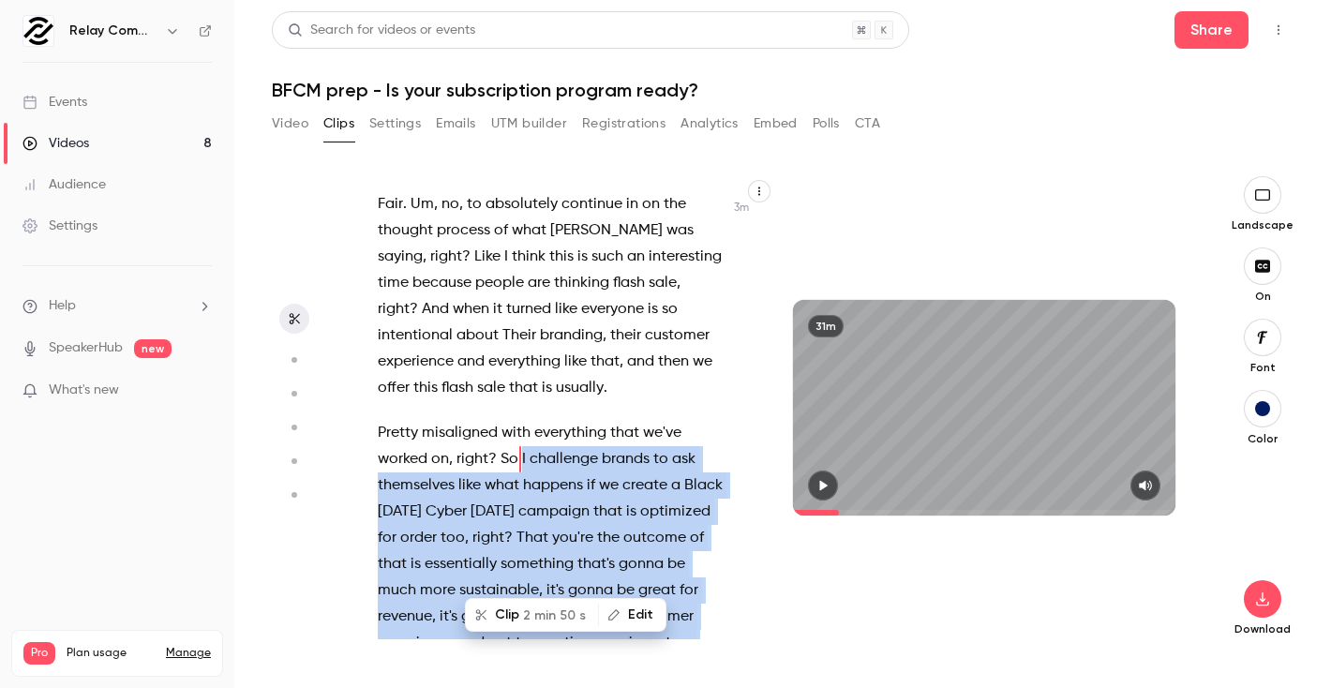
scroll to position [2564, 0]
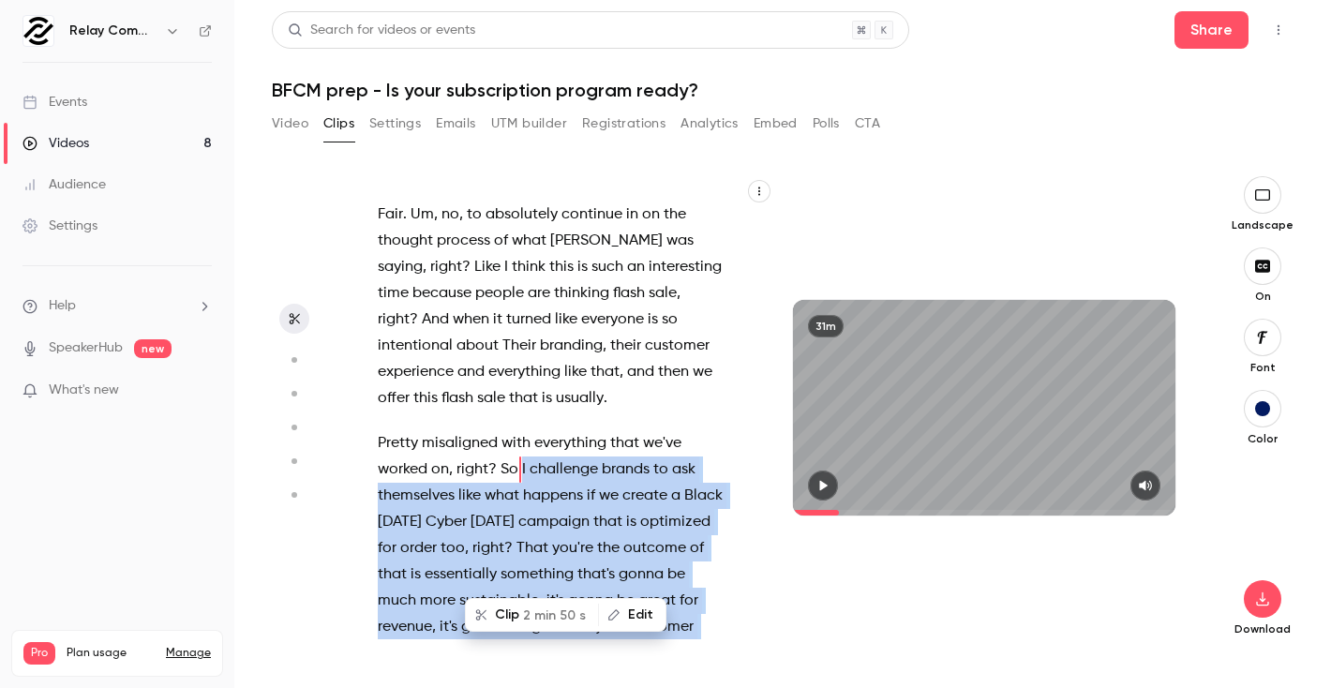
click at [546, 623] on span "2 min 50 s" at bounding box center [554, 616] width 63 height 20
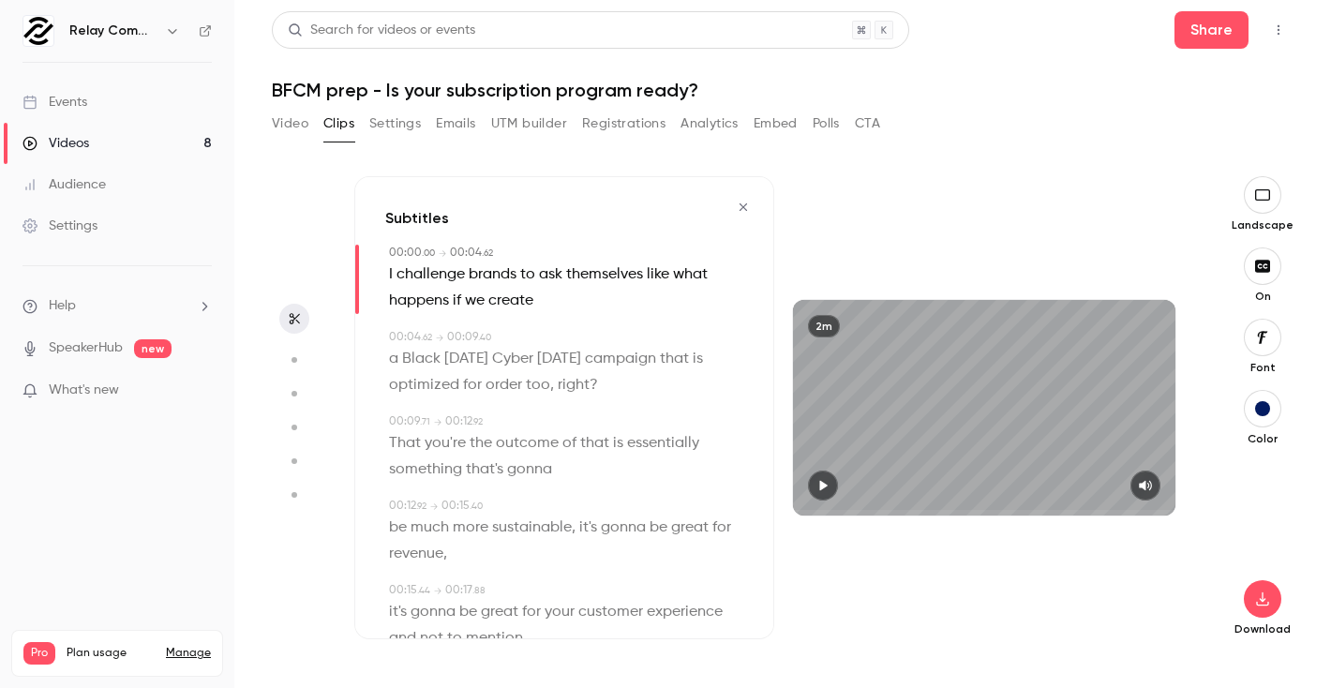
click at [835, 480] on button "button" at bounding box center [823, 486] width 30 height 30
click at [1026, 473] on div at bounding box center [984, 486] width 383 height 30
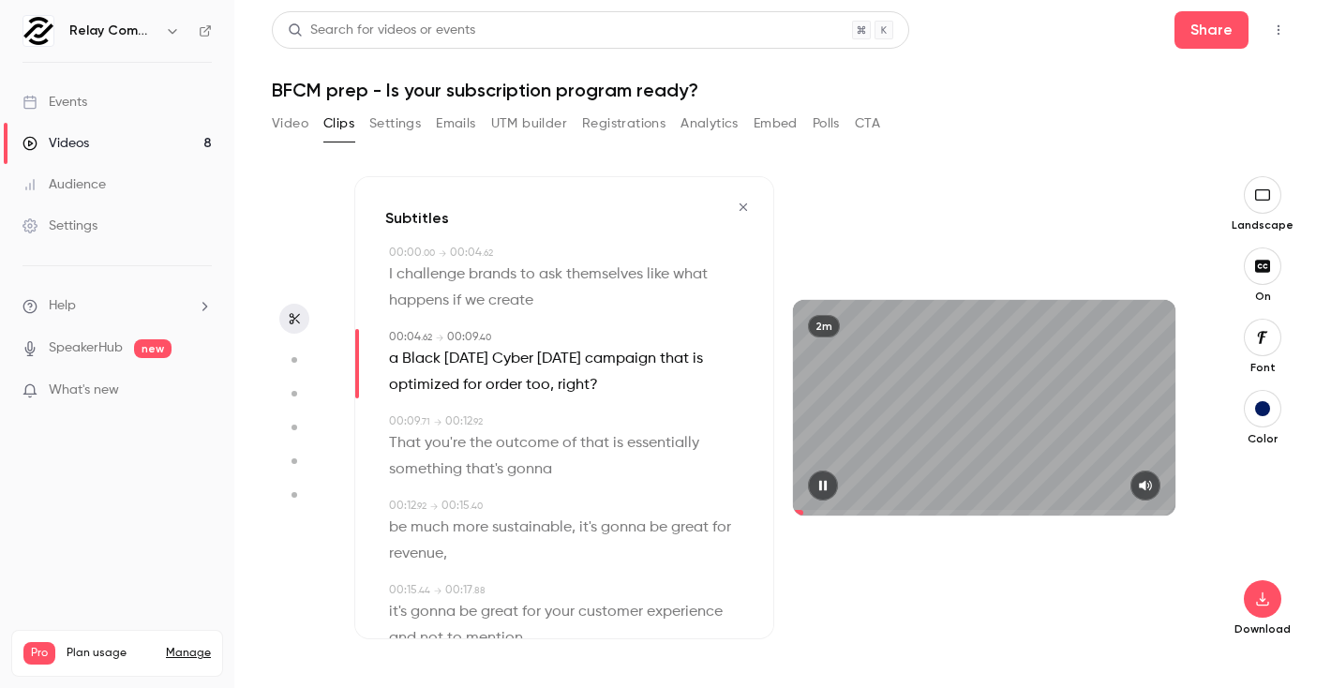
click at [821, 487] on icon "button" at bounding box center [823, 486] width 8 height 10
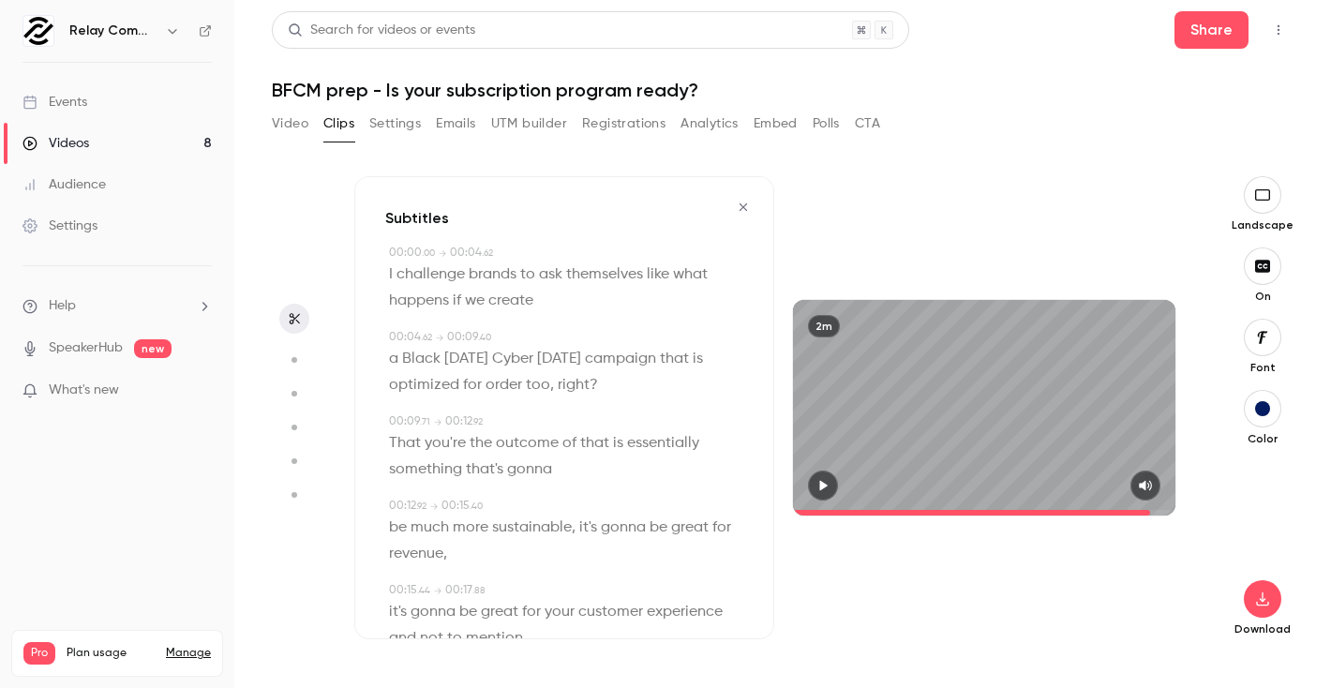
drag, startPoint x: 805, startPoint y: 510, endPoint x: 1149, endPoint y: 507, distance: 344.1
click at [1150, 507] on span at bounding box center [984, 513] width 383 height 30
drag, startPoint x: 1150, startPoint y: 507, endPoint x: 1168, endPoint y: 506, distance: 17.8
click at [1168, 506] on span at bounding box center [984, 513] width 383 height 30
click at [825, 485] on icon "button" at bounding box center [824, 486] width 8 height 10
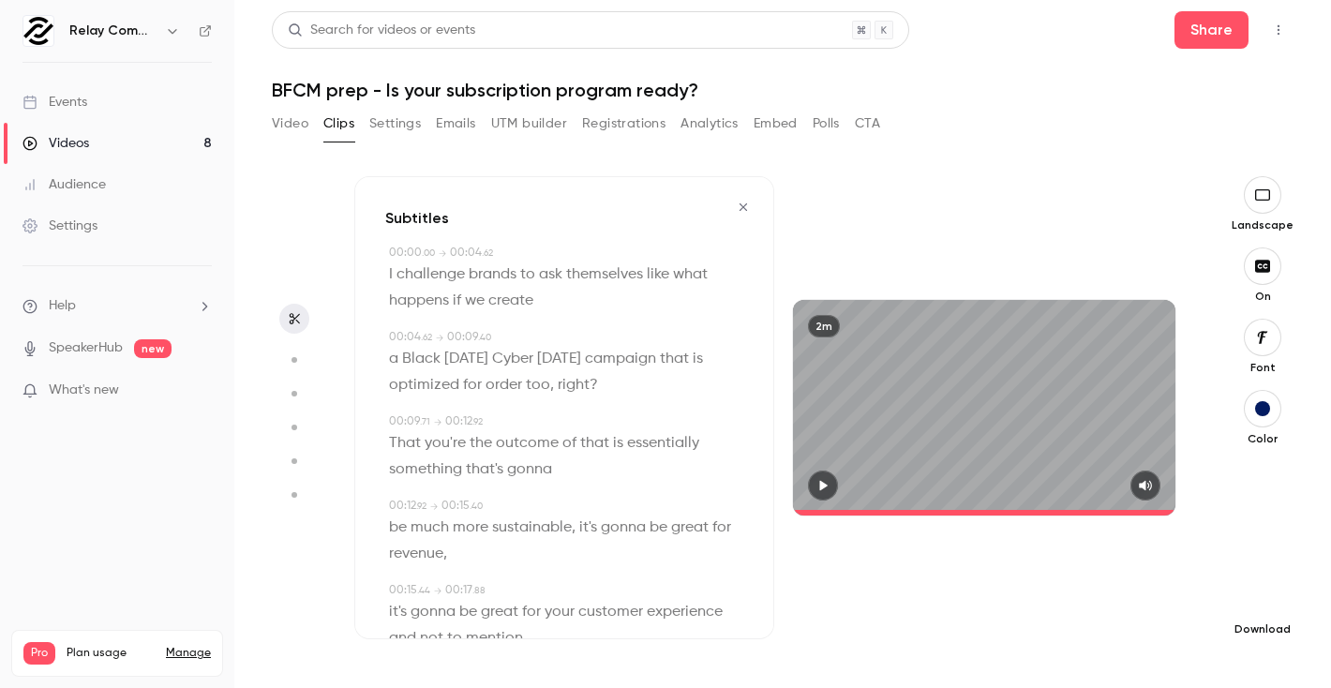
click at [1266, 603] on icon "button" at bounding box center [1263, 599] width 23 height 15
click at [1128, 622] on span "Standard" at bounding box center [1122, 632] width 215 height 20
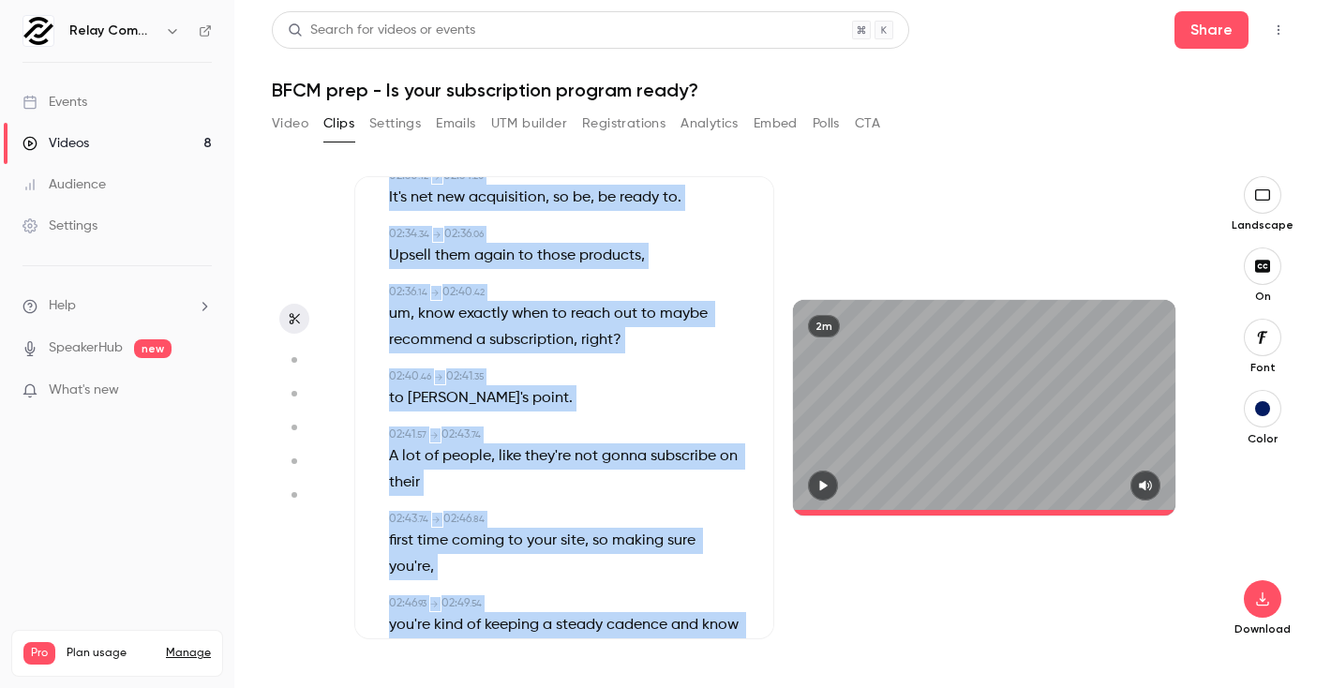
scroll to position [3647, 0]
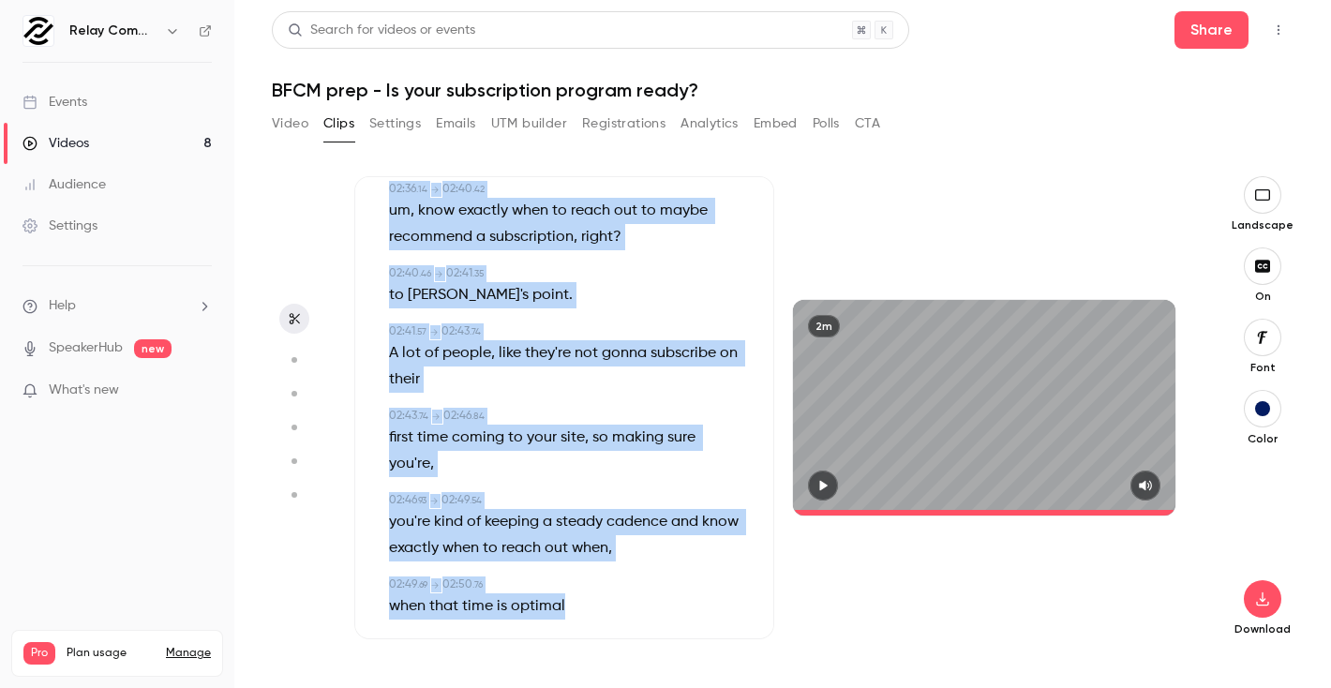
drag, startPoint x: 388, startPoint y: 273, endPoint x: 710, endPoint y: 637, distance: 485.5
click at [710, 637] on div "Subtitles 00:00 . 00 → 00:04 . 62 I challenge brands to ask themselves like wha…" at bounding box center [564, 407] width 420 height 463
copy div "L ipsumdolo sitame co adi elitseddoe temp inci utlabor et do magnaa 84:30 . 47 …"
type input "*****"
